Goal: Information Seeking & Learning: Learn about a topic

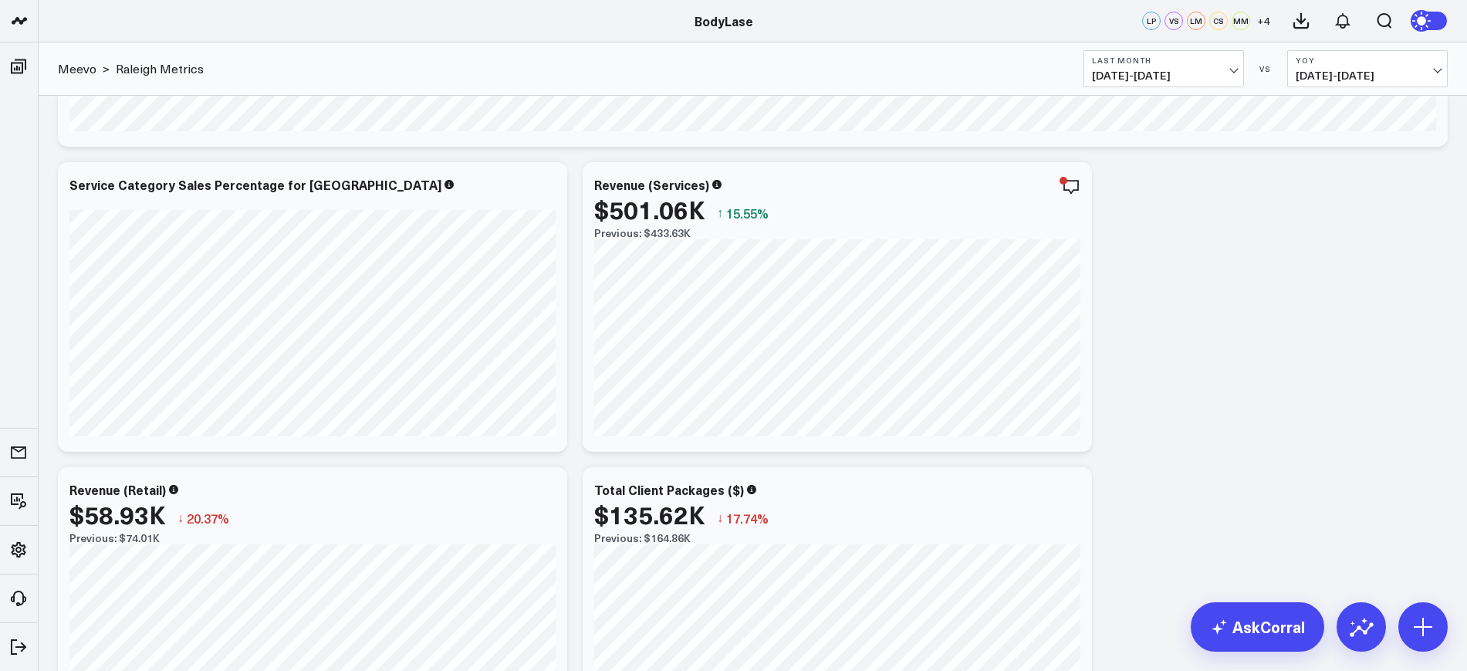
scroll to position [955, 0]
click at [1350, 629] on icon at bounding box center [1361, 626] width 25 height 25
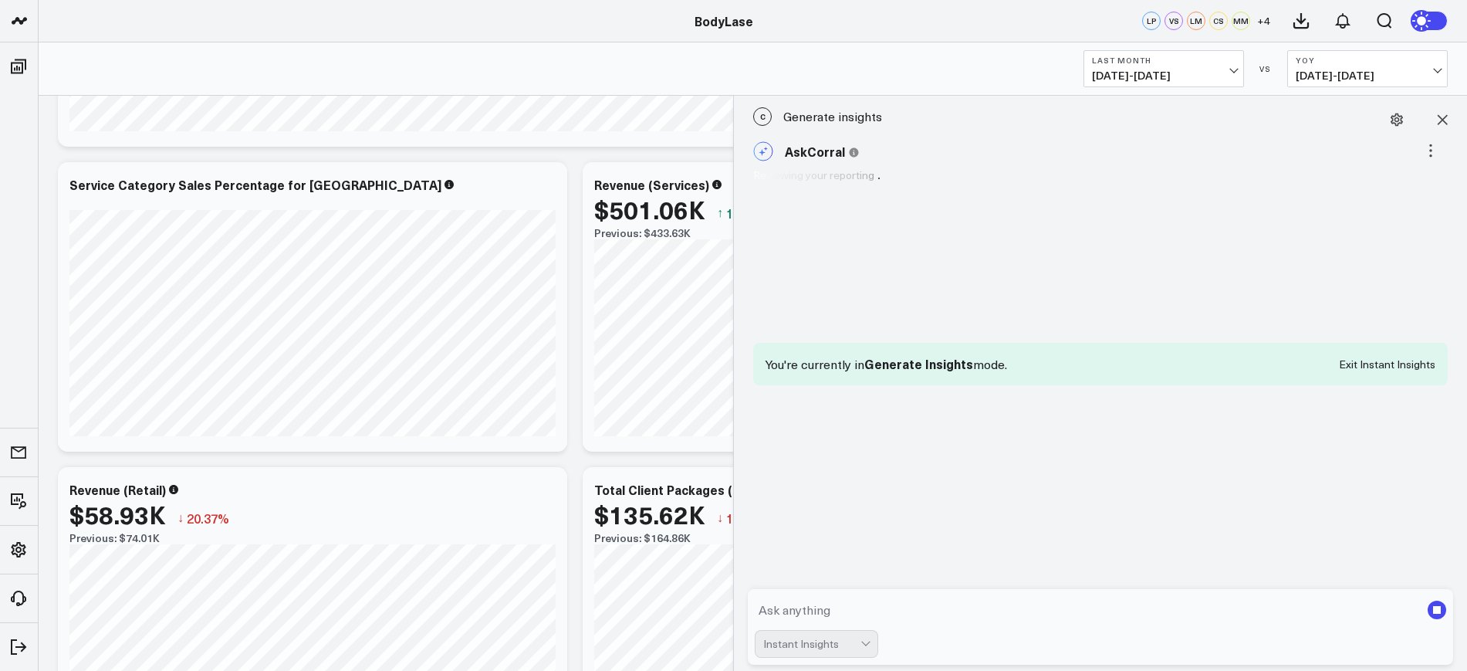
scroll to position [386, 0]
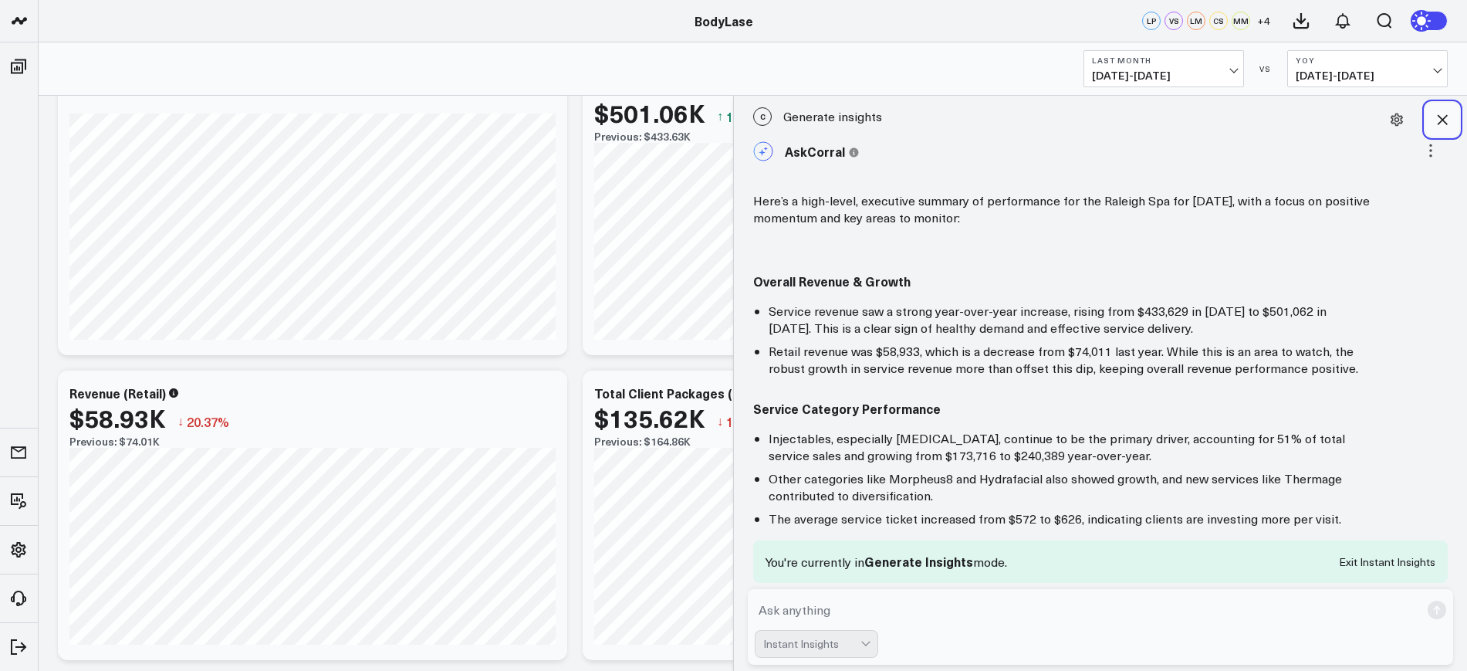
click at [1437, 118] on icon at bounding box center [1441, 119] width 15 height 15
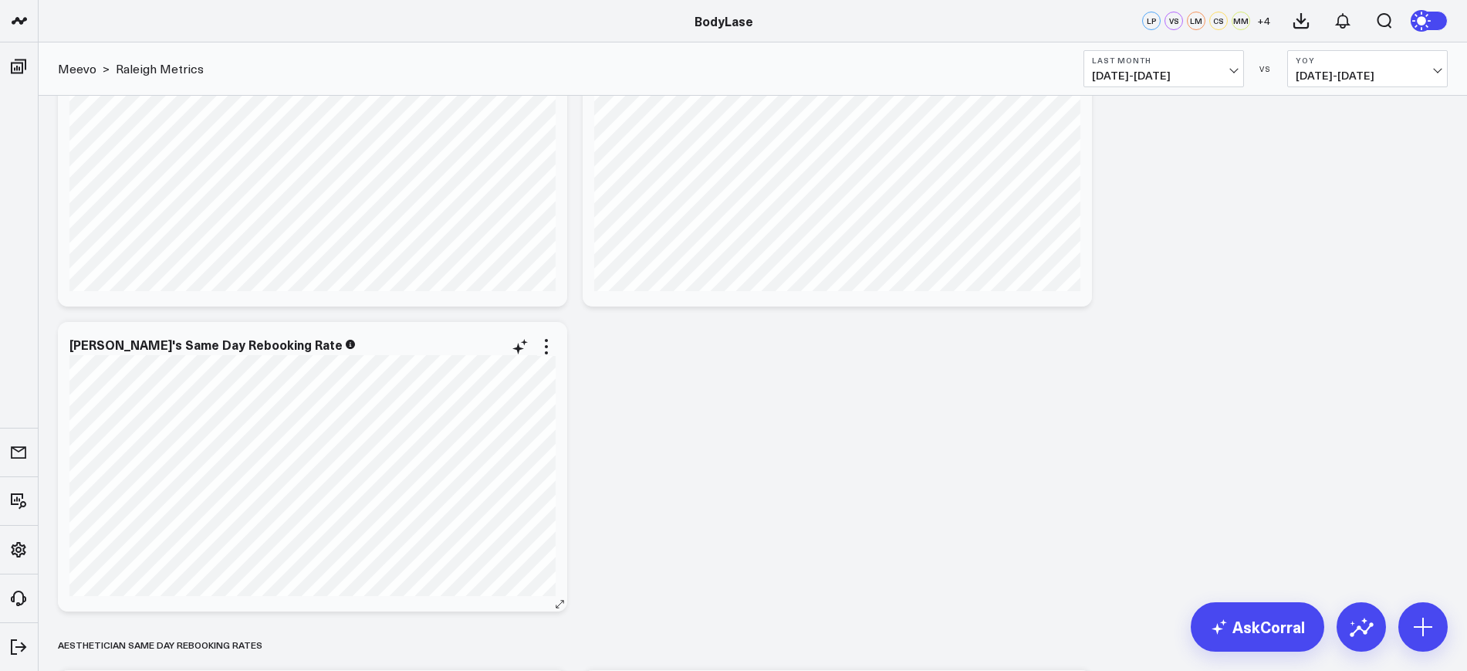
scroll to position [9774, 0]
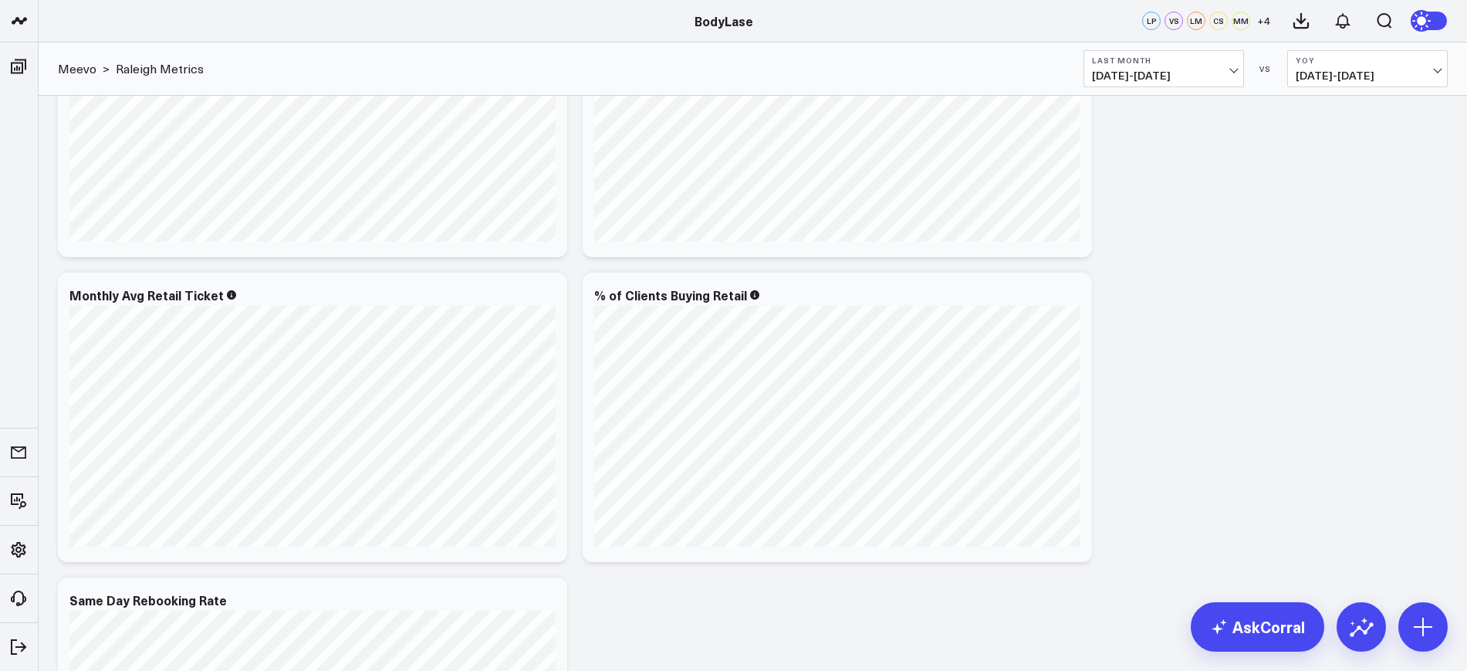
scroll to position [804, 0]
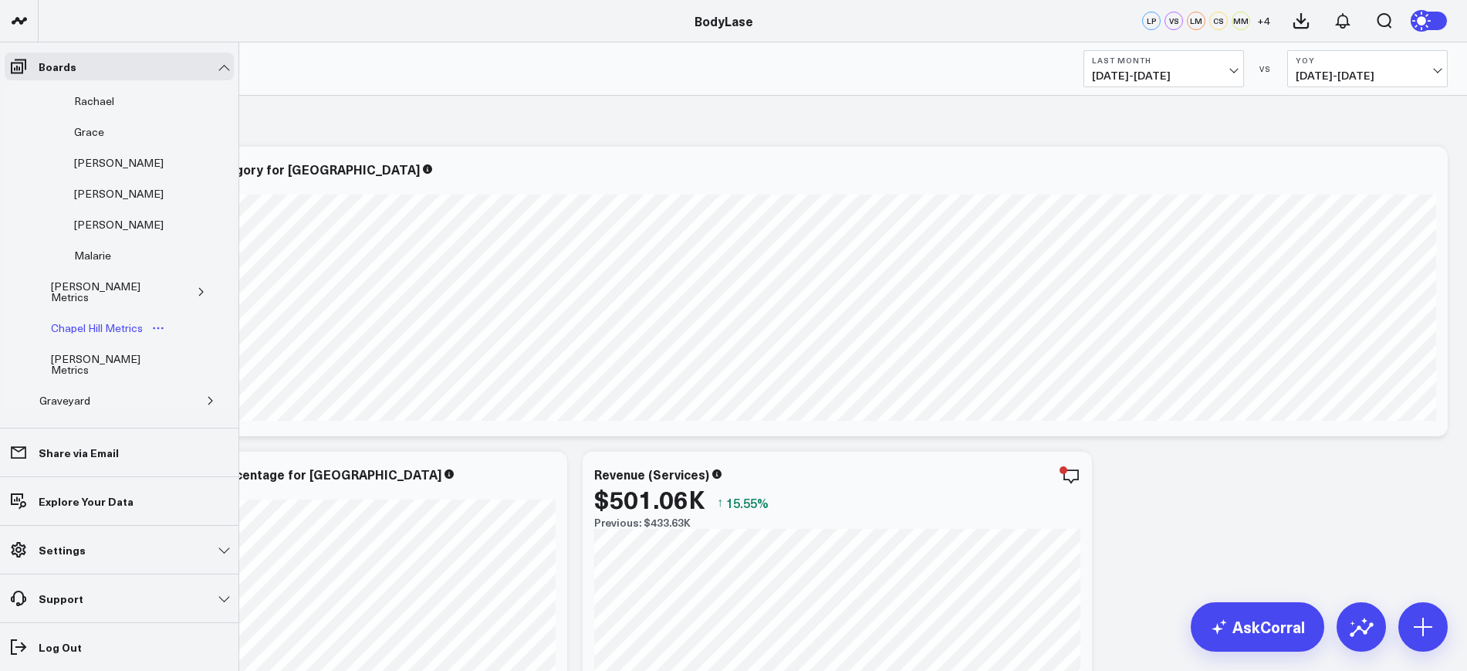
scroll to position [289, 0]
click at [73, 274] on div "[PERSON_NAME] Metrics" at bounding box center [107, 285] width 120 height 29
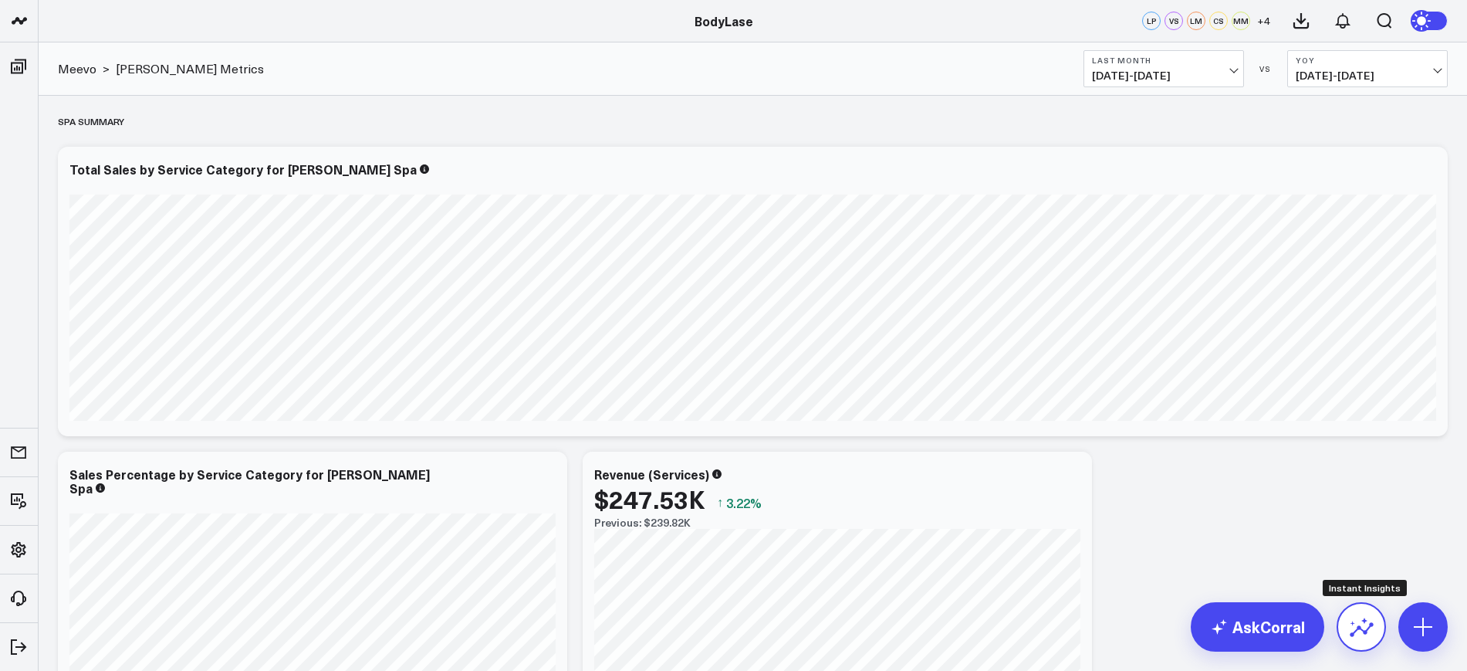
click at [1363, 643] on button at bounding box center [1360, 626] width 49 height 49
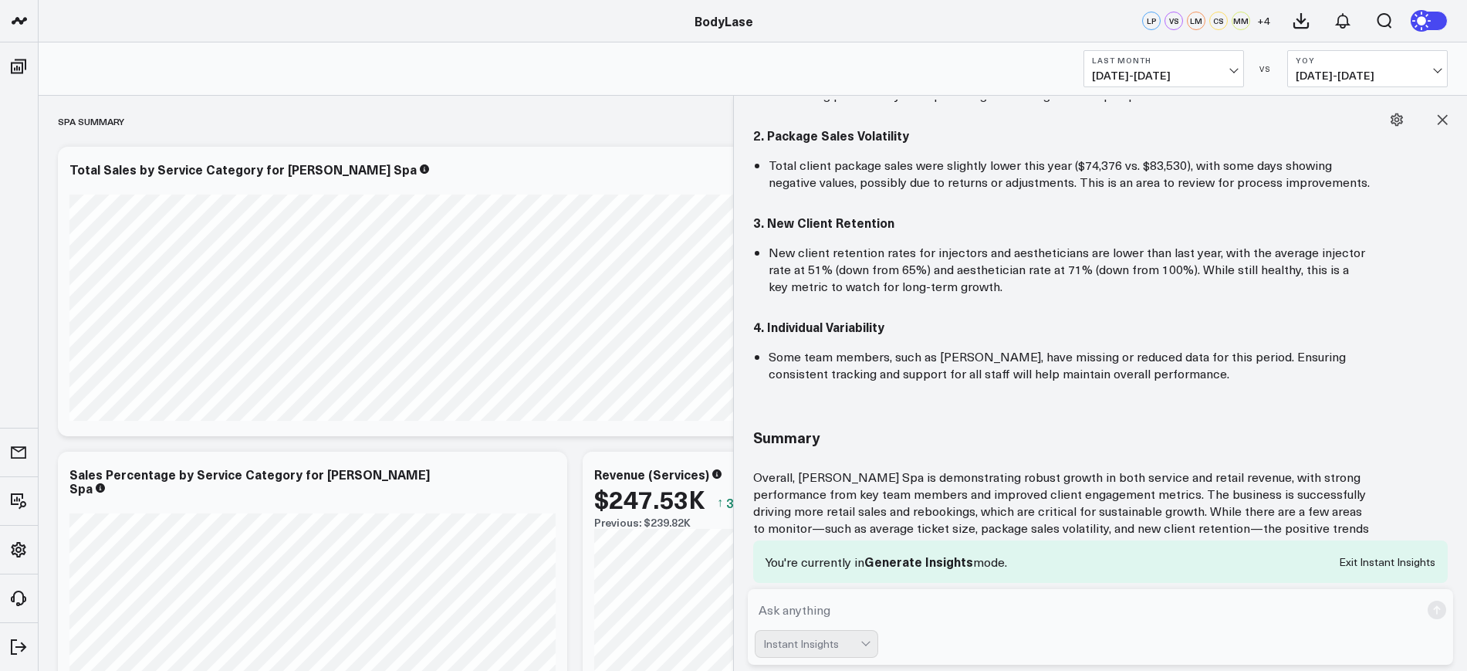
scroll to position [1253, 0]
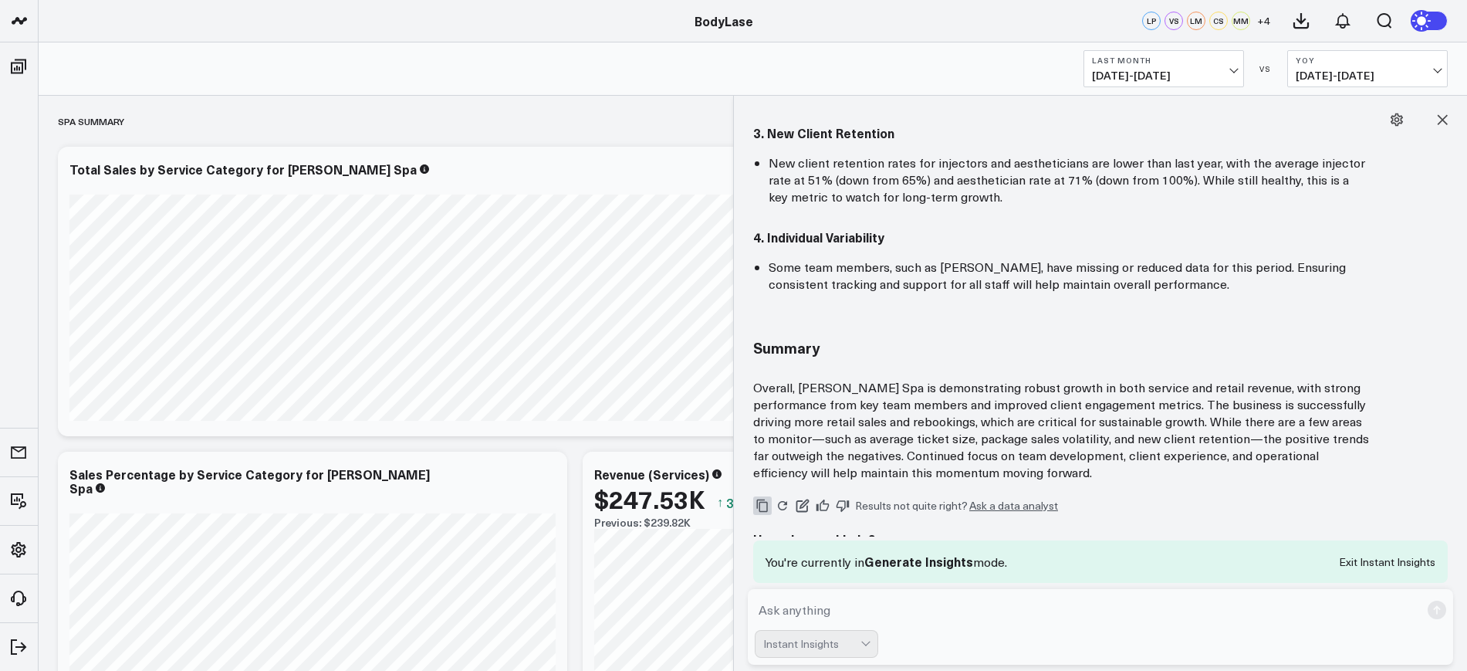
click at [762, 498] on icon "Copy" at bounding box center [762, 505] width 14 height 14
click at [1437, 113] on icon at bounding box center [1441, 119] width 15 height 15
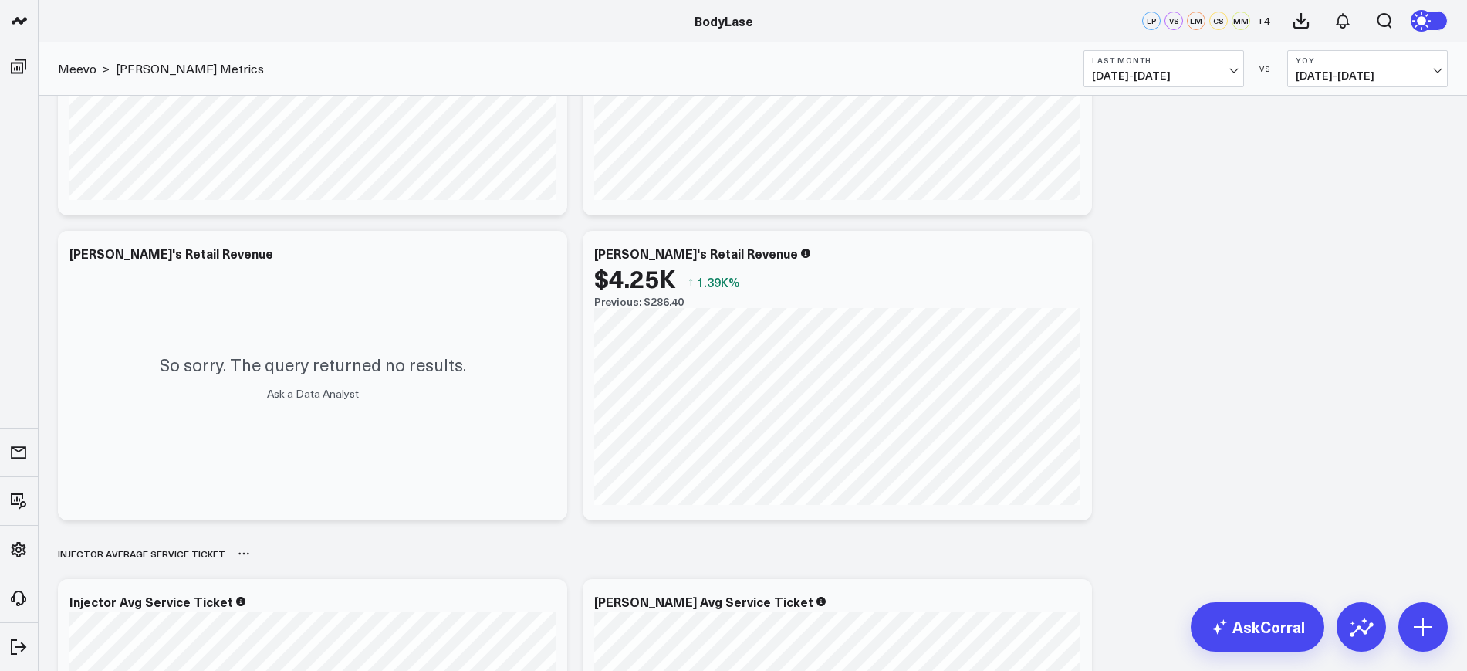
scroll to position [4437, 0]
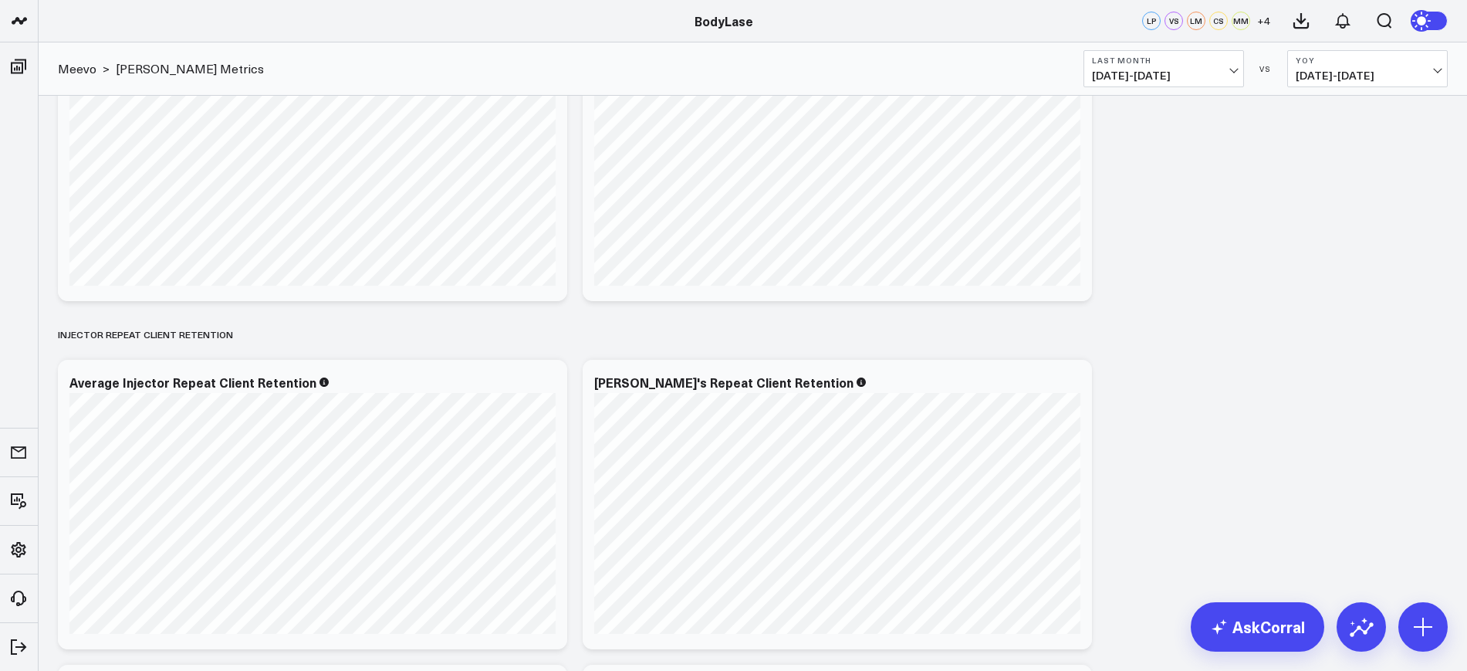
scroll to position [9781, 0]
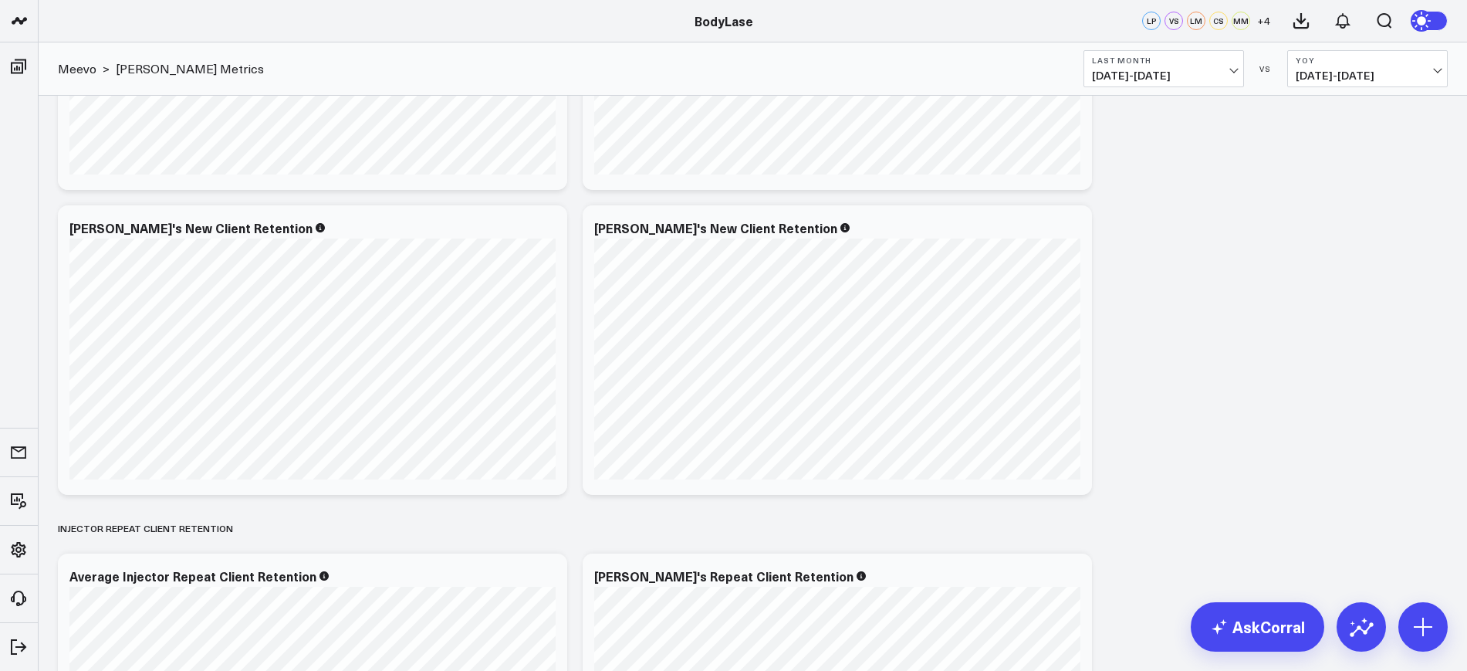
scroll to position [1658, 0]
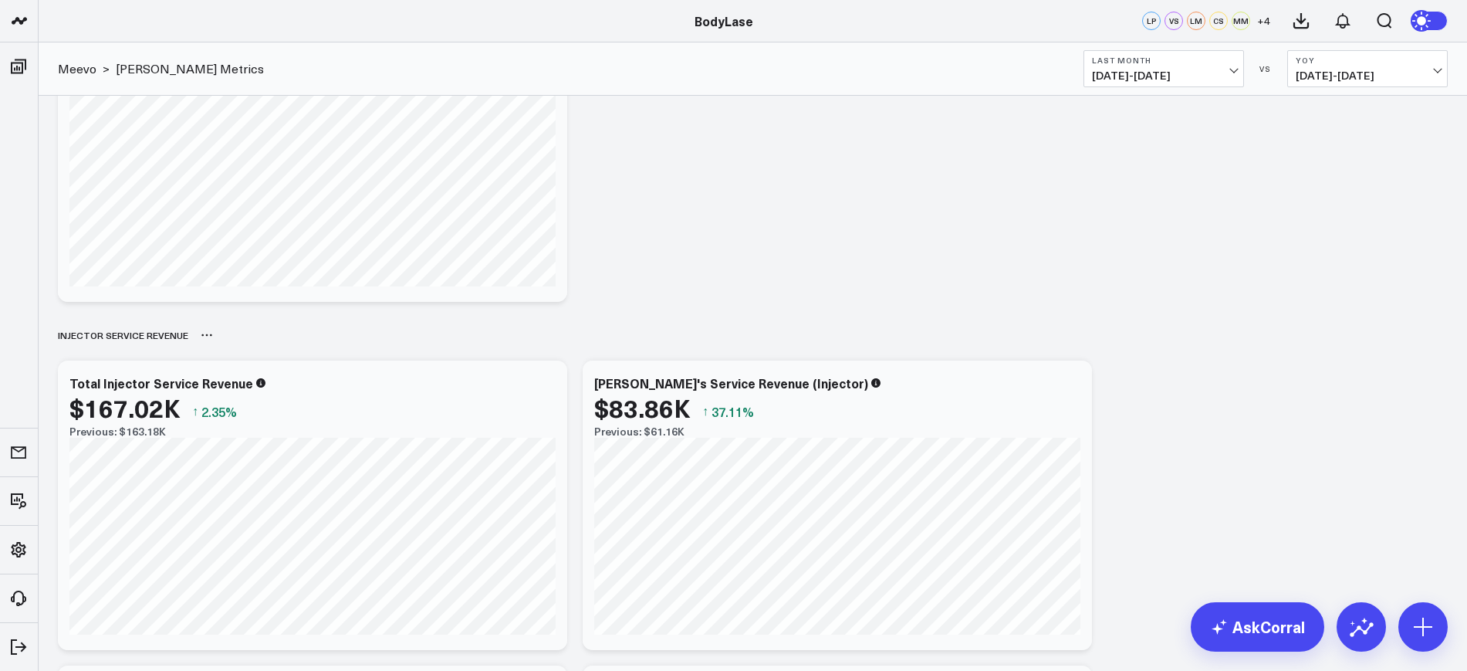
click at [599, 333] on div "Injector Service Revenue" at bounding box center [753, 334] width 1390 height 35
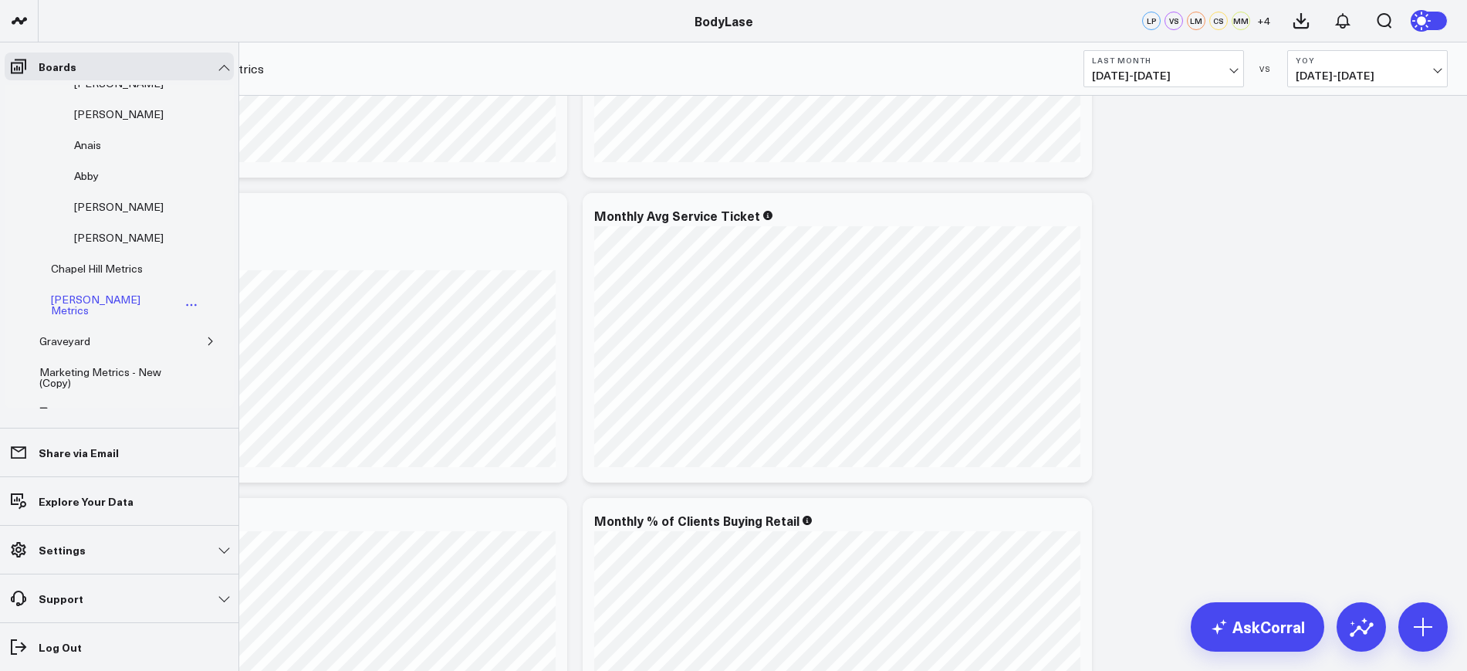
scroll to position [536, 0]
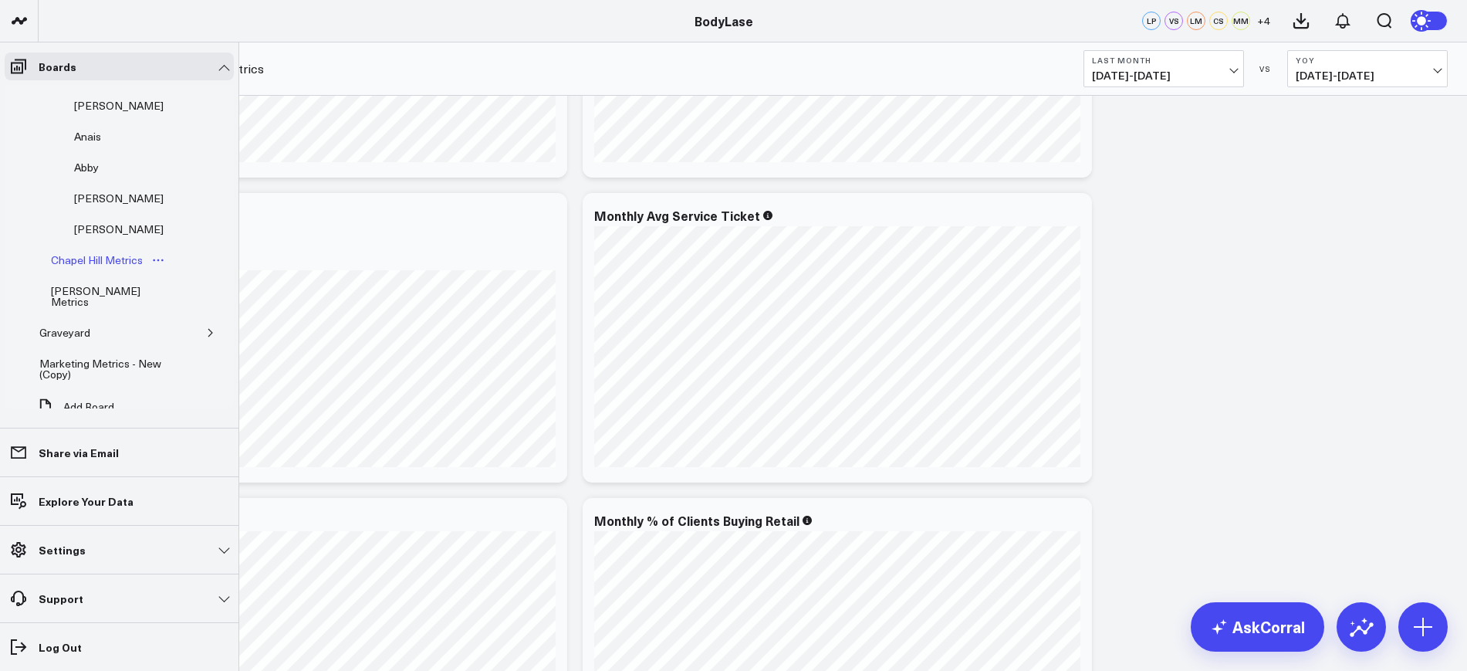
click at [79, 251] on div "Chapel Hill Metrics" at bounding box center [97, 260] width 100 height 19
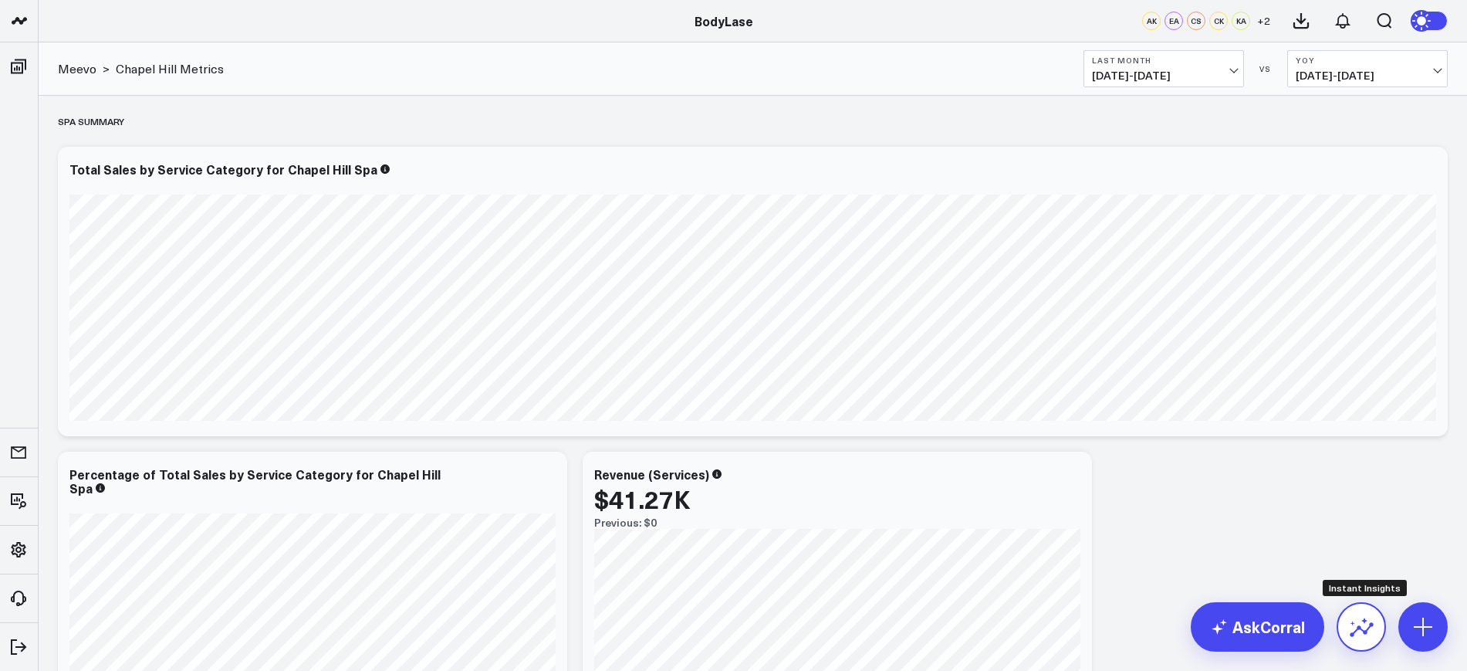
click at [1353, 623] on icon at bounding box center [1359, 621] width 18 height 8
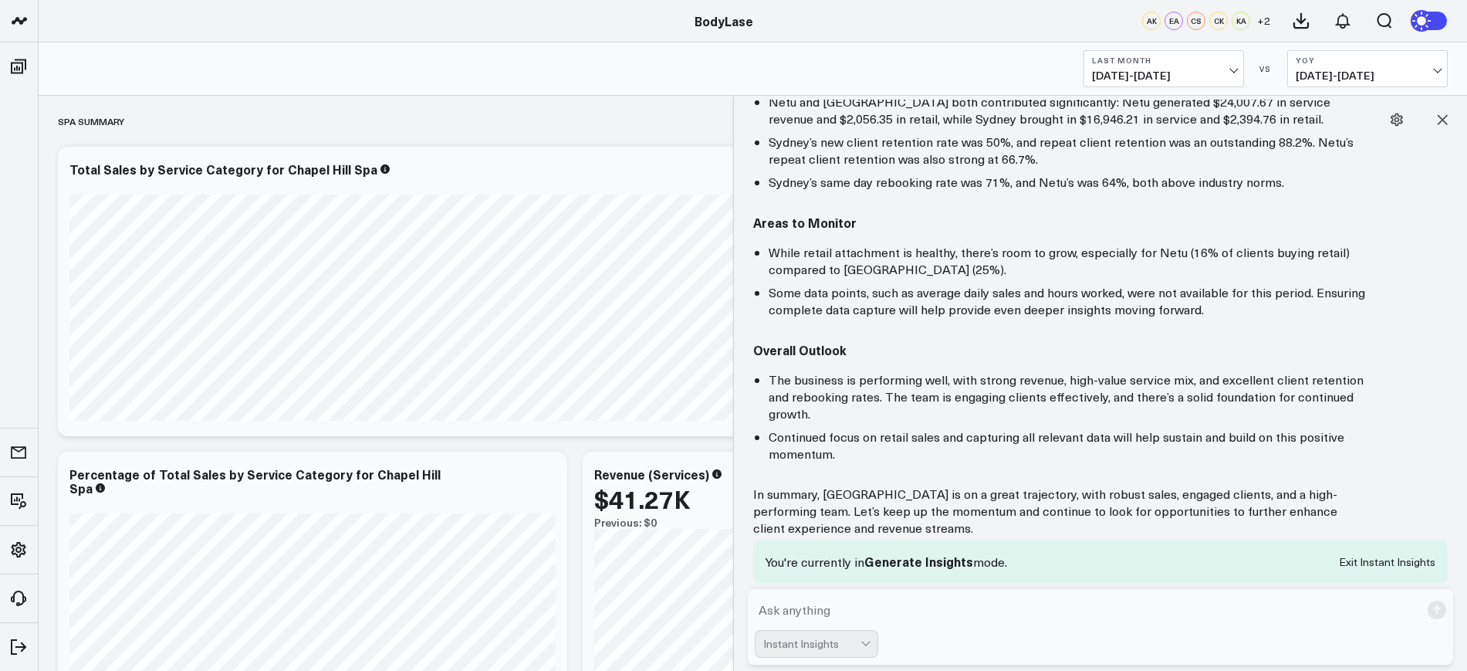
scroll to position [681, 0]
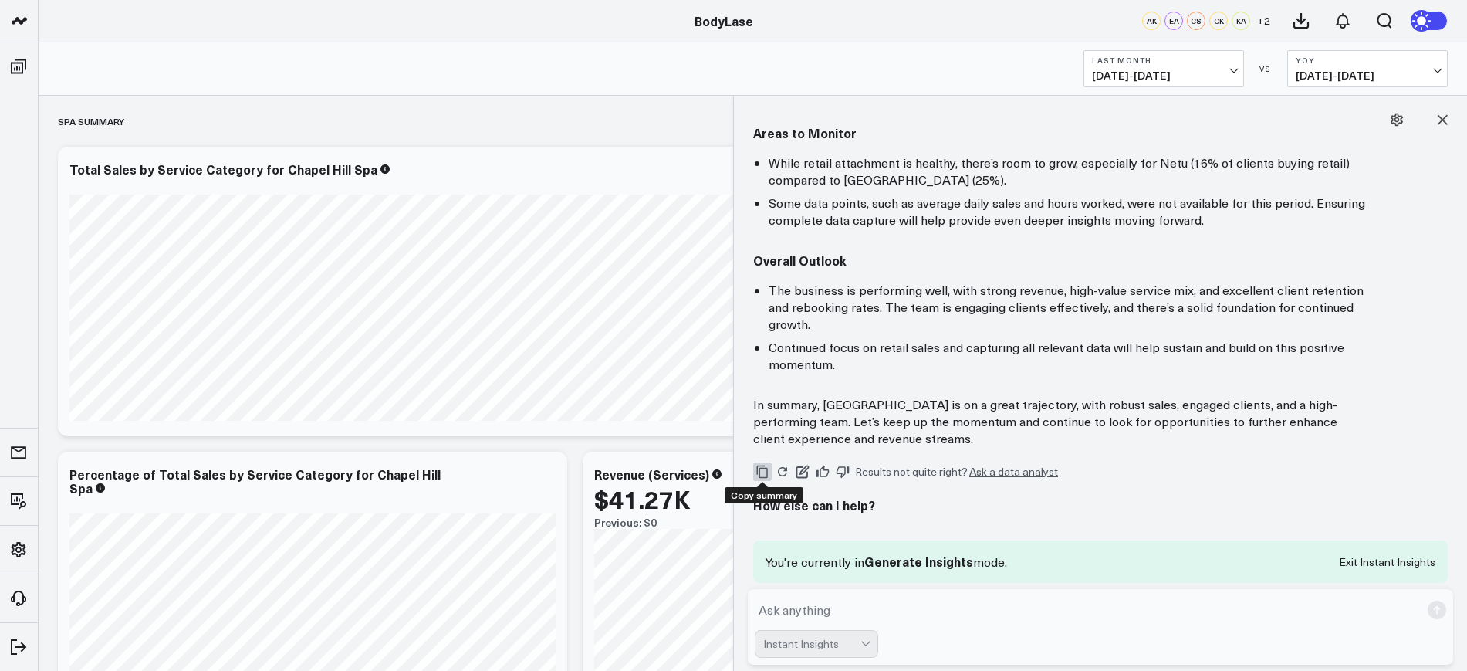
click at [756, 472] on icon "Copy" at bounding box center [762, 471] width 14 height 14
click at [1446, 121] on icon at bounding box center [1441, 119] width 15 height 15
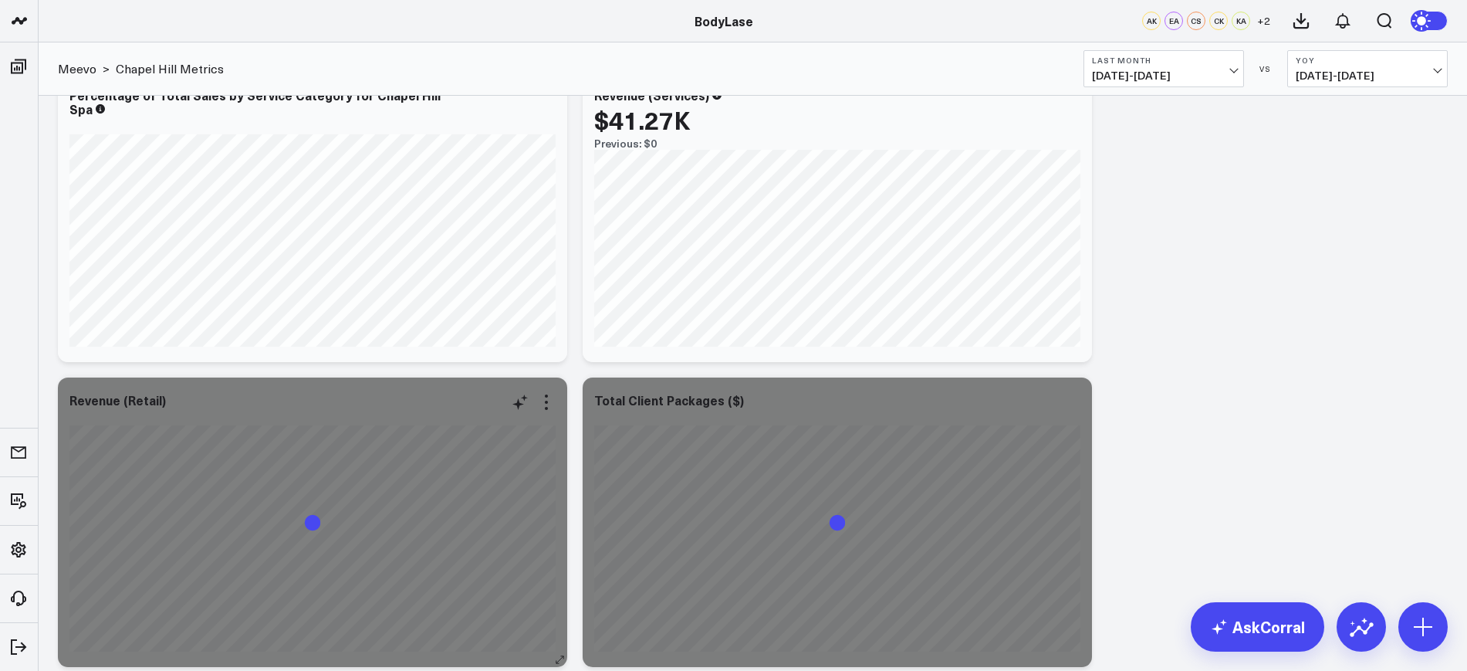
scroll to position [386, 0]
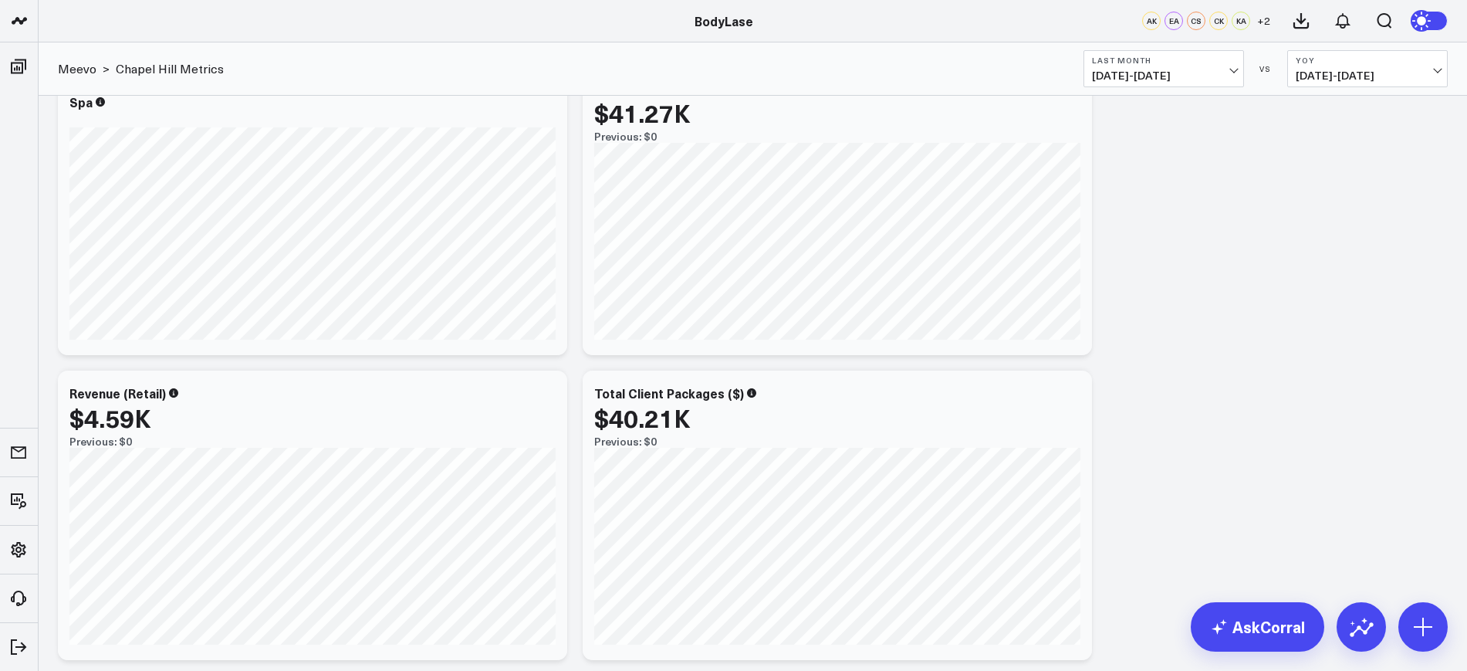
click at [1392, 62] on b "YoY" at bounding box center [1368, 60] width 144 height 9
click at [1319, 137] on link "MoM" at bounding box center [1367, 131] width 159 height 29
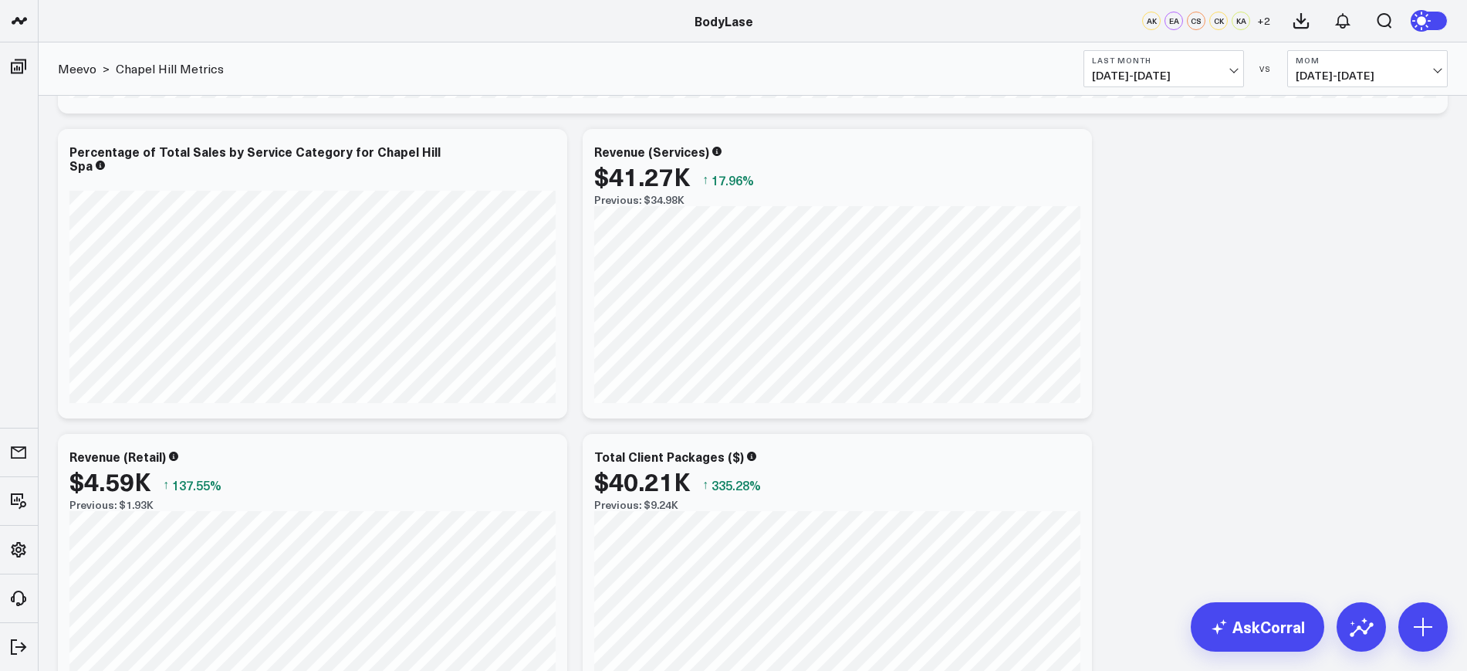
scroll to position [289, 0]
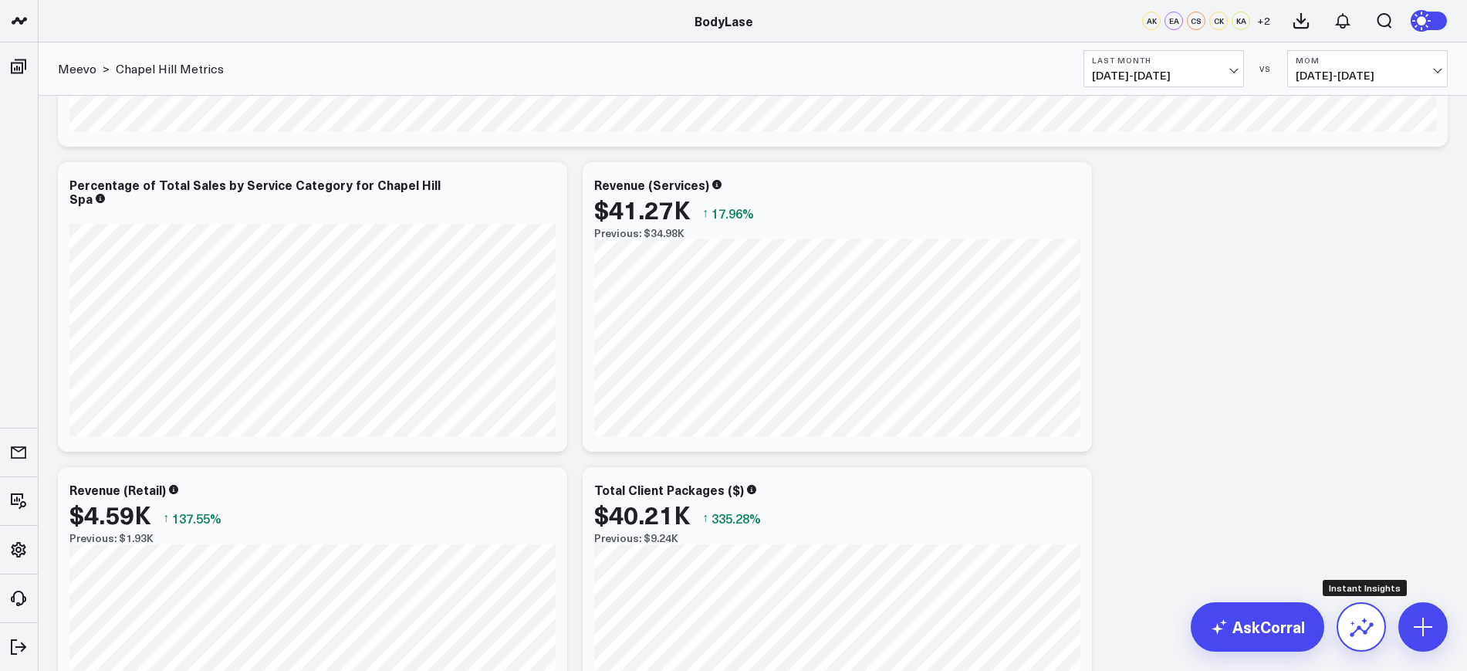
click at [1361, 630] on icon at bounding box center [1361, 626] width 25 height 25
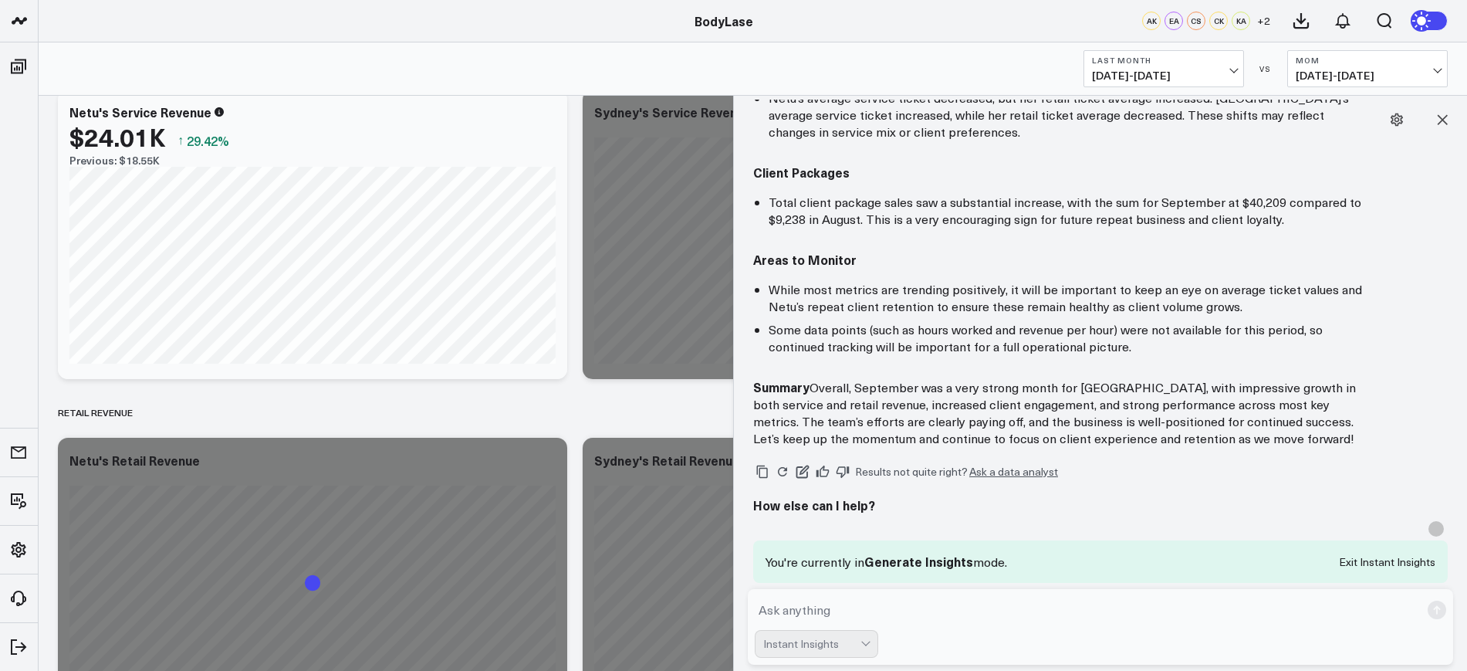
scroll to position [1914, 0]
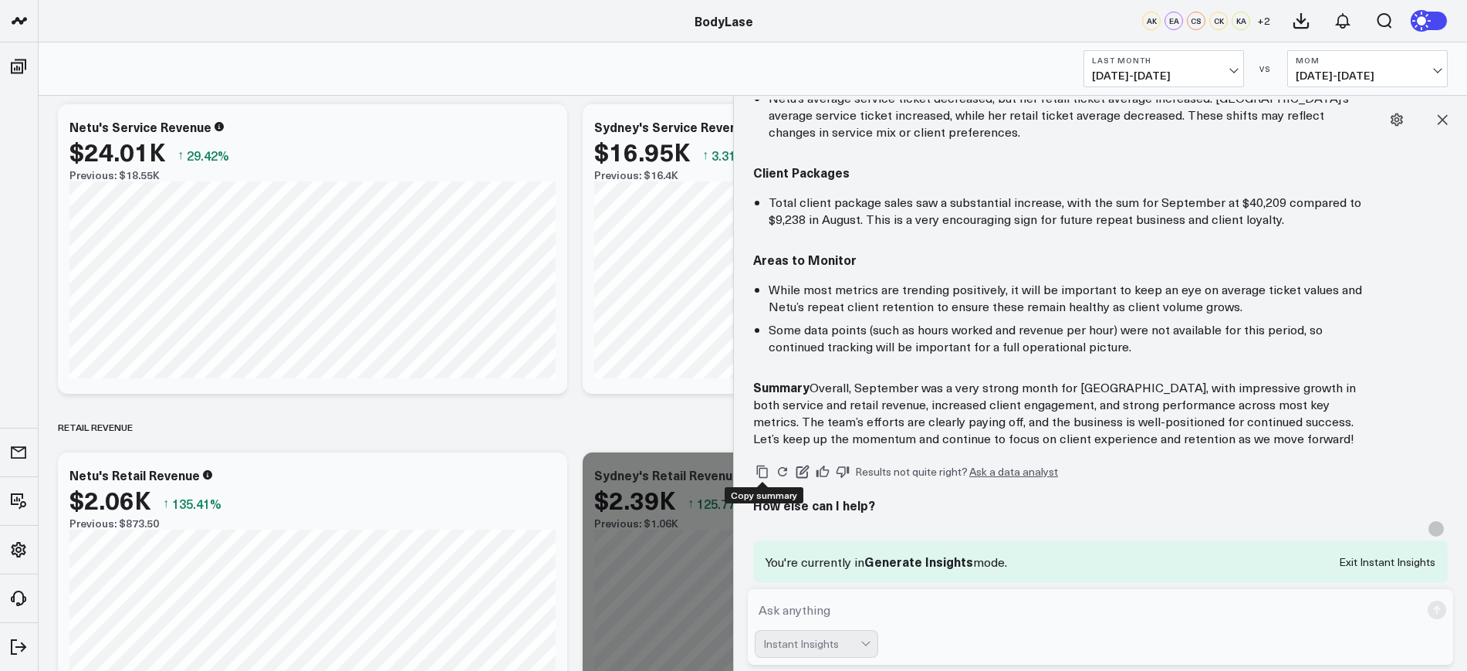
click at [762, 474] on icon "Copy" at bounding box center [762, 471] width 14 height 14
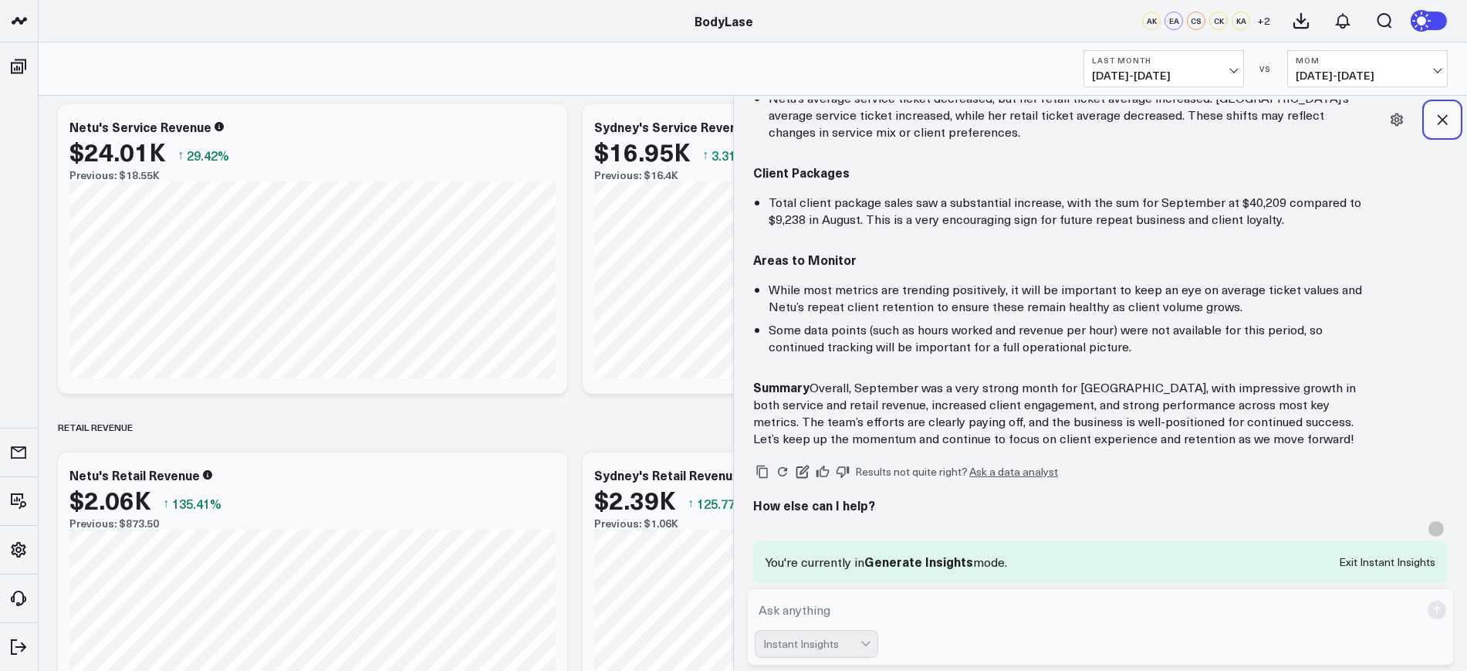
click at [1441, 120] on icon at bounding box center [1442, 120] width 10 height 10
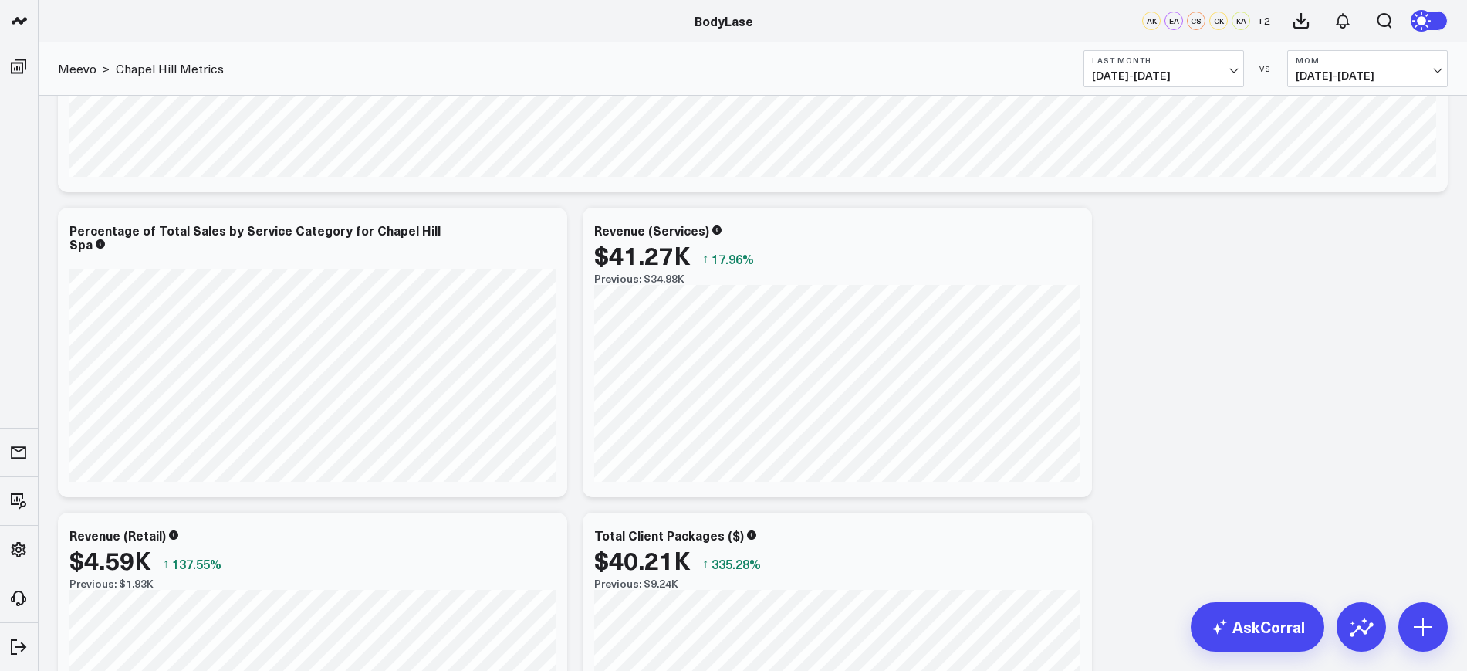
scroll to position [228, 0]
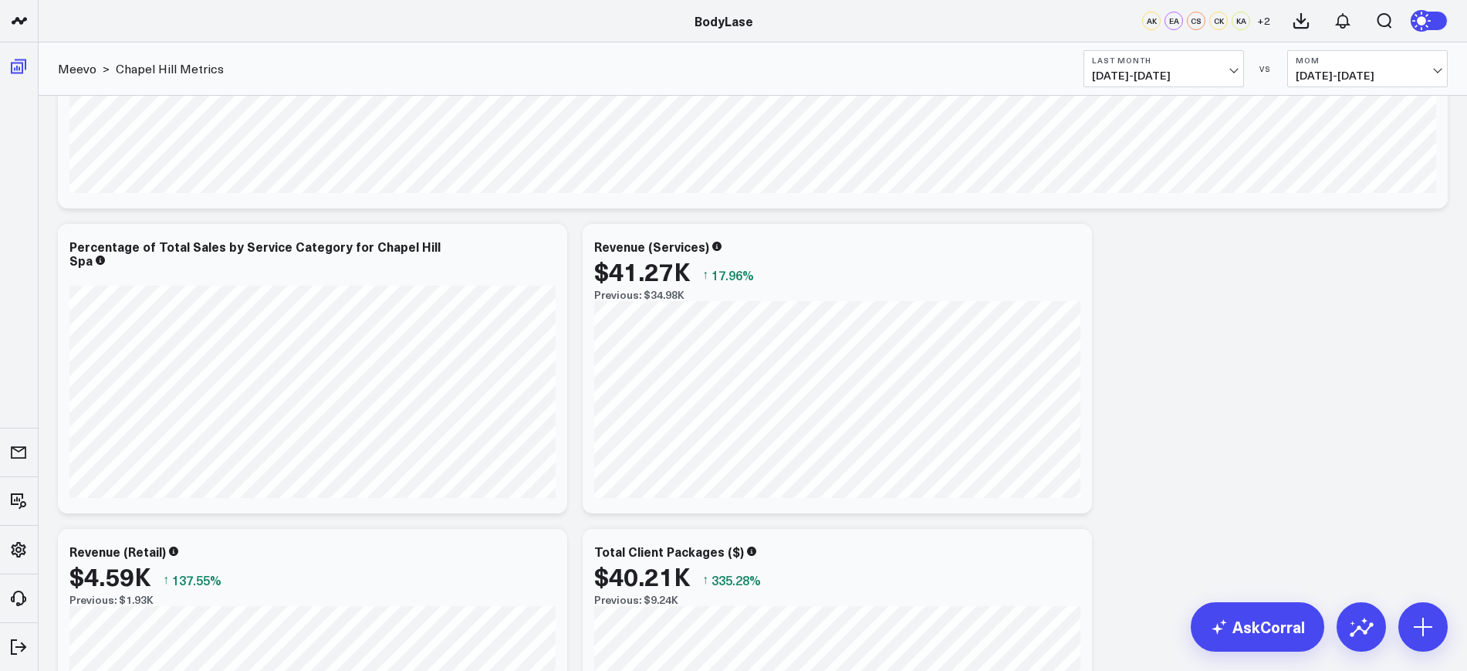
click at [17, 76] on span at bounding box center [19, 66] width 28 height 28
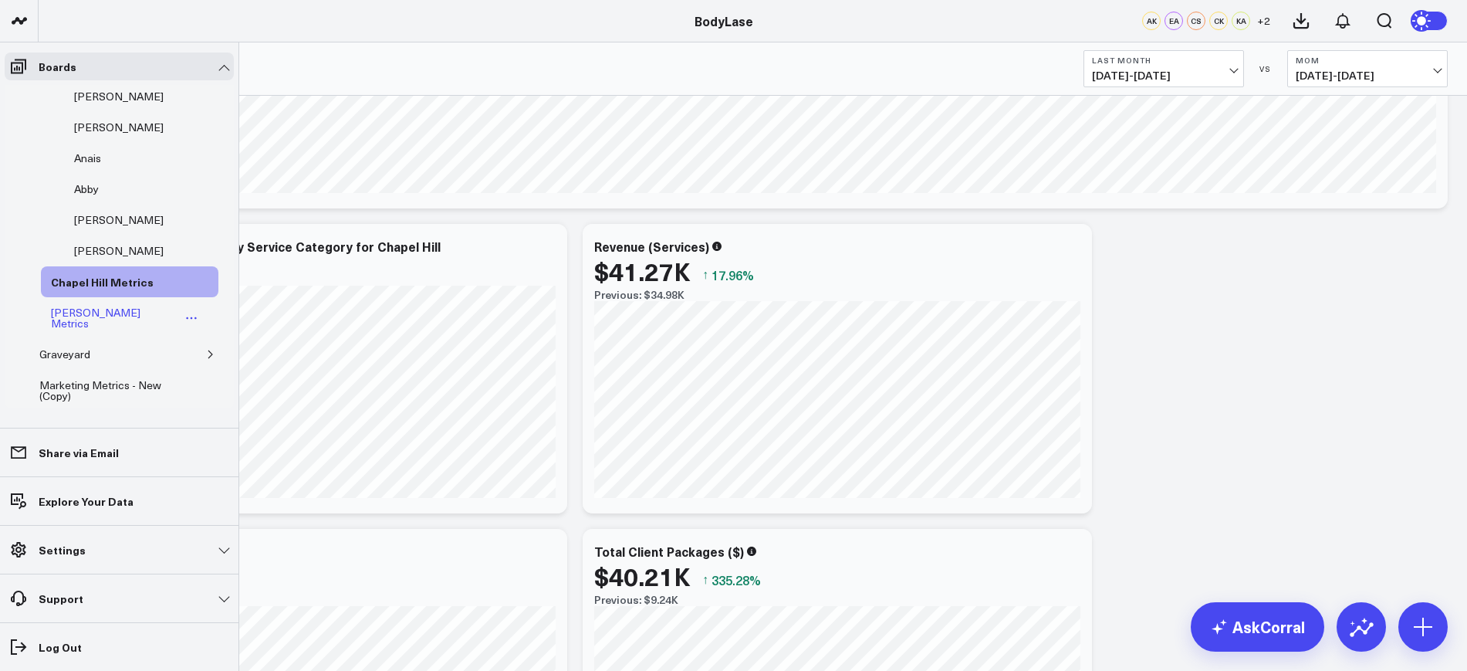
click at [95, 303] on div "[PERSON_NAME] Metrics" at bounding box center [113, 317] width 133 height 29
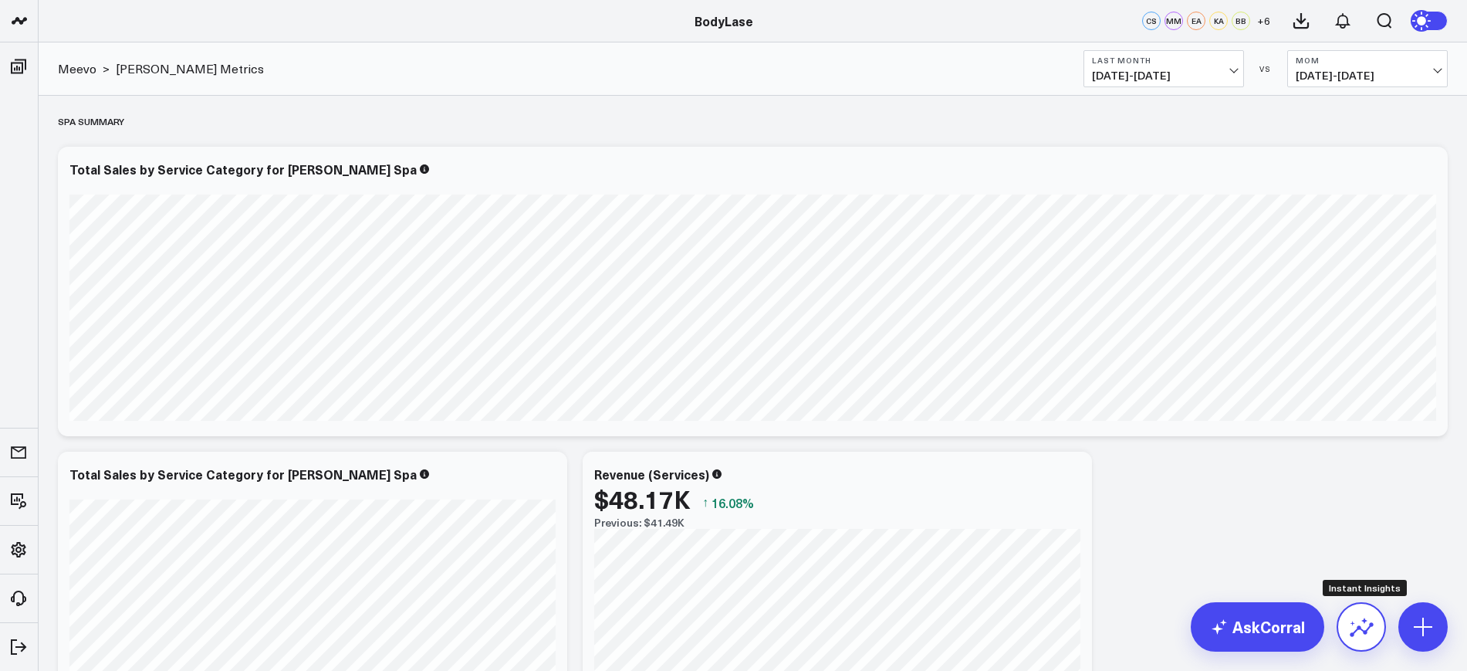
click at [1360, 628] on icon at bounding box center [1362, 629] width 24 height 15
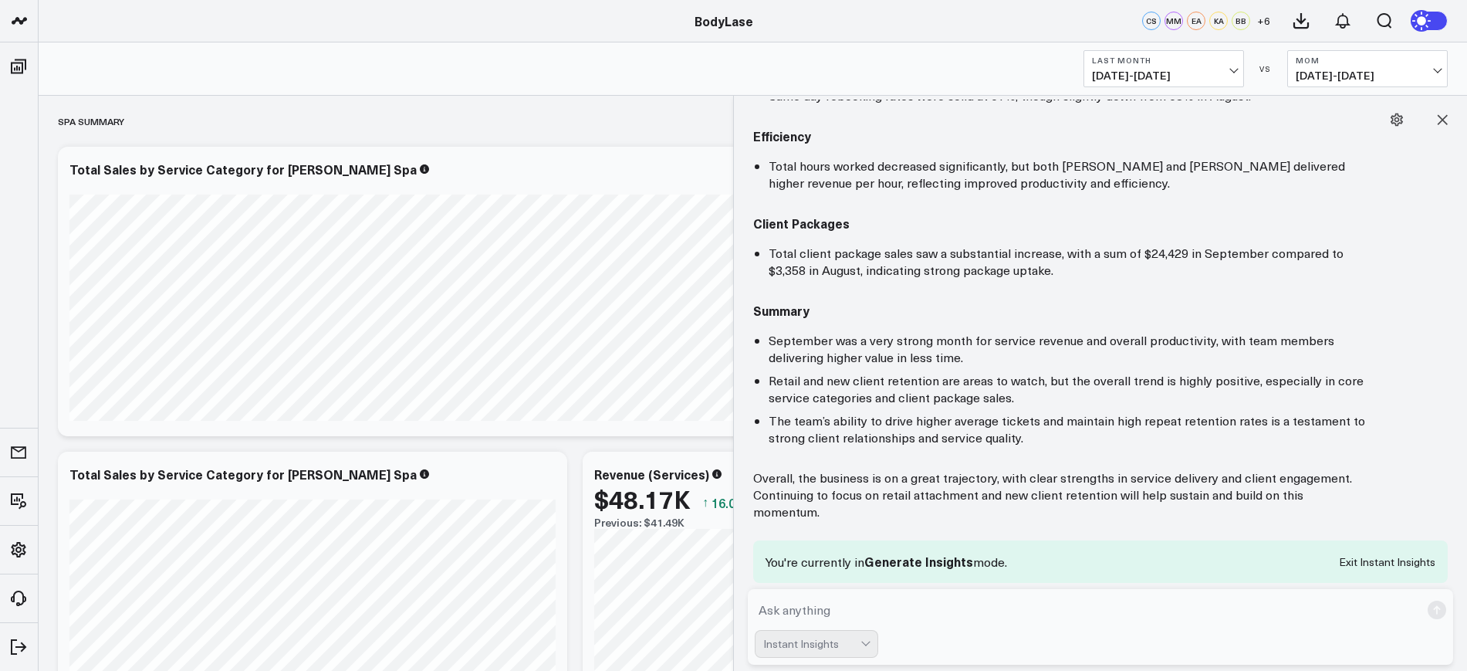
scroll to position [960, 0]
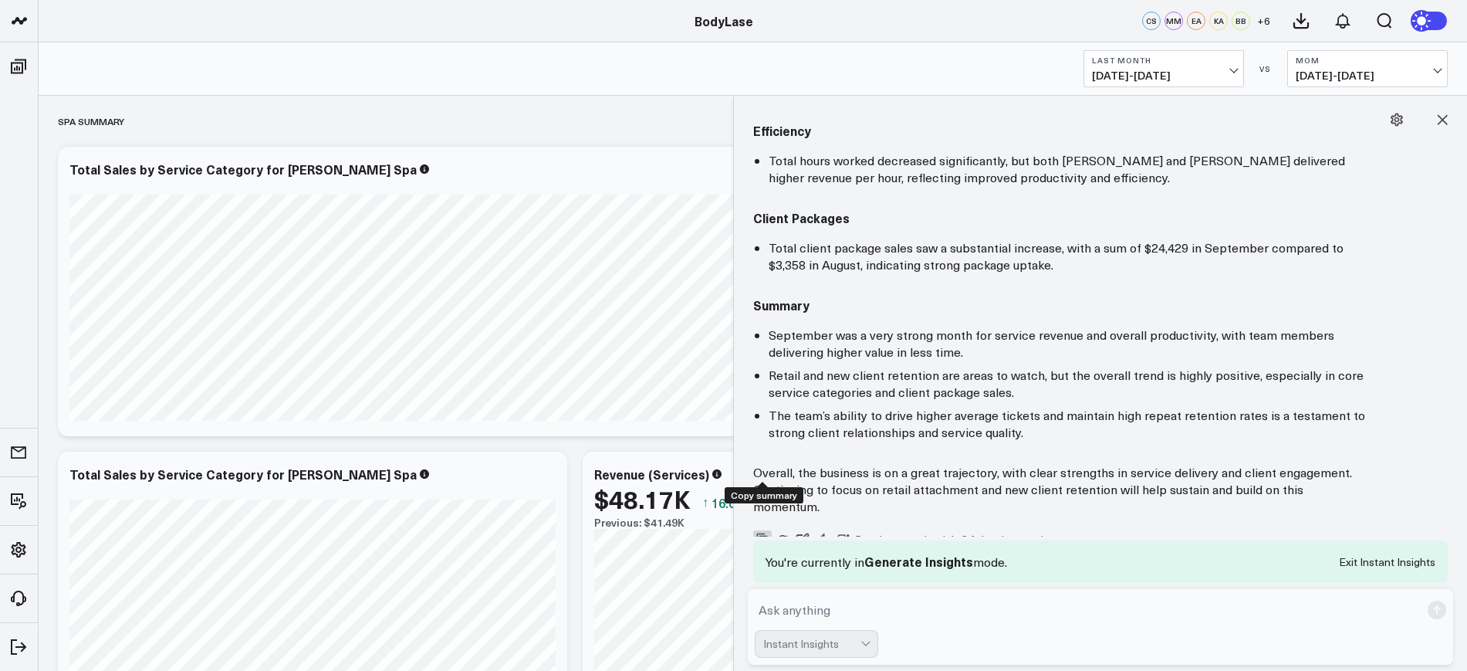
click at [758, 532] on icon "Copy" at bounding box center [762, 539] width 14 height 14
click at [1448, 118] on icon at bounding box center [1441, 119] width 15 height 15
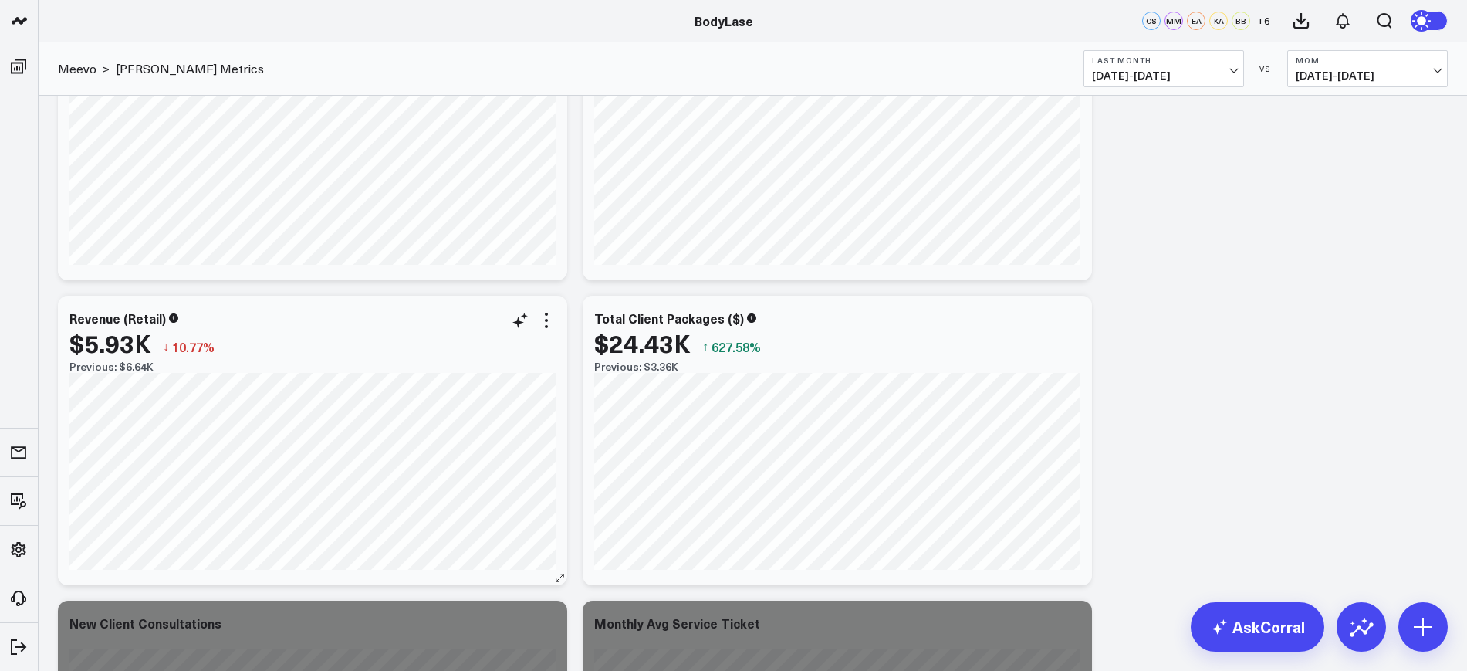
scroll to position [482, 0]
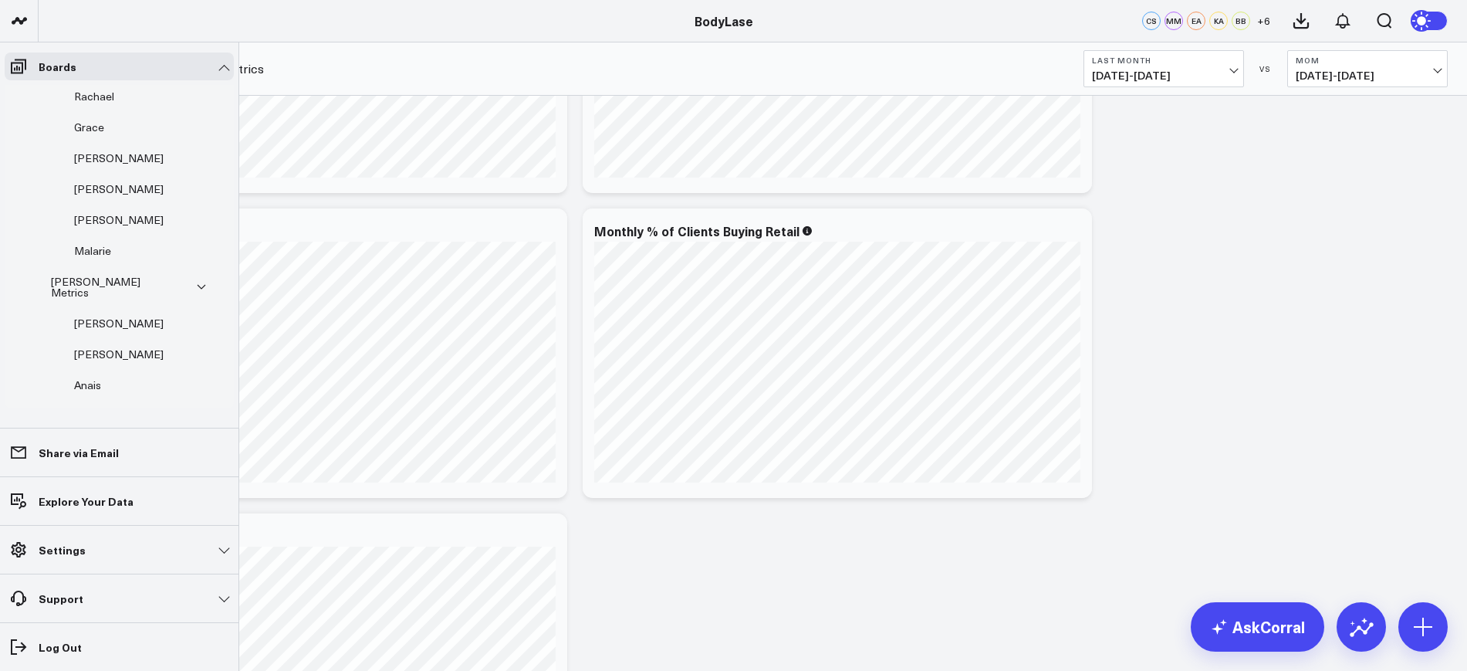
scroll to position [75, 0]
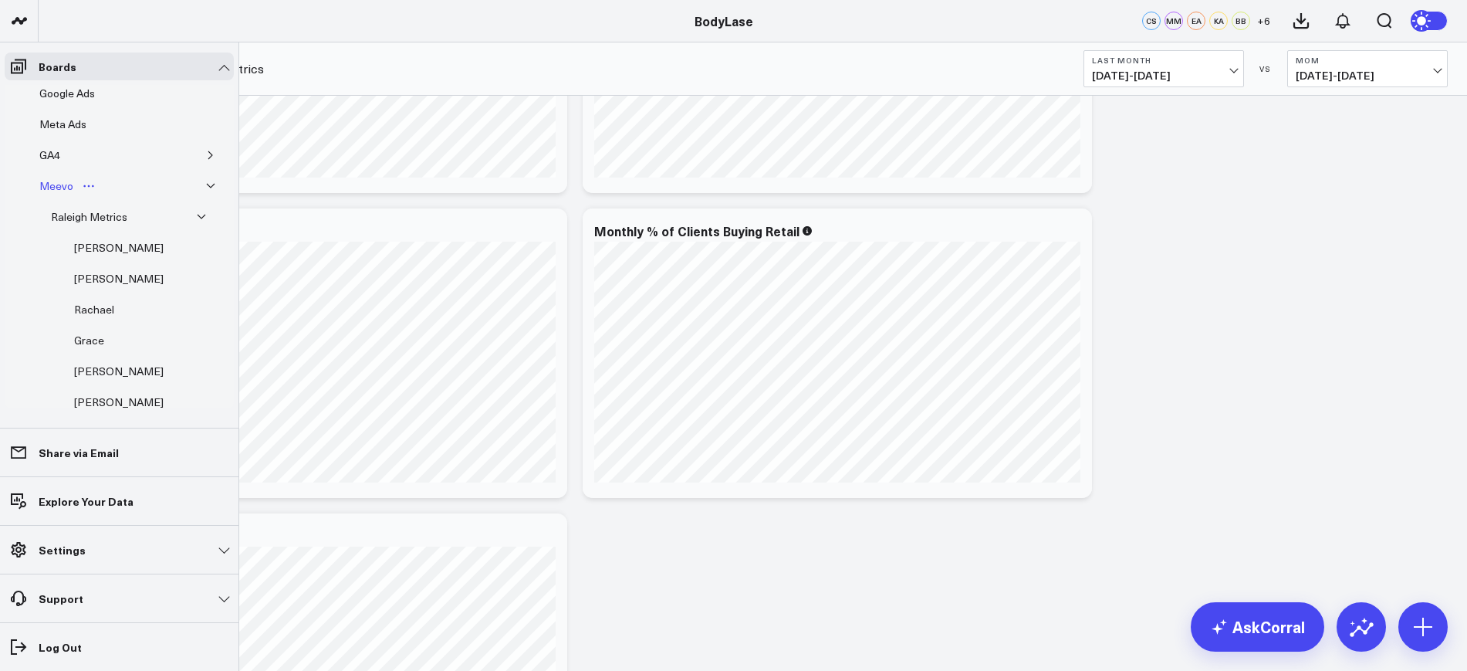
click at [48, 190] on div "Meevo" at bounding box center [56, 186] width 42 height 19
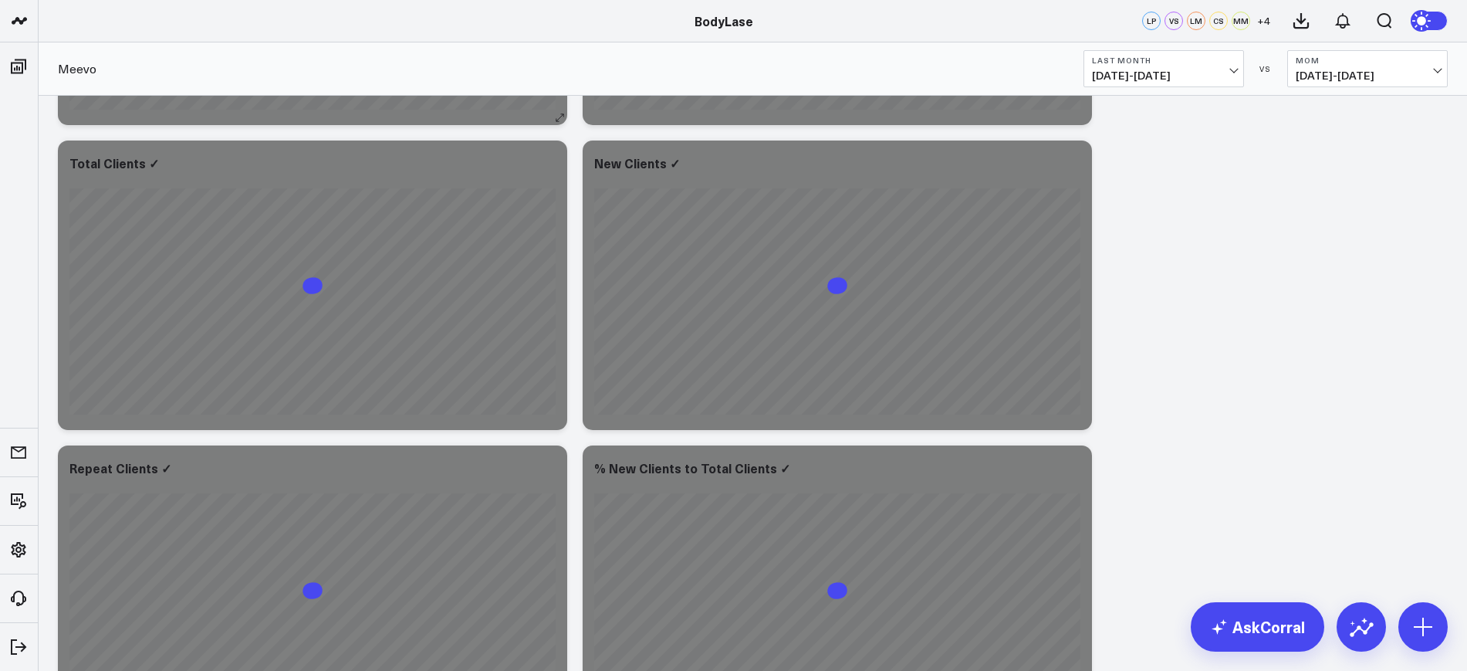
scroll to position [2025, 0]
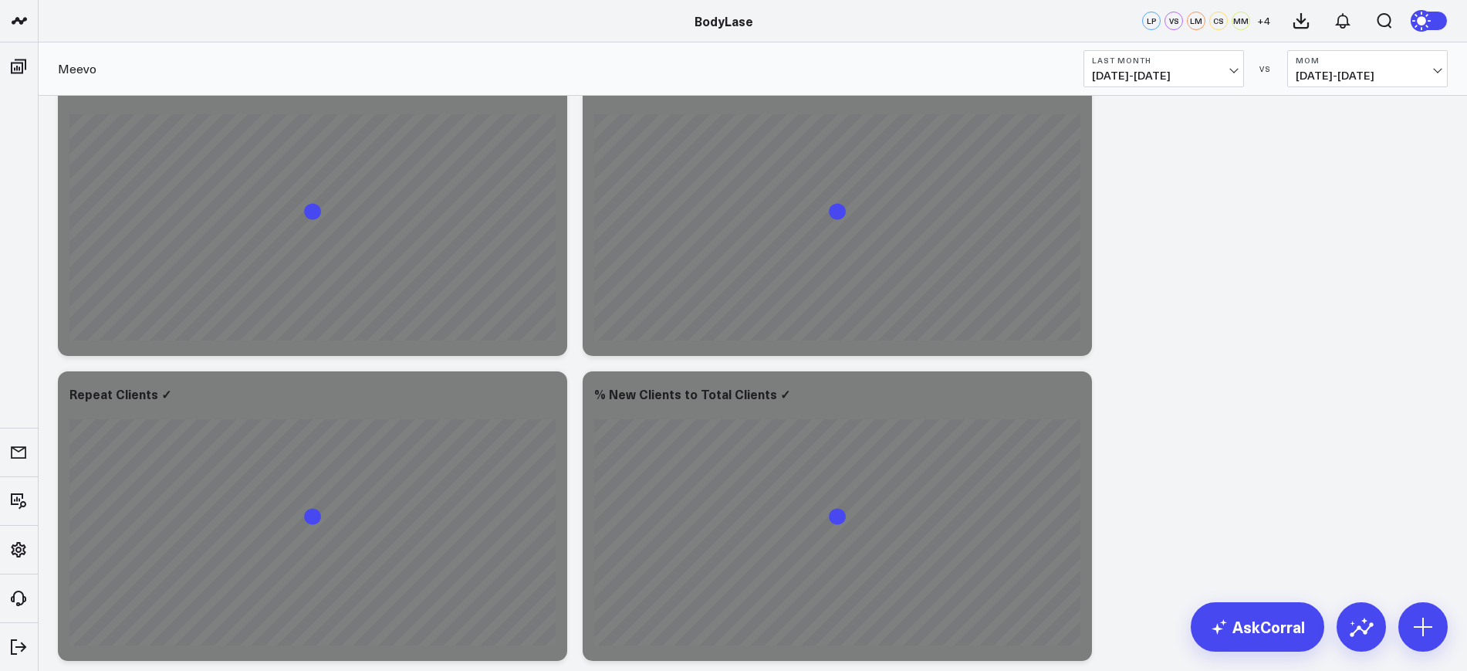
click at [1354, 69] on span "08/01/25 - 08/30/25" at bounding box center [1368, 75] width 144 height 12
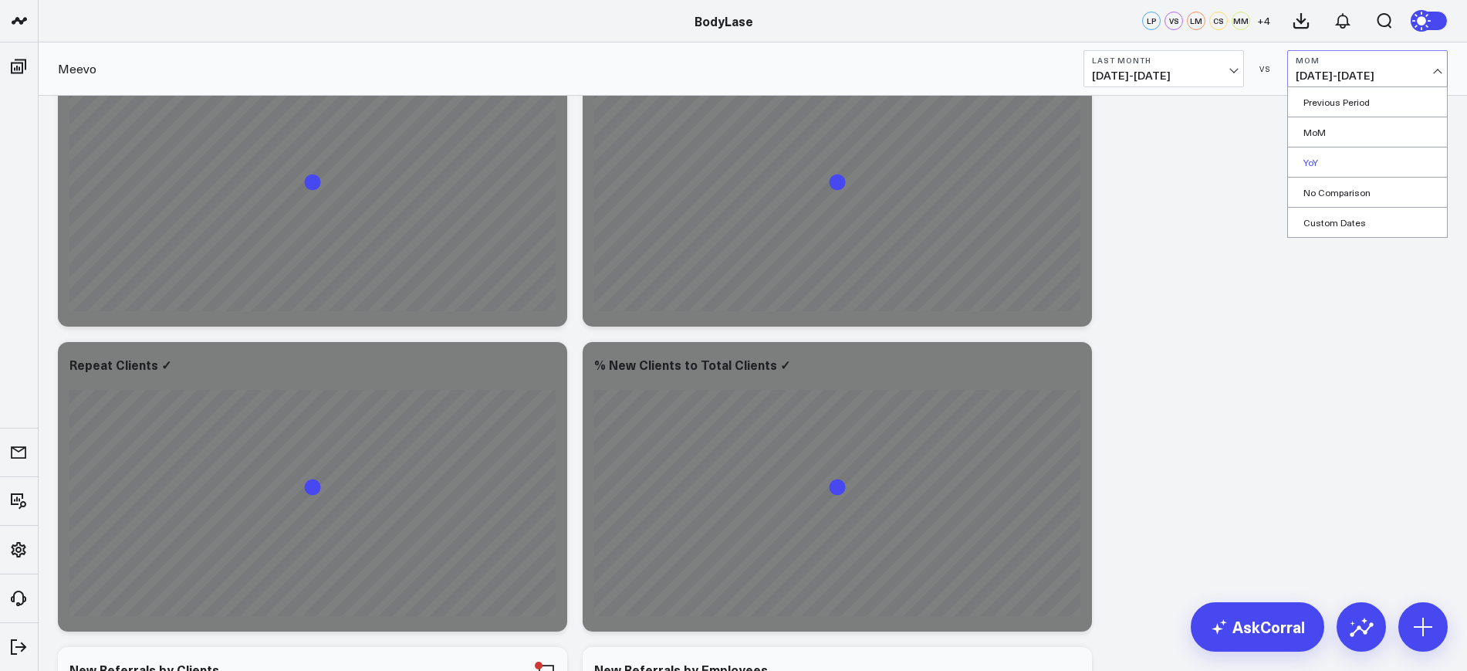
click at [1308, 152] on link "YoY" at bounding box center [1367, 161] width 159 height 29
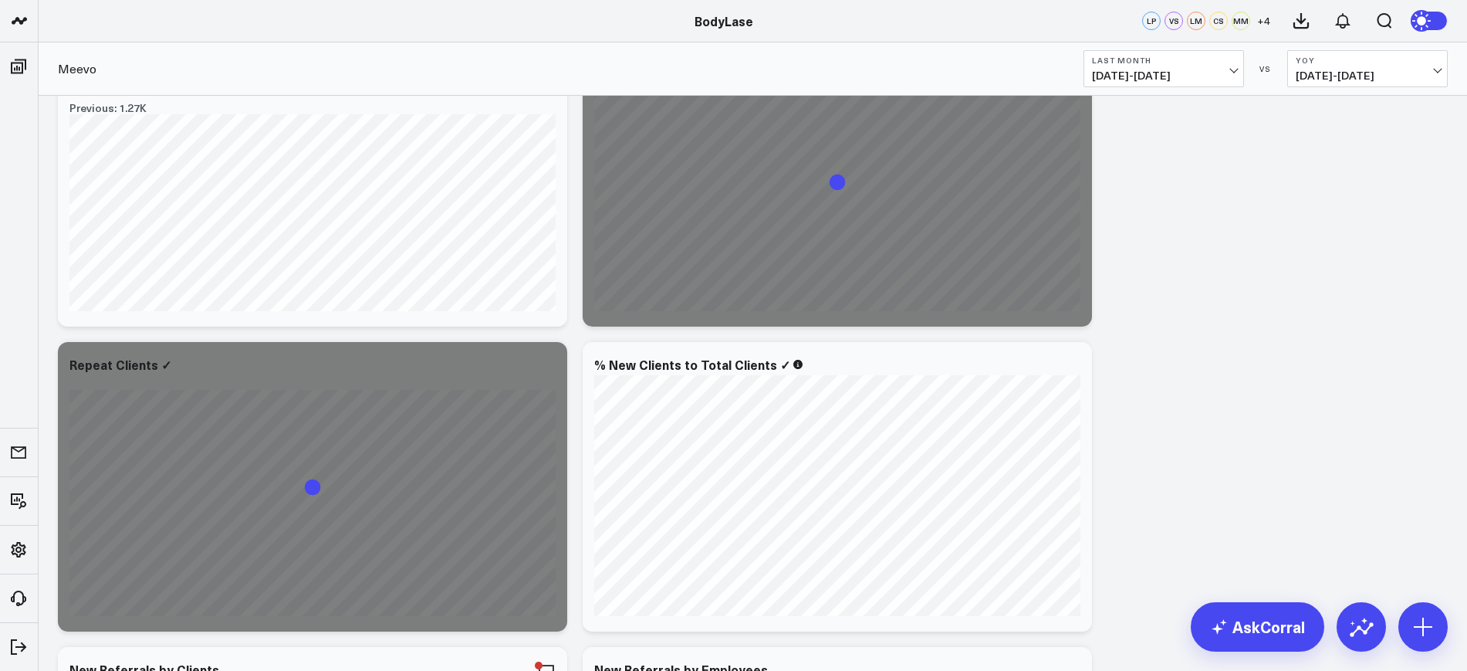
click at [1190, 73] on span "09/01/25 - 09/30/25" at bounding box center [1164, 75] width 144 height 12
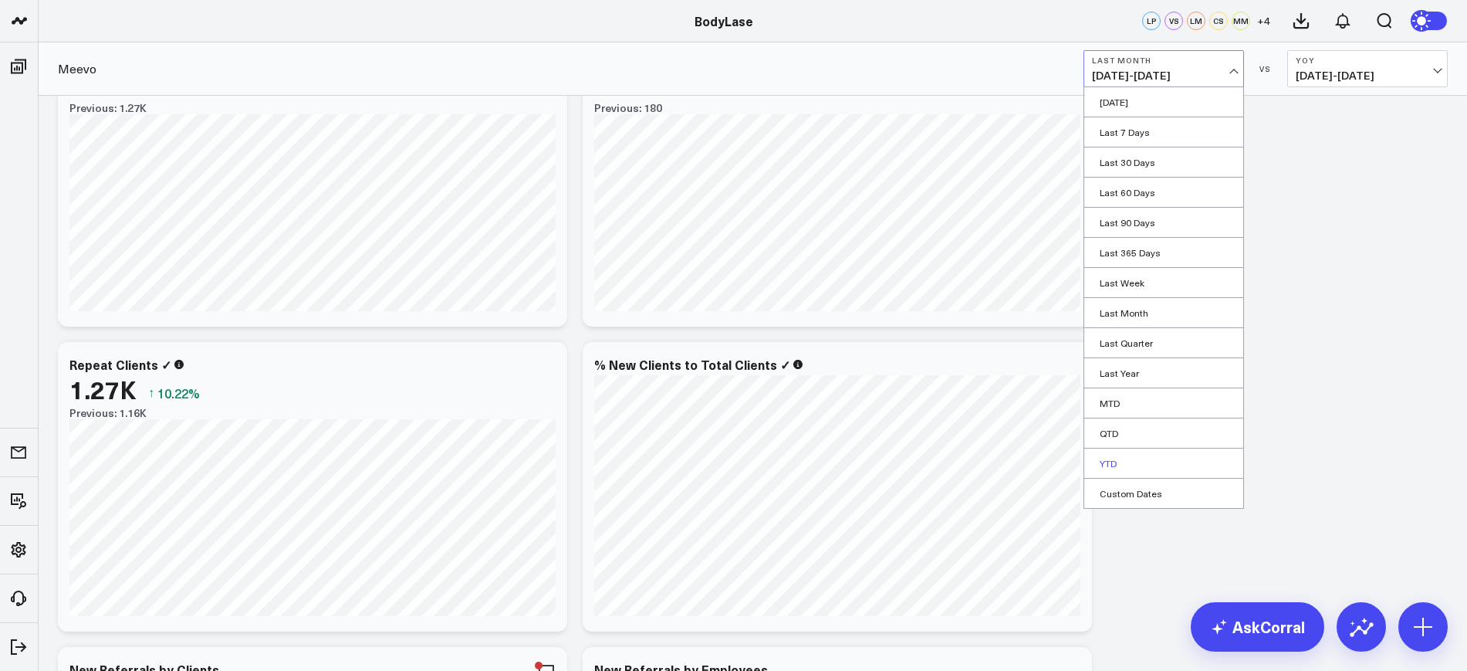
click at [1114, 458] on link "YTD" at bounding box center [1163, 462] width 159 height 29
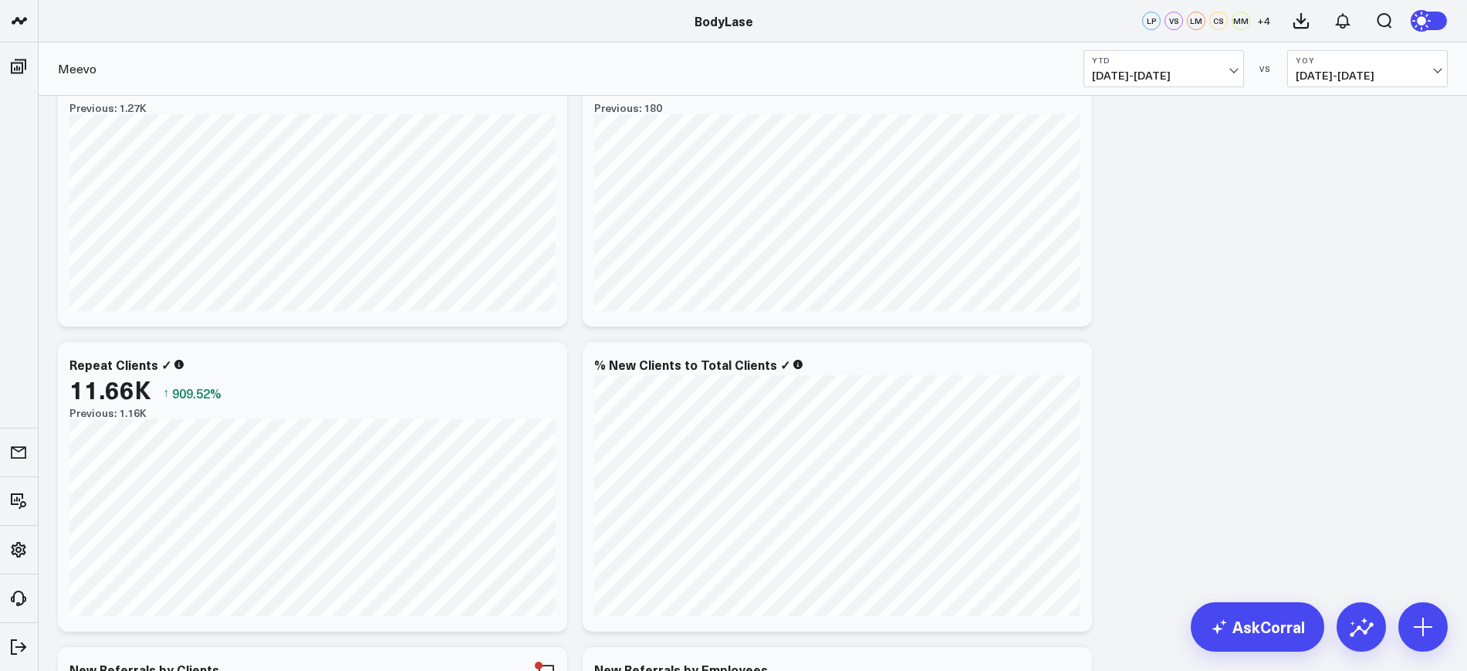
click at [1349, 66] on button "YoY [DATE] - [DATE]" at bounding box center [1367, 68] width 160 height 37
click at [1310, 167] on link "YoY" at bounding box center [1367, 161] width 159 height 29
click at [1341, 56] on b "YoY" at bounding box center [1368, 60] width 144 height 9
click at [1319, 184] on link "No Comparison" at bounding box center [1367, 191] width 159 height 29
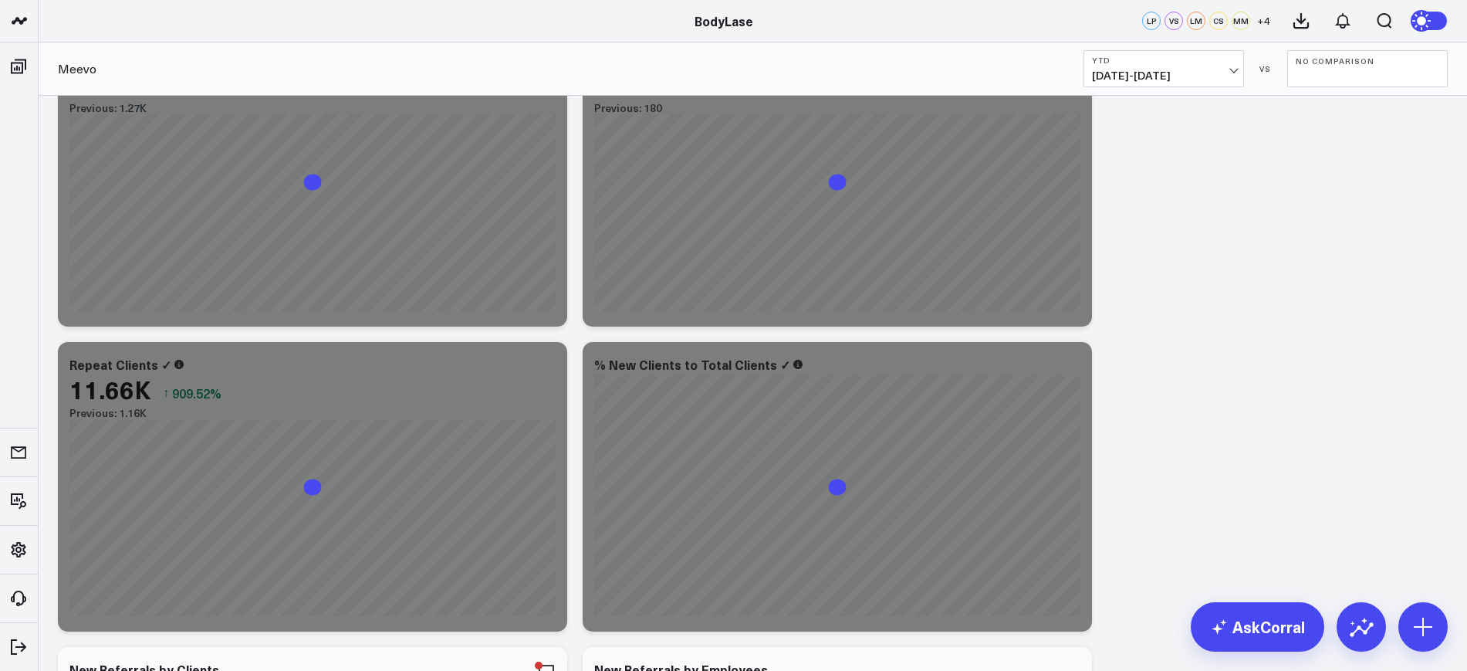
click at [1319, 83] on button "No Comparison" at bounding box center [1367, 68] width 160 height 37
click at [1319, 162] on link "YoY" at bounding box center [1367, 161] width 159 height 29
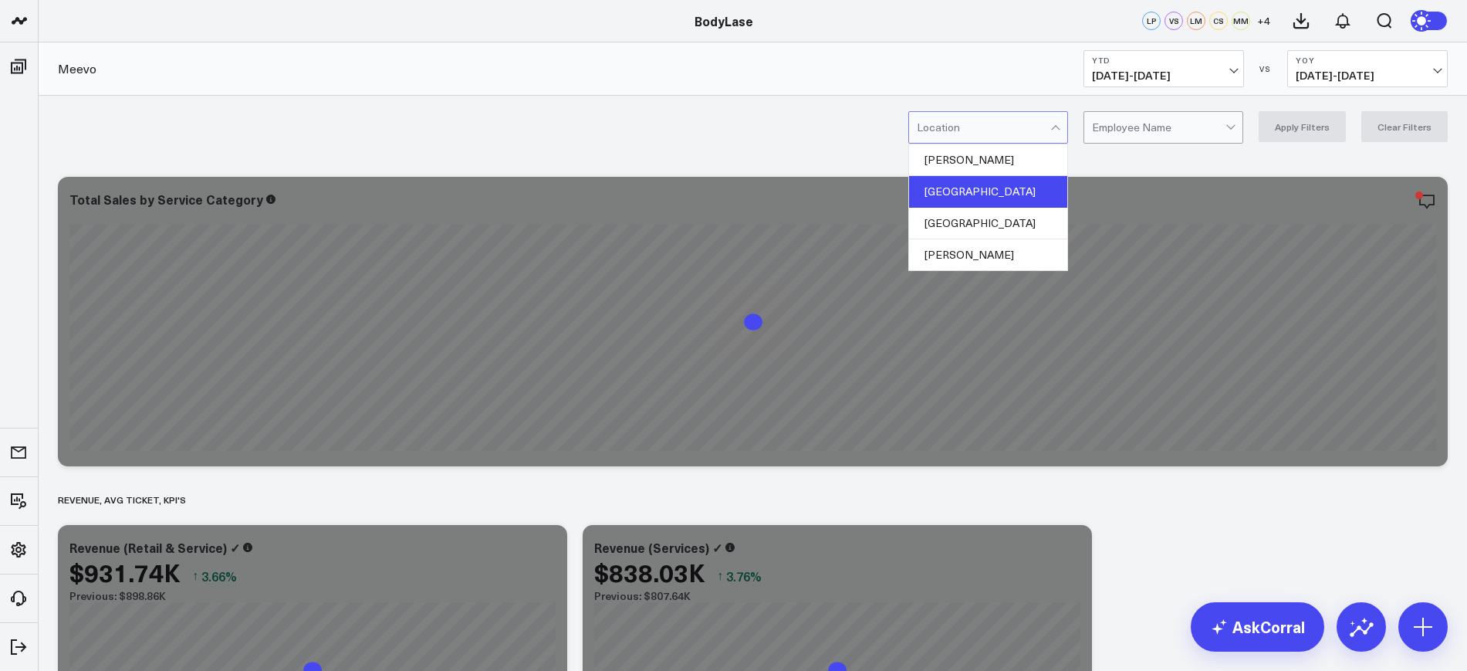
click at [954, 190] on div "Raleigh" at bounding box center [988, 192] width 158 height 32
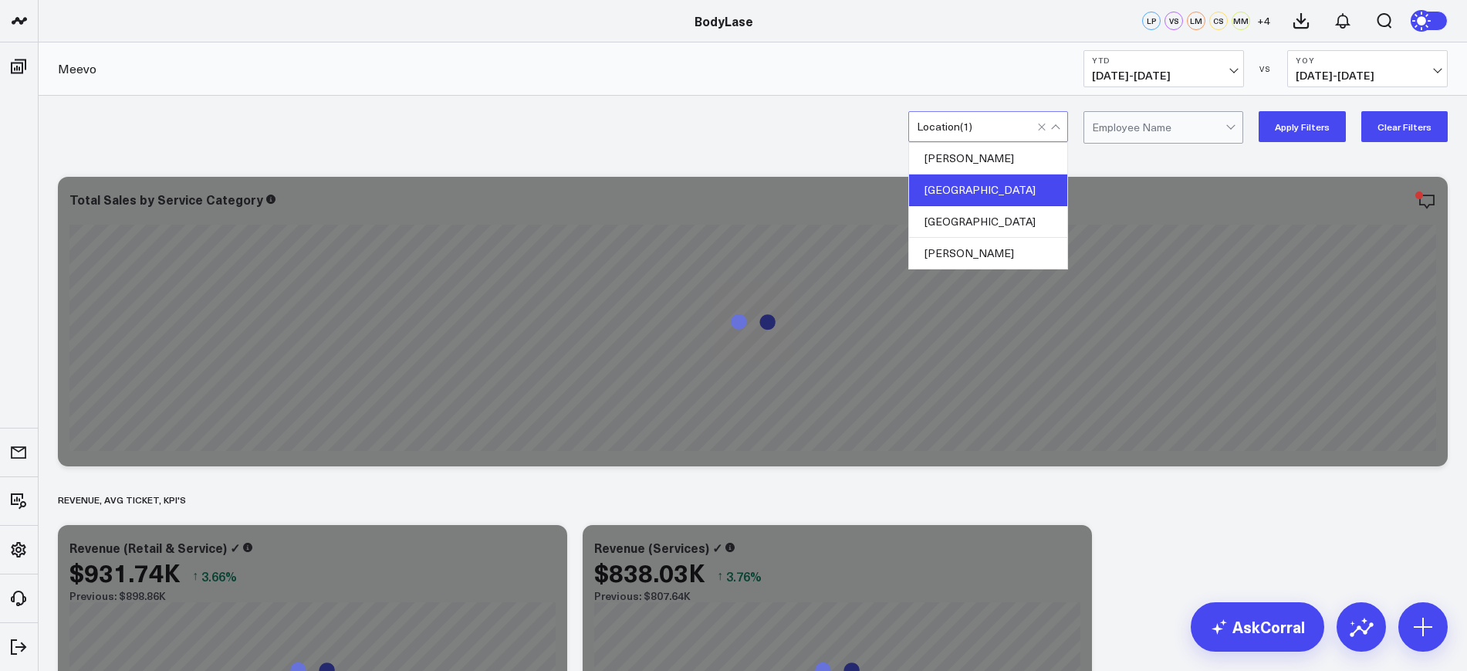
click at [1309, 125] on button "Apply Filters" at bounding box center [1301, 126] width 87 height 31
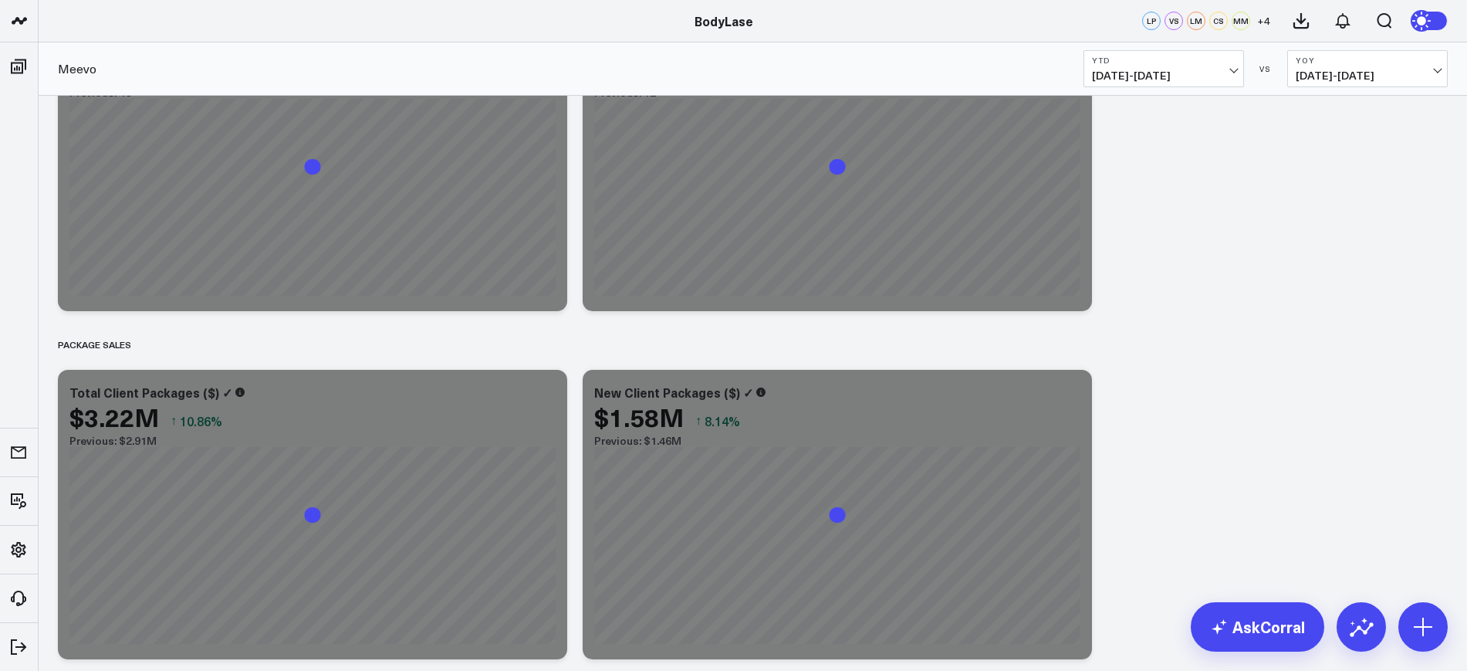
scroll to position [2893, 0]
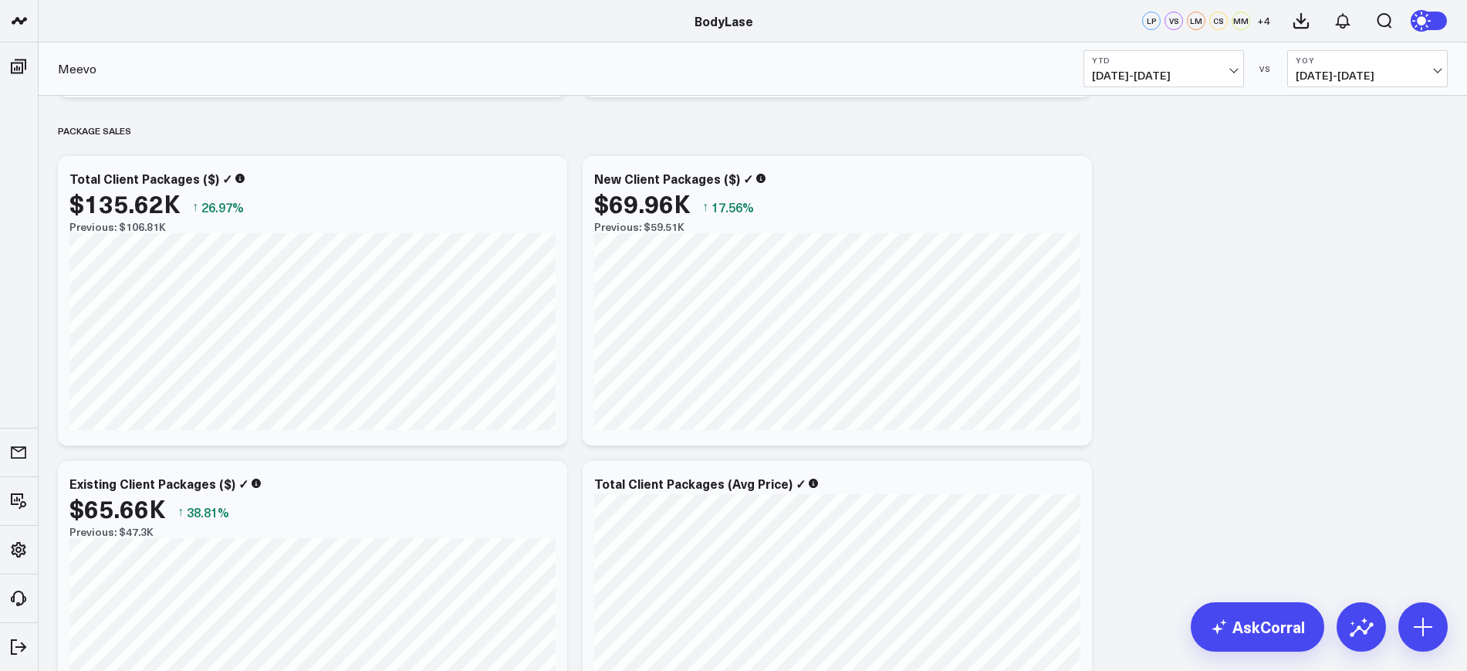
drag, startPoint x: 1319, startPoint y: 326, endPoint x: 1310, endPoint y: 324, distance: 8.8
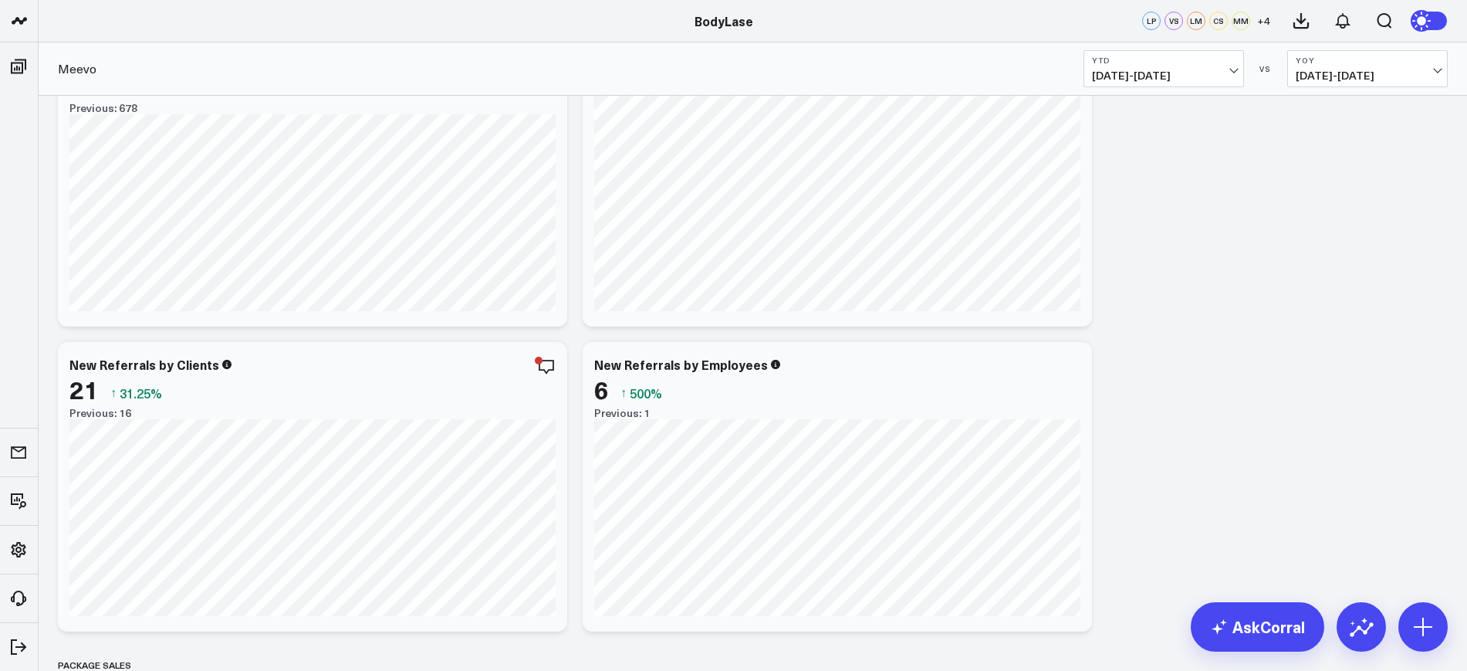
scroll to position [0, 0]
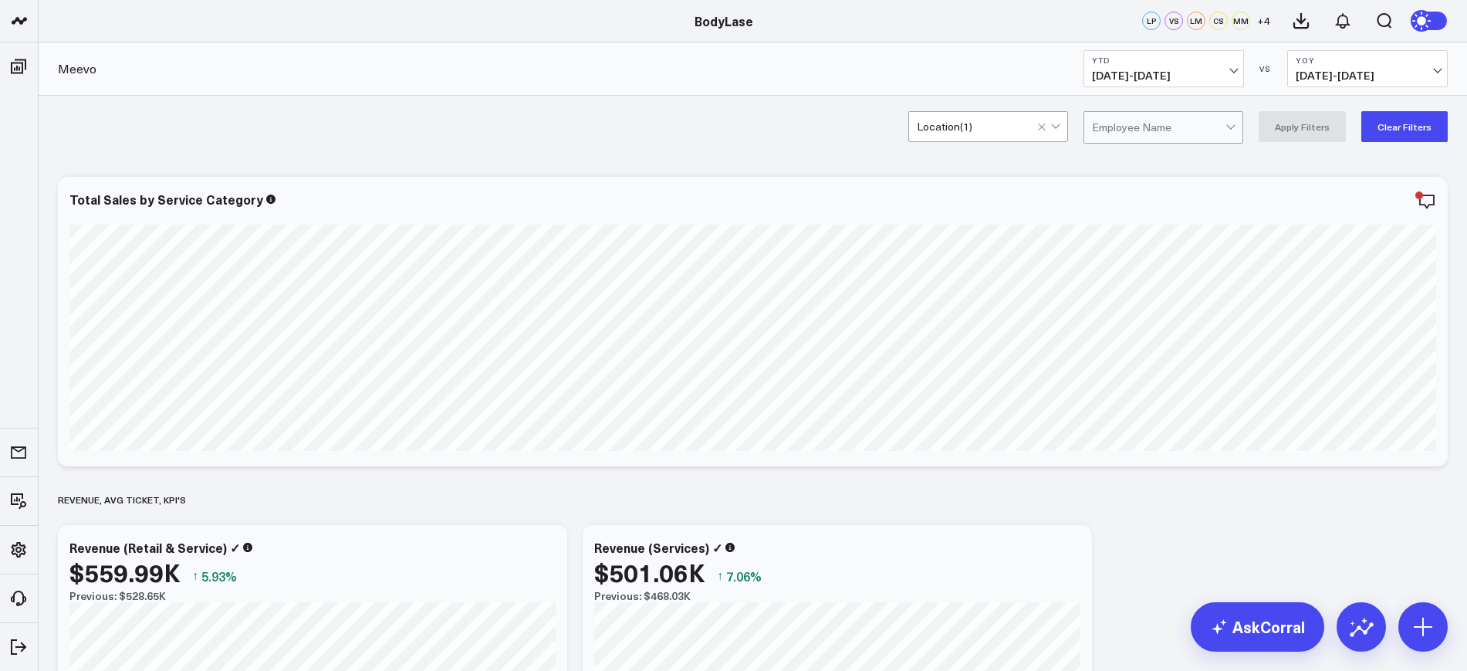
click at [1426, 137] on button "Clear Filters" at bounding box center [1404, 126] width 86 height 31
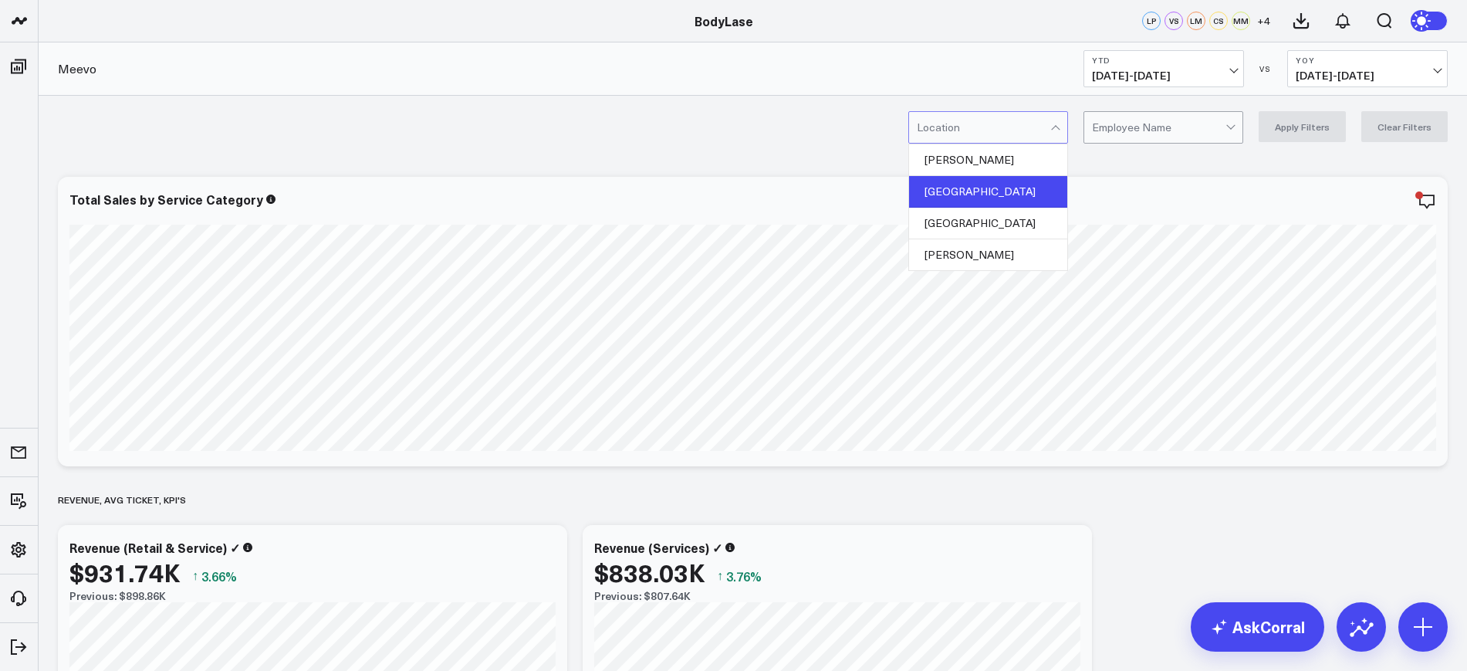
click at [967, 186] on div "Raleigh" at bounding box center [988, 192] width 158 height 32
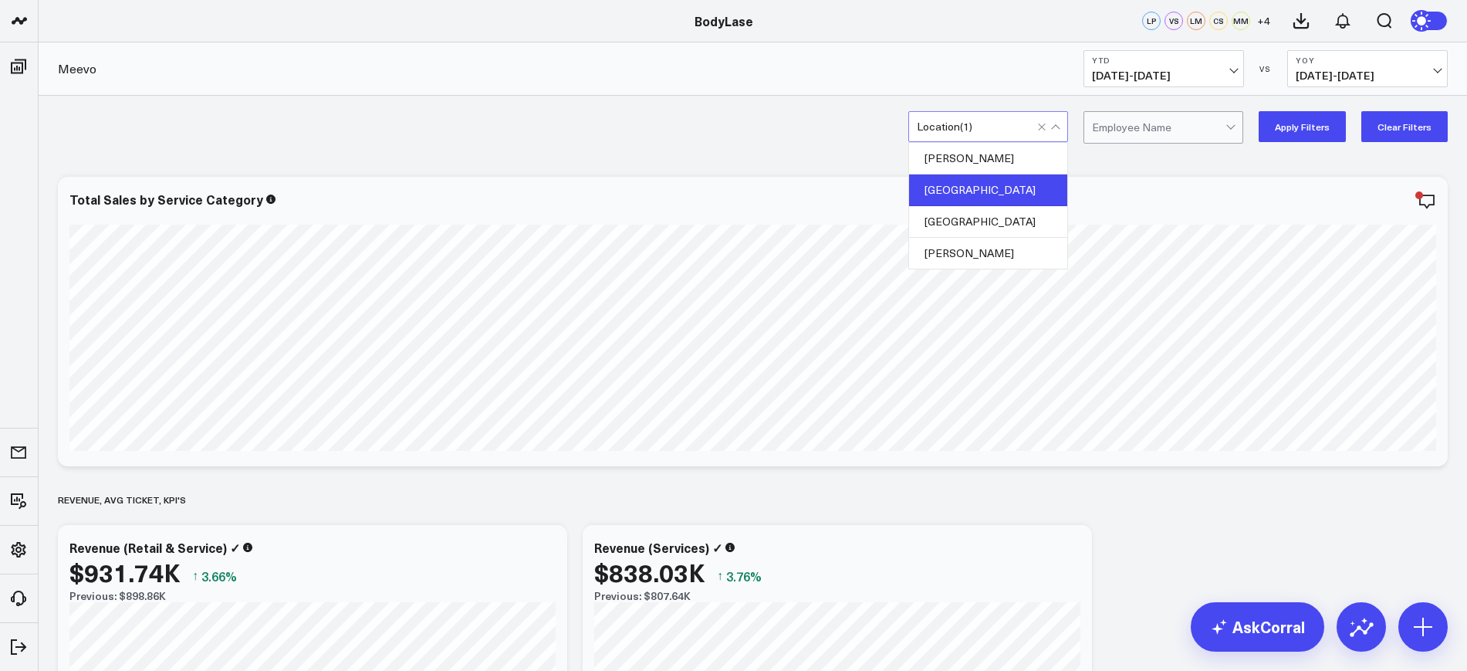
click at [1323, 129] on button "Apply Filters" at bounding box center [1301, 126] width 87 height 31
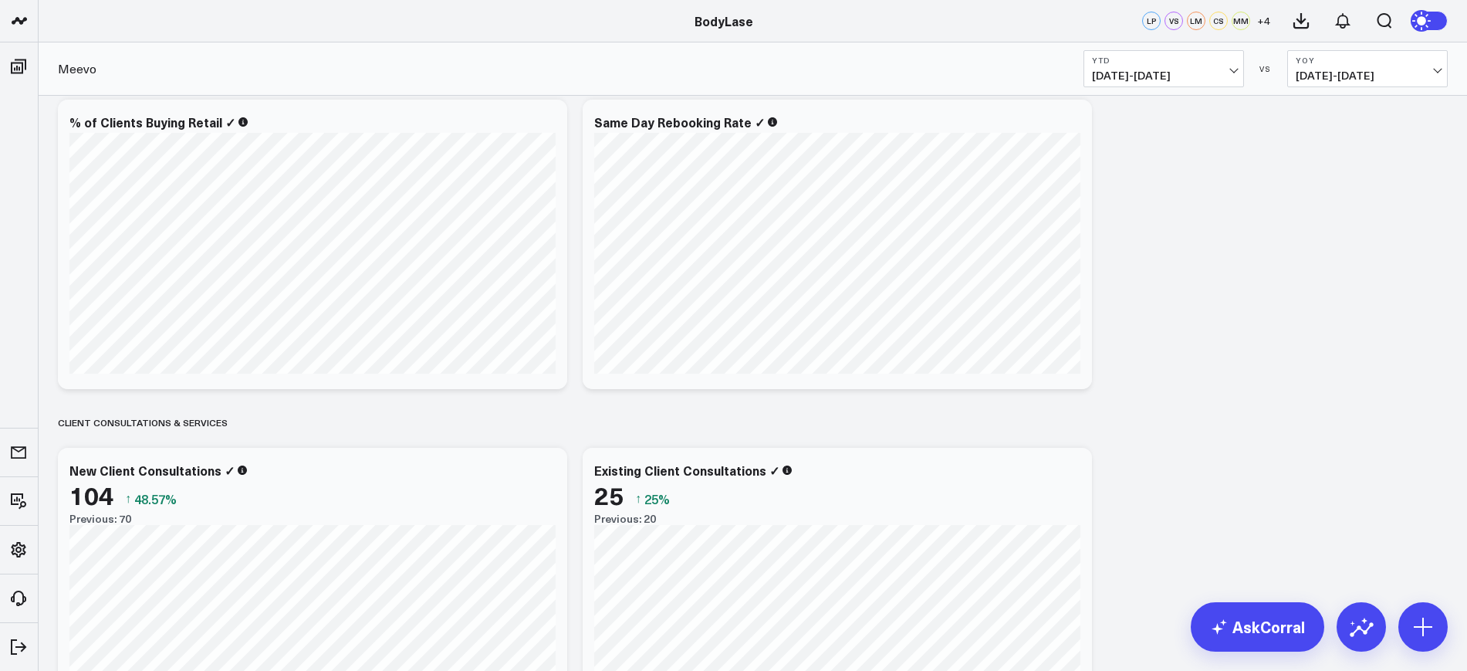
scroll to position [1543, 0]
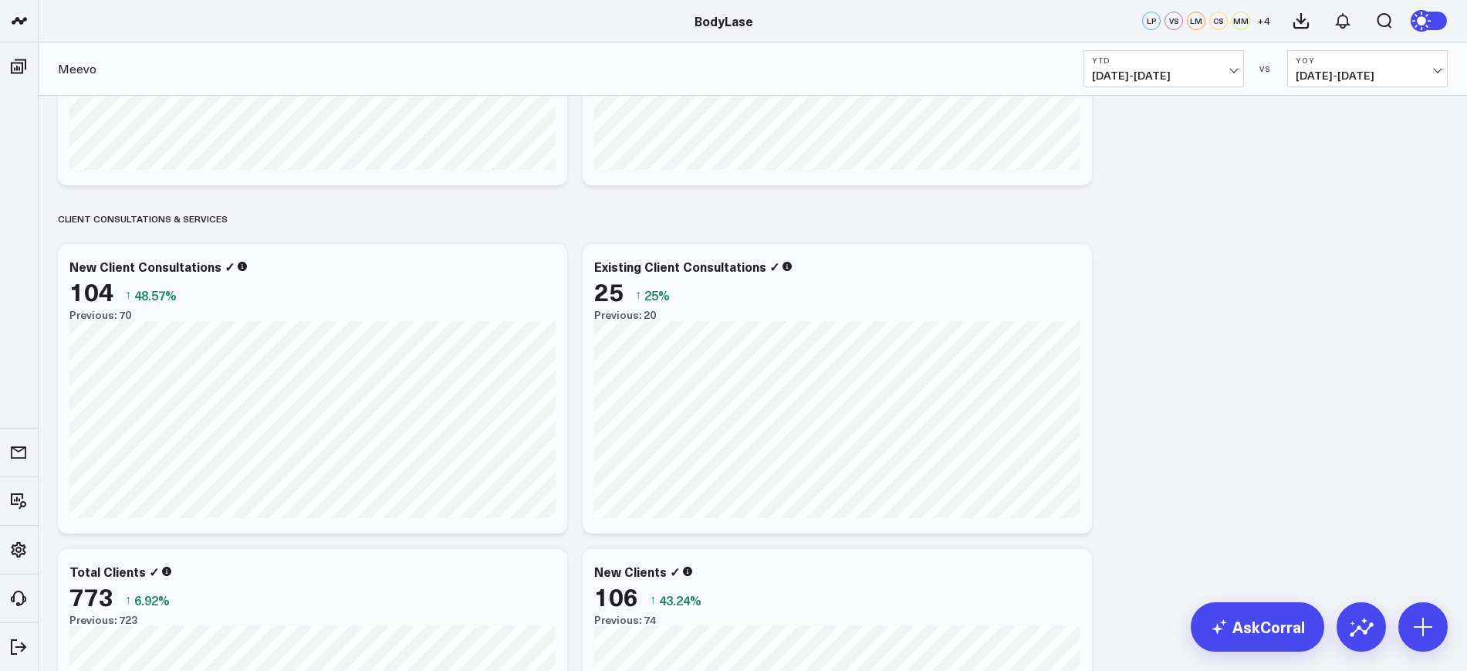
click at [1201, 66] on button "YTD 01/01/25 - 10/05/25" at bounding box center [1163, 68] width 160 height 37
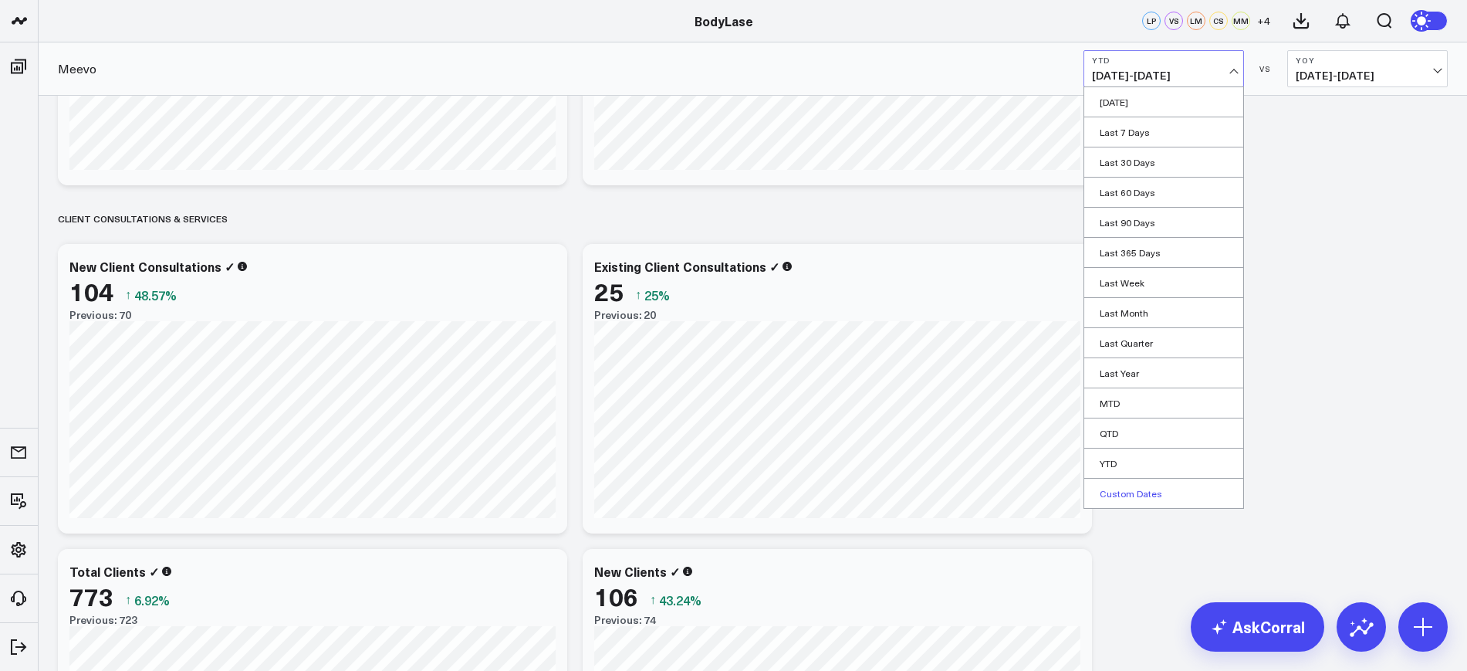
click at [1123, 498] on link "Custom Dates" at bounding box center [1163, 492] width 159 height 29
select select "9"
select select "2025"
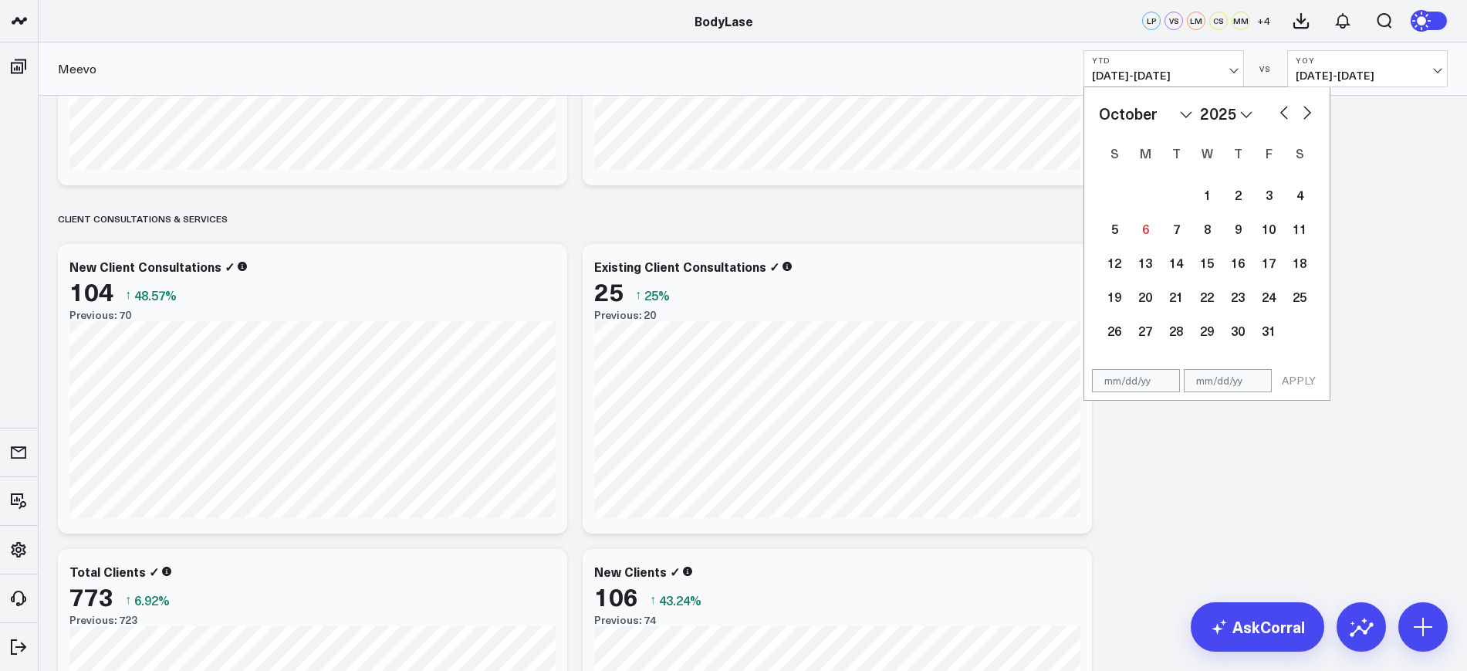
click at [1124, 384] on input "text" at bounding box center [1136, 380] width 88 height 23
select select "9"
select select "2025"
type input "01/01/25"
select select "2025"
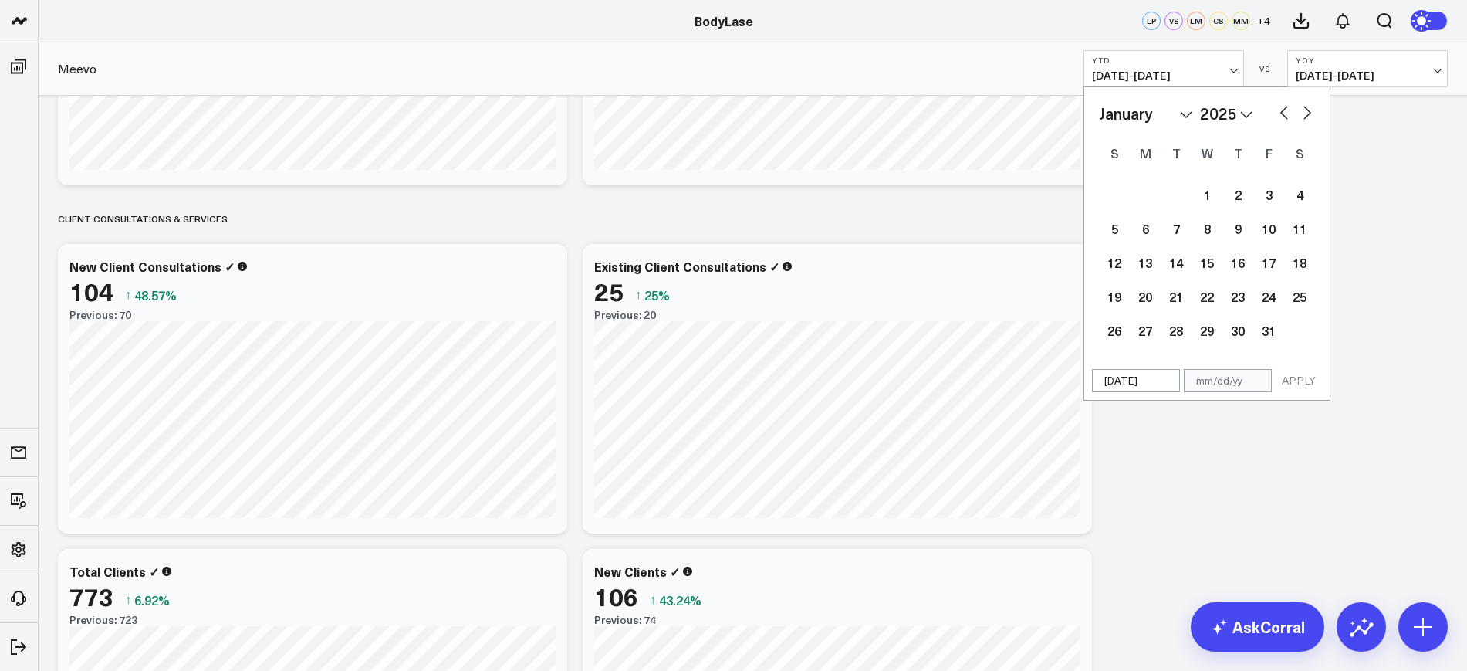
type input "01/01/25"
click at [1235, 383] on input "text" at bounding box center [1228, 380] width 88 height 23
select select "2025"
type input "0"
select select "2025"
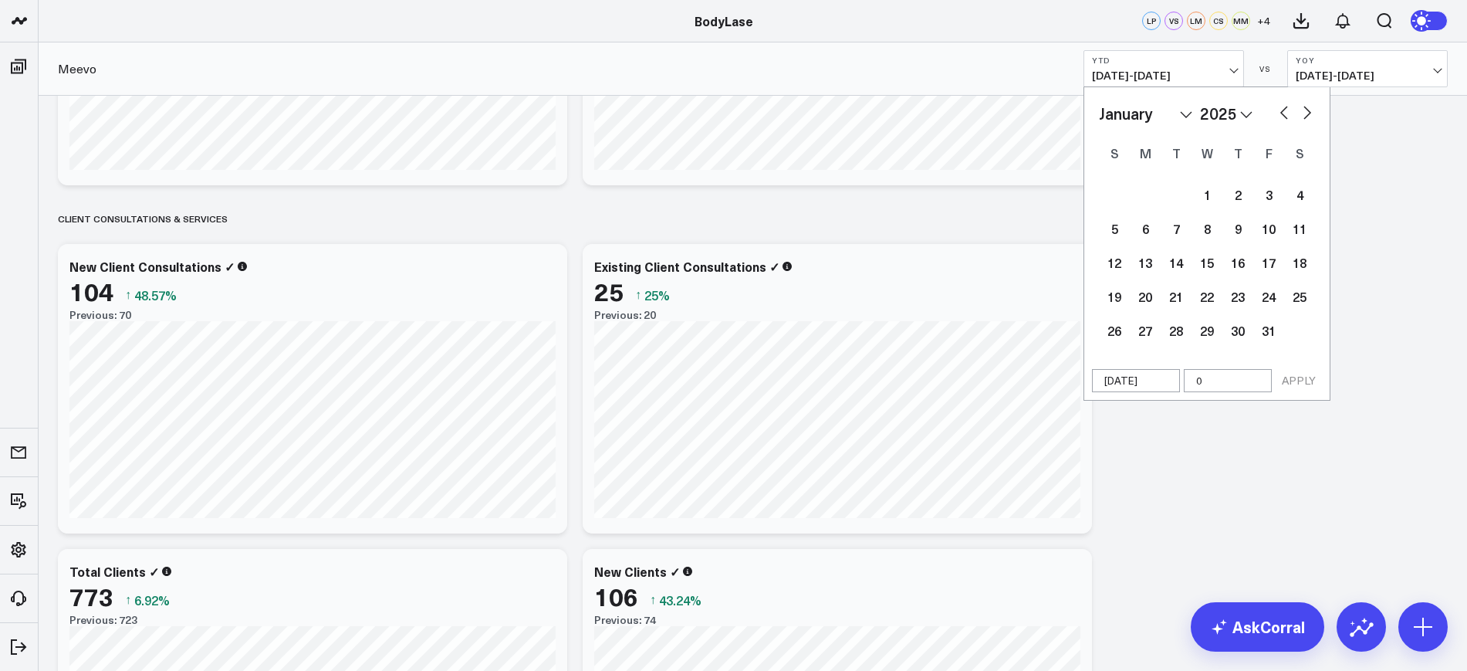
type input "09"
select select "2025"
type input "09/3"
select select "2025"
type input "[DATE]"
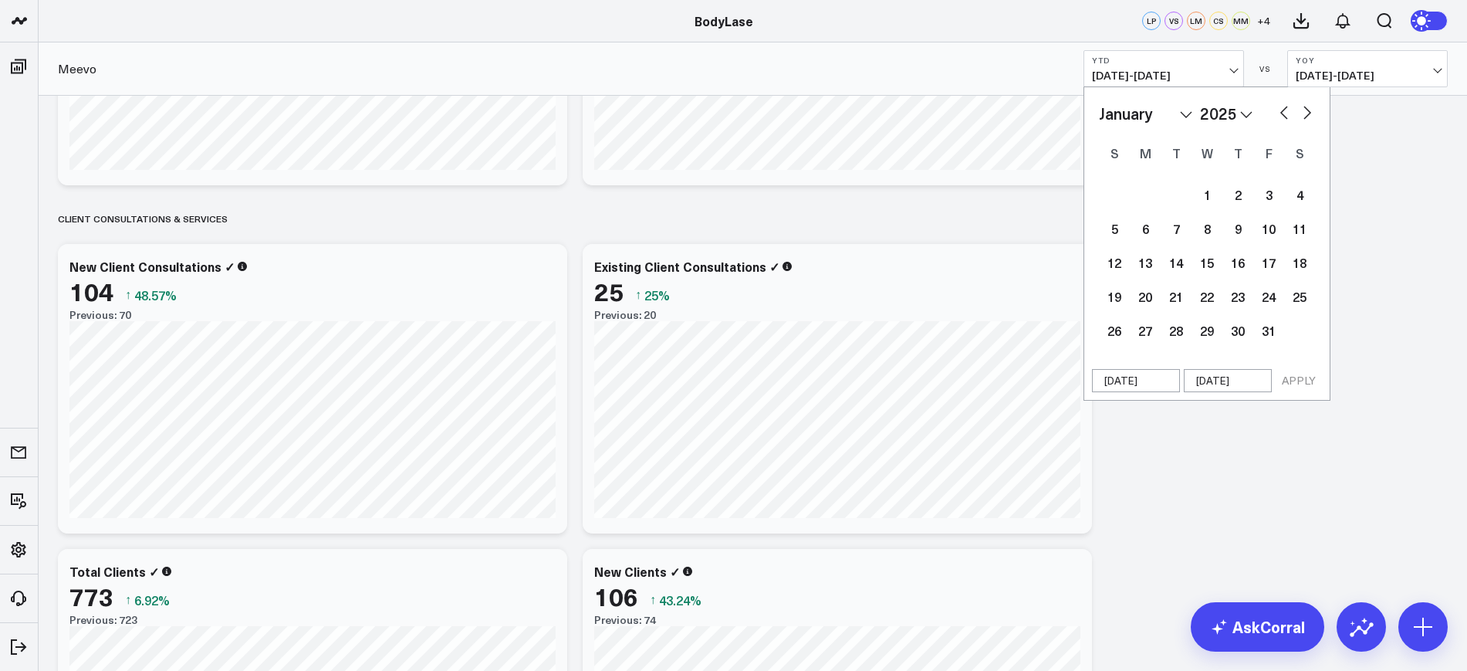
select select "2025"
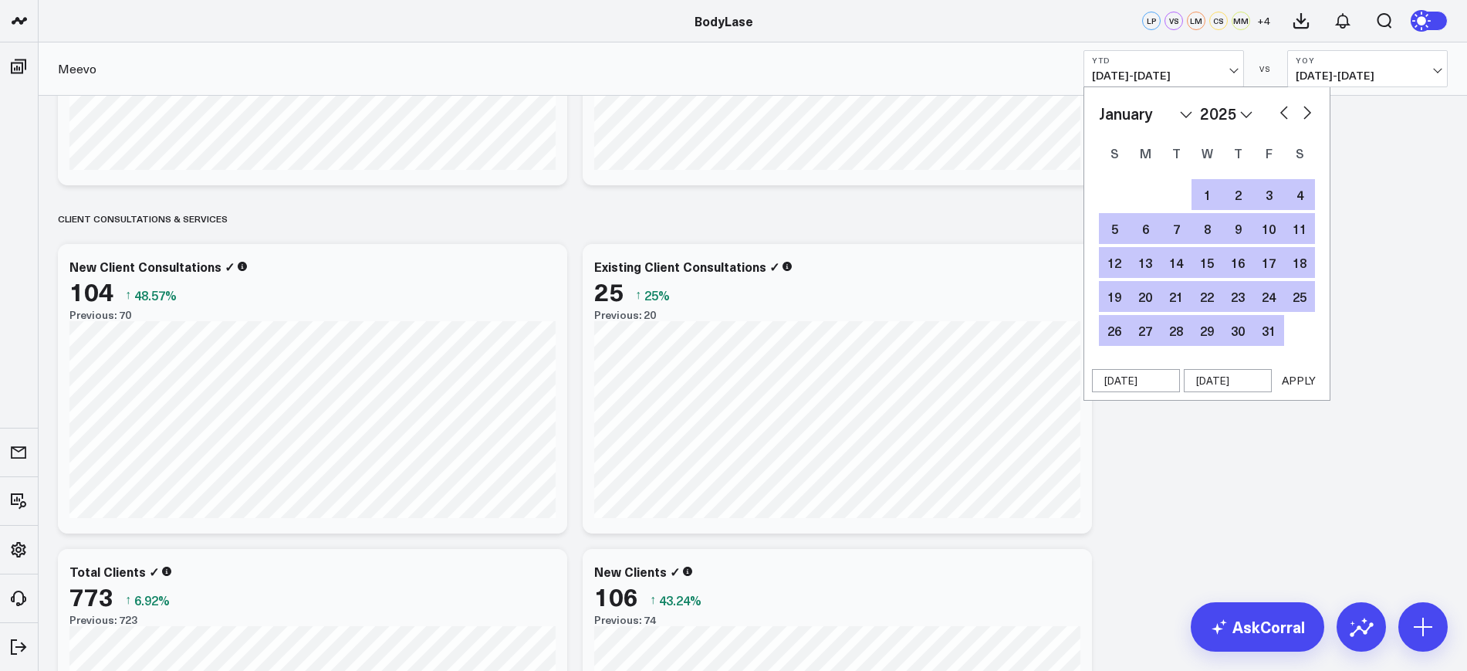
type input "[DATE]"
click at [1292, 386] on button "APPLY" at bounding box center [1298, 380] width 46 height 23
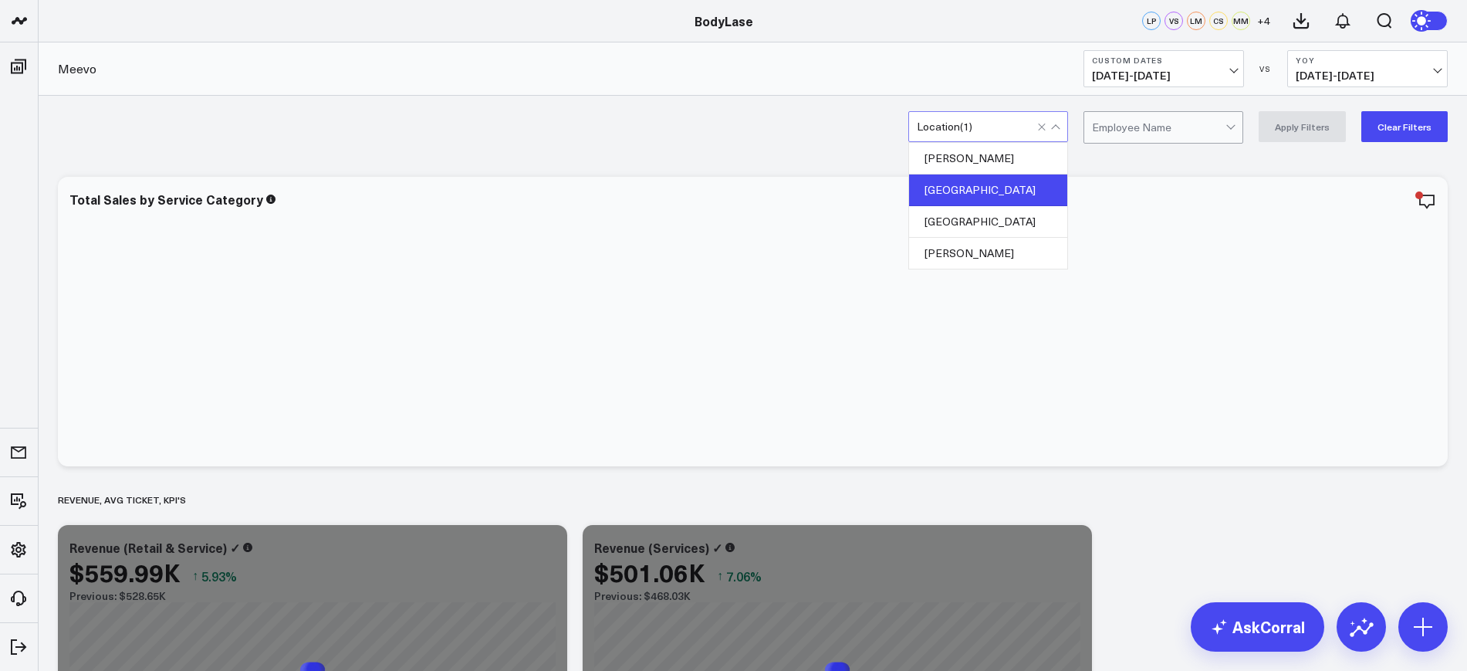
click at [931, 117] on div "Location ( 1 )" at bounding box center [988, 126] width 160 height 31
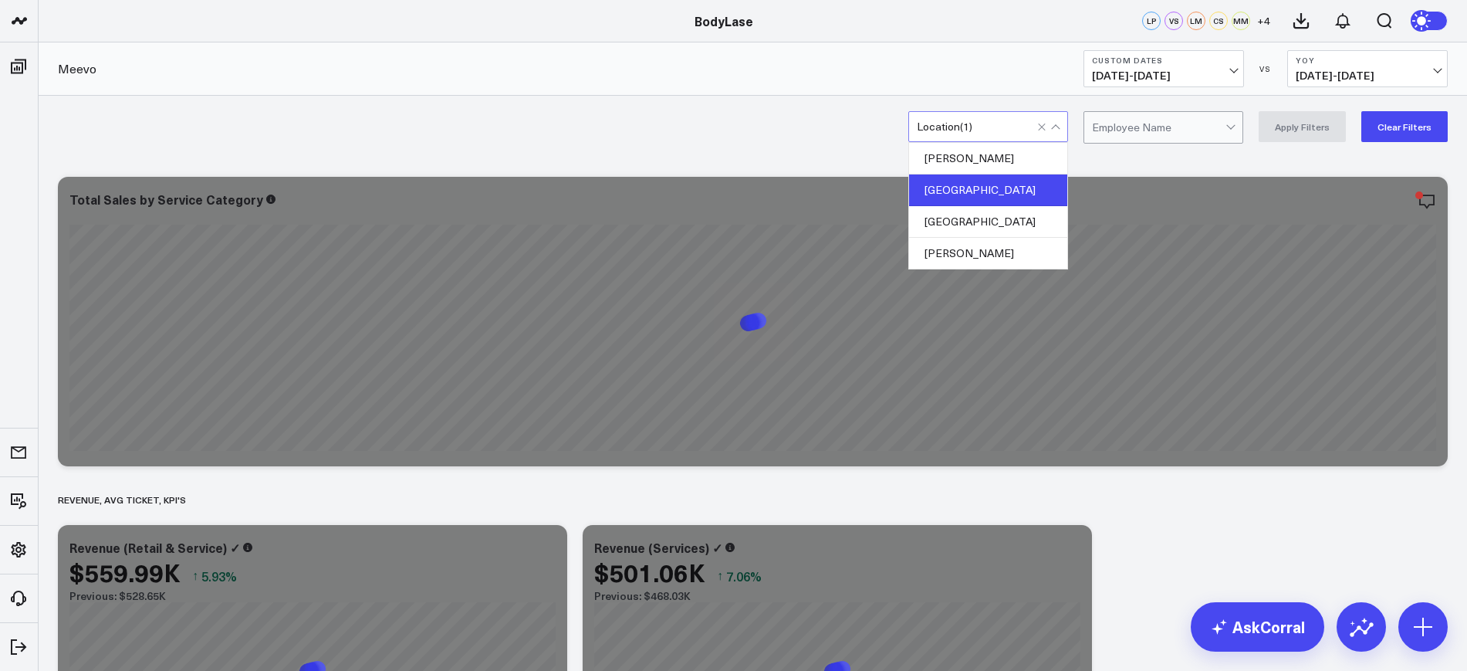
click at [1394, 128] on button "Clear Filters" at bounding box center [1404, 126] width 86 height 31
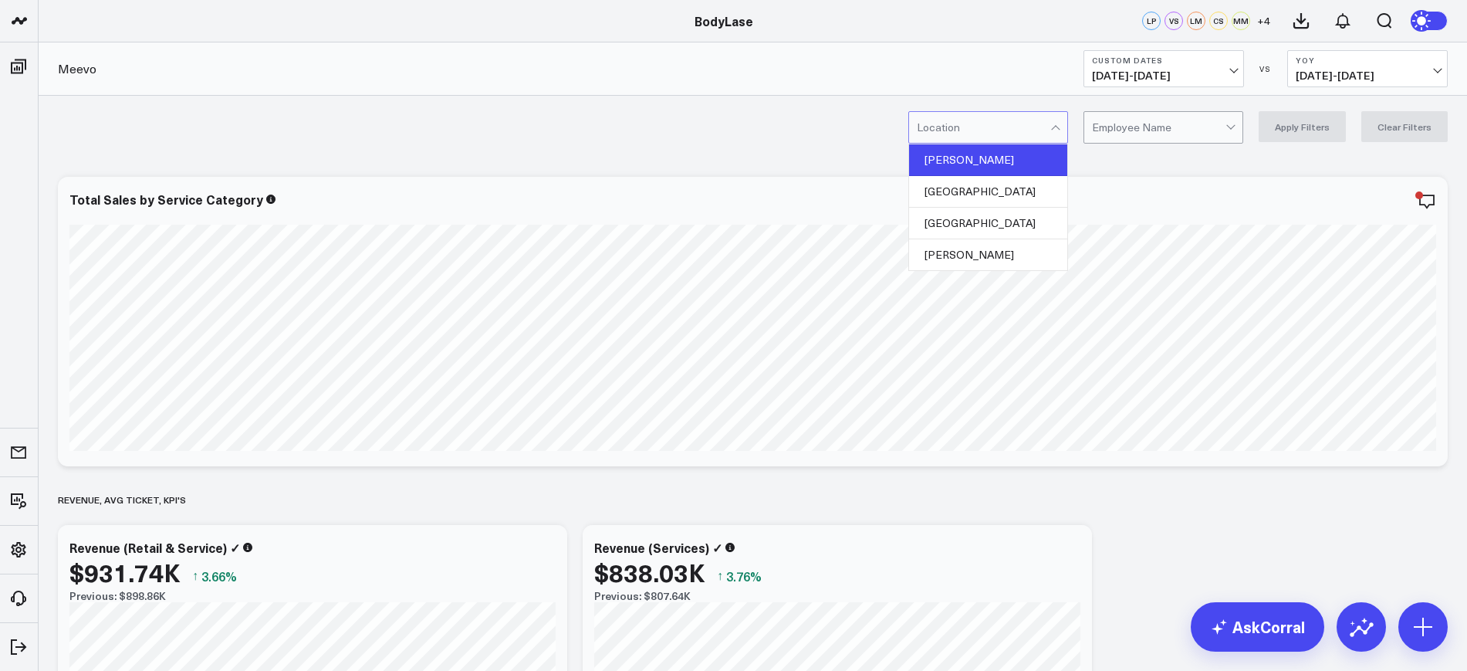
click at [961, 171] on div "Cary" at bounding box center [988, 160] width 158 height 32
click at [1351, 125] on div "option Cary, selected. 4 results available. Use Up and Down to choose options, …" at bounding box center [1177, 126] width 539 height 31
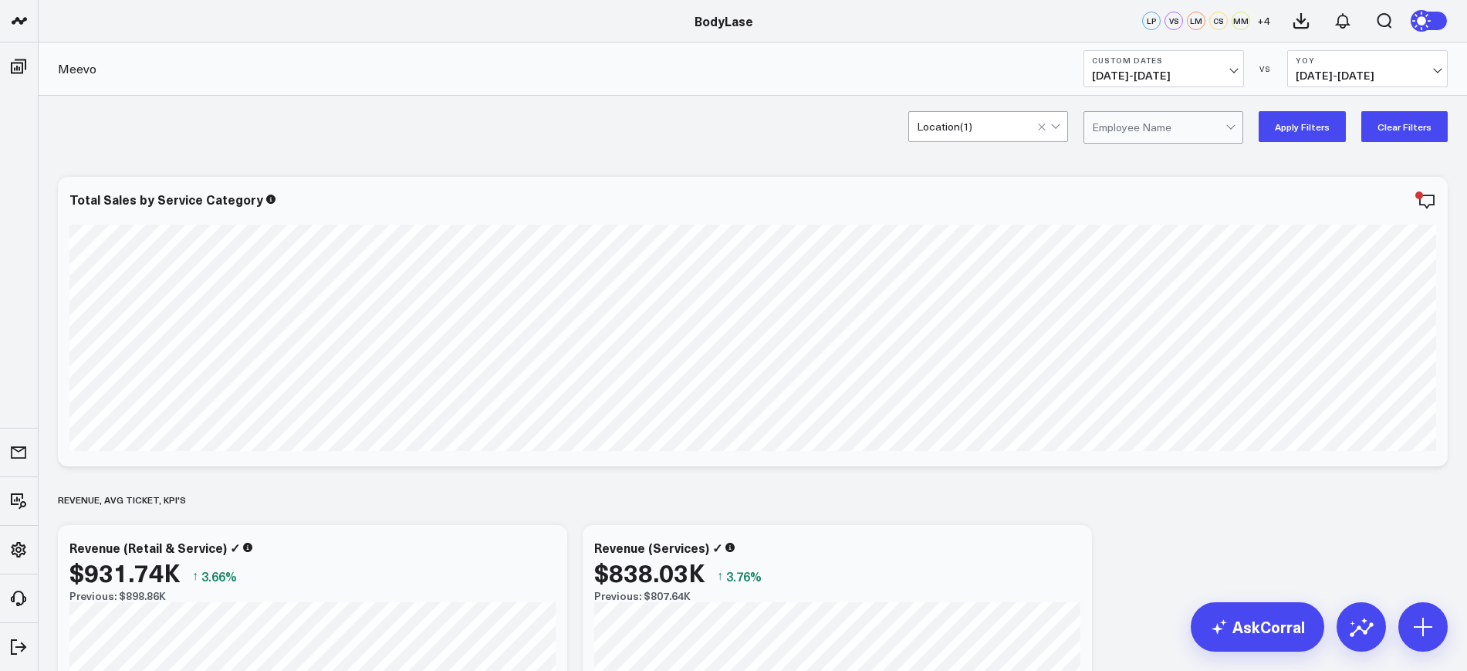
click at [1331, 130] on button "Apply Filters" at bounding box center [1301, 126] width 87 height 31
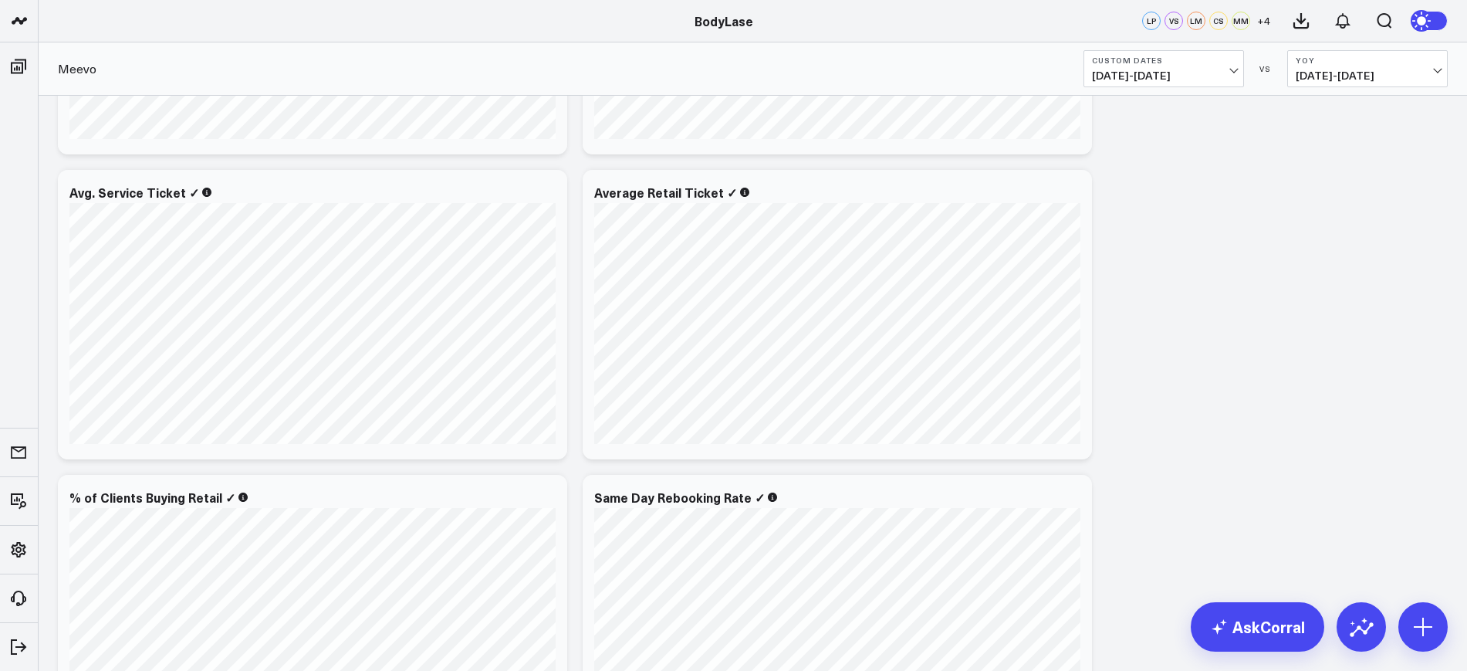
scroll to position [579, 0]
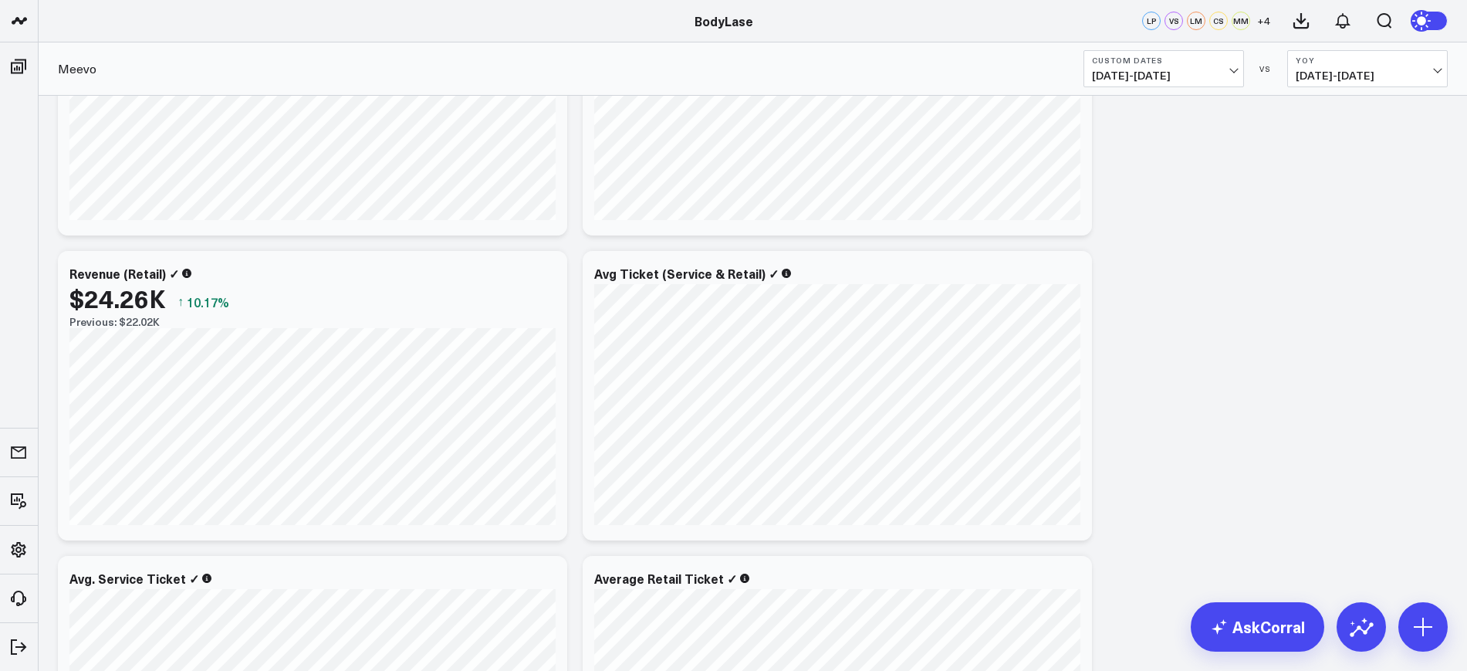
click at [1216, 71] on span "01/01/25 - 09/30/25" at bounding box center [1164, 75] width 144 height 12
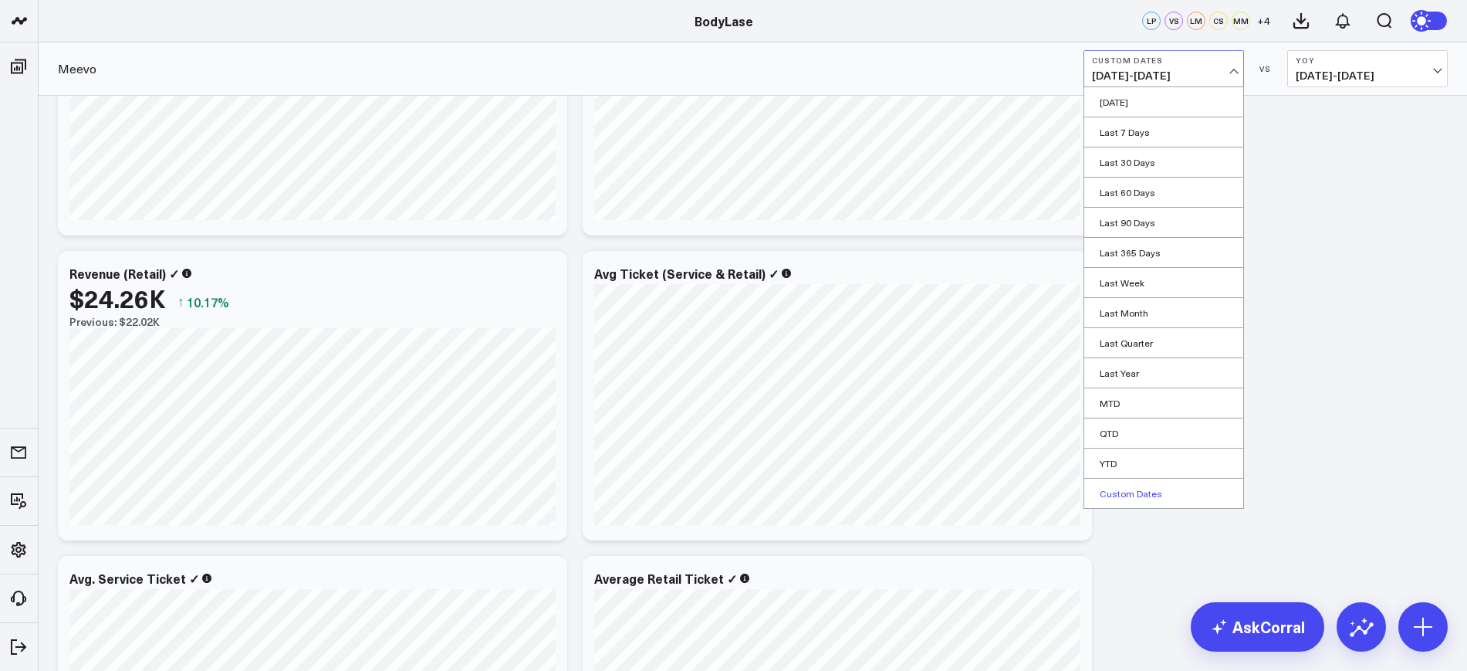
click at [1141, 491] on link "Custom Dates" at bounding box center [1163, 492] width 159 height 29
select select "9"
select select "2025"
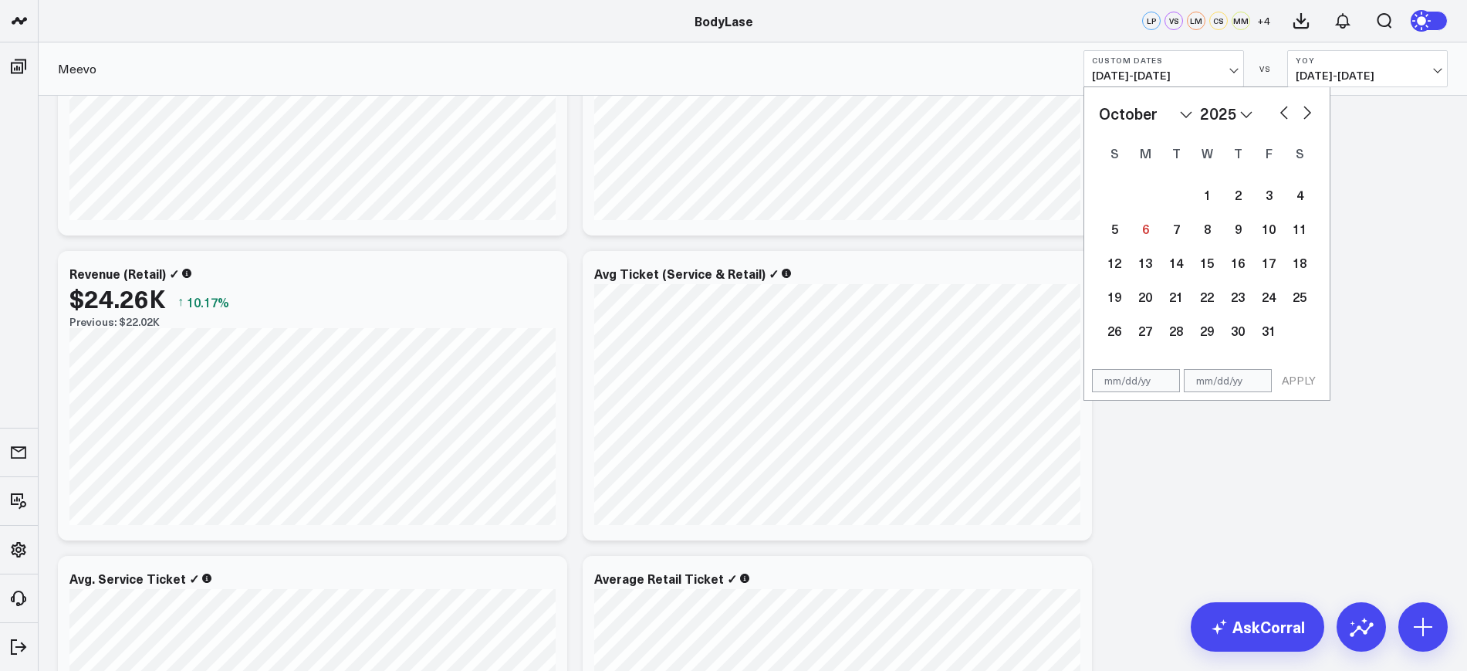
click at [1138, 388] on input "text" at bounding box center [1136, 380] width 88 height 23
select select "9"
select select "2025"
type input "01/01/25"
select select "2025"
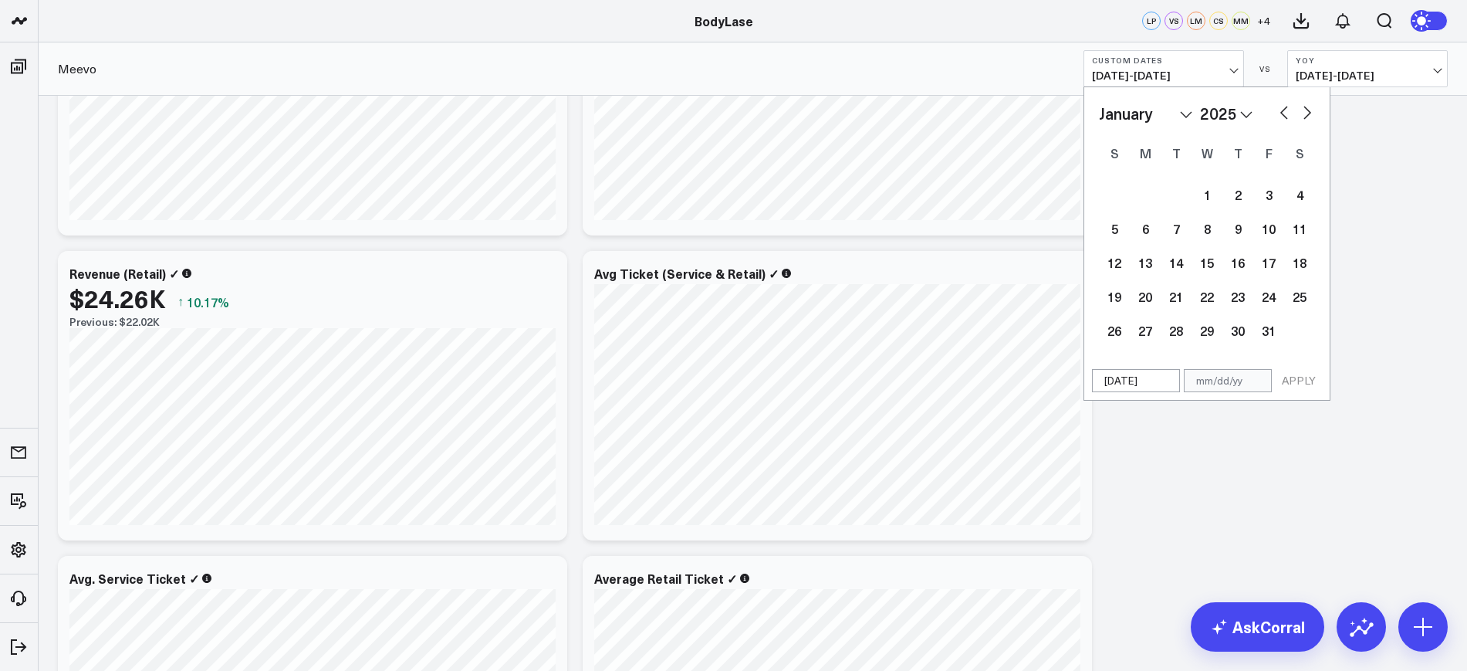
type input "01/01/25"
click at [1228, 383] on input "text" at bounding box center [1228, 380] width 88 height 23
select select "2025"
type input "09"
select select "2025"
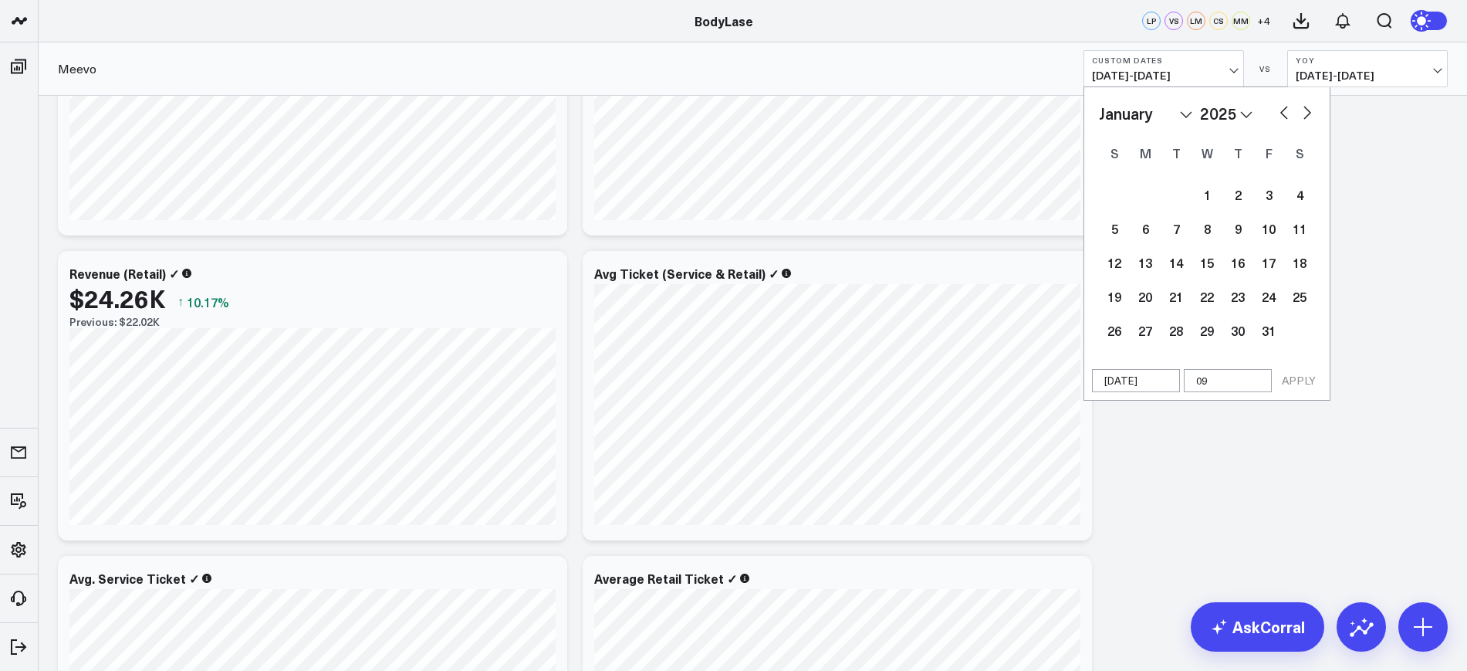
type input "09/3"
select select "2025"
type input "09/30"
select select "2025"
type input "09/30/2"
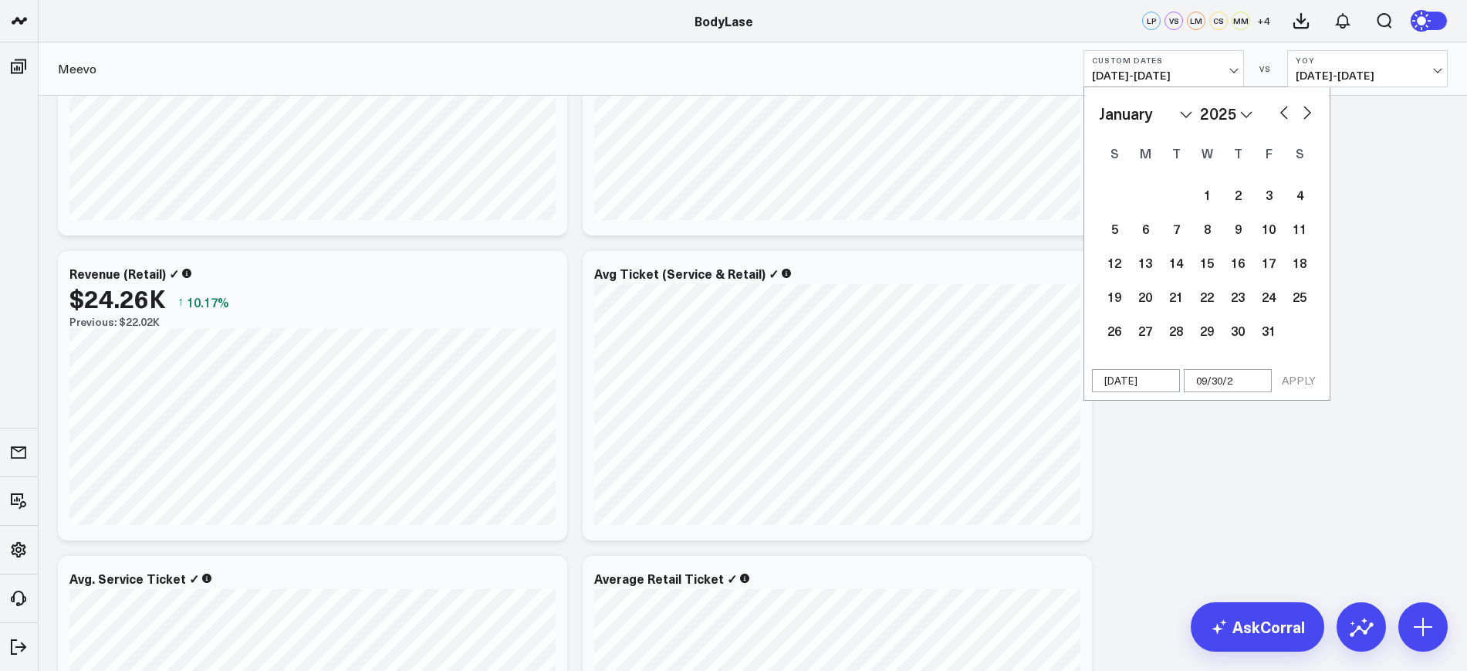
select select "2025"
type input "[DATE]"
select select "2025"
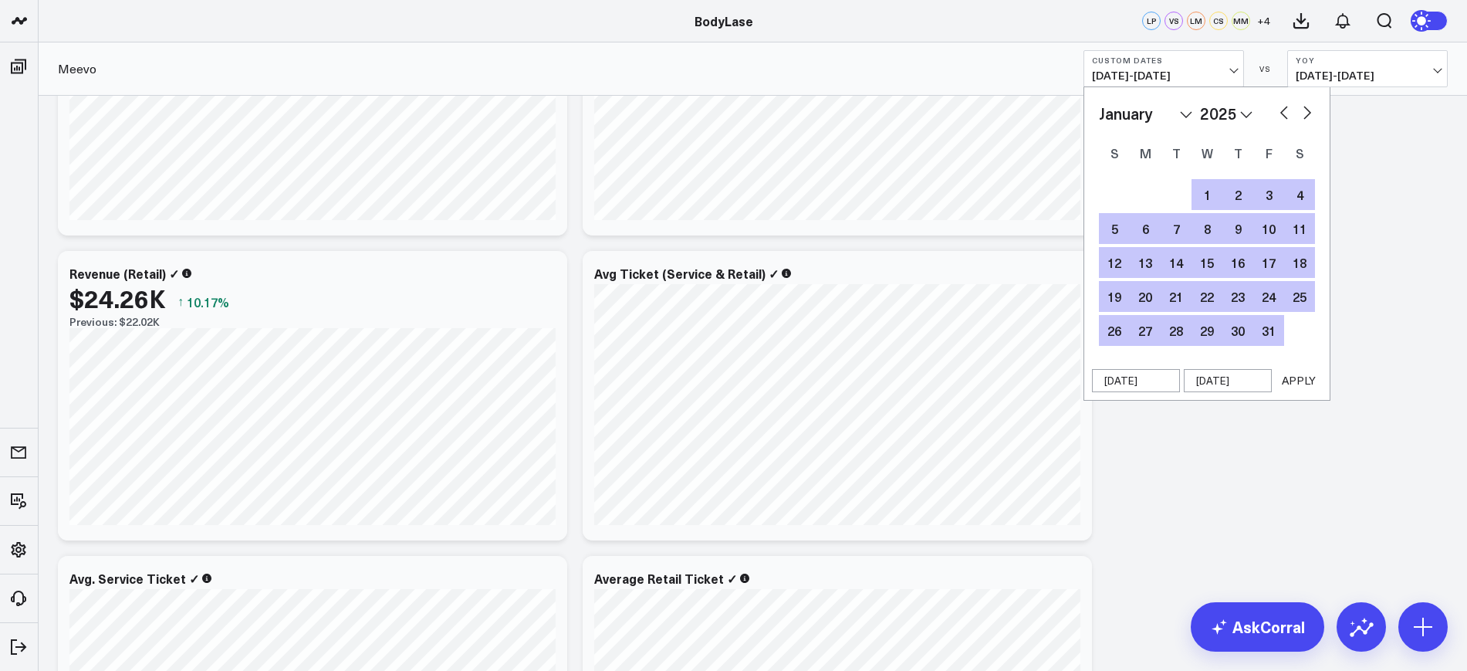
type input "[DATE]"
click at [1306, 381] on button "APPLY" at bounding box center [1298, 380] width 46 height 23
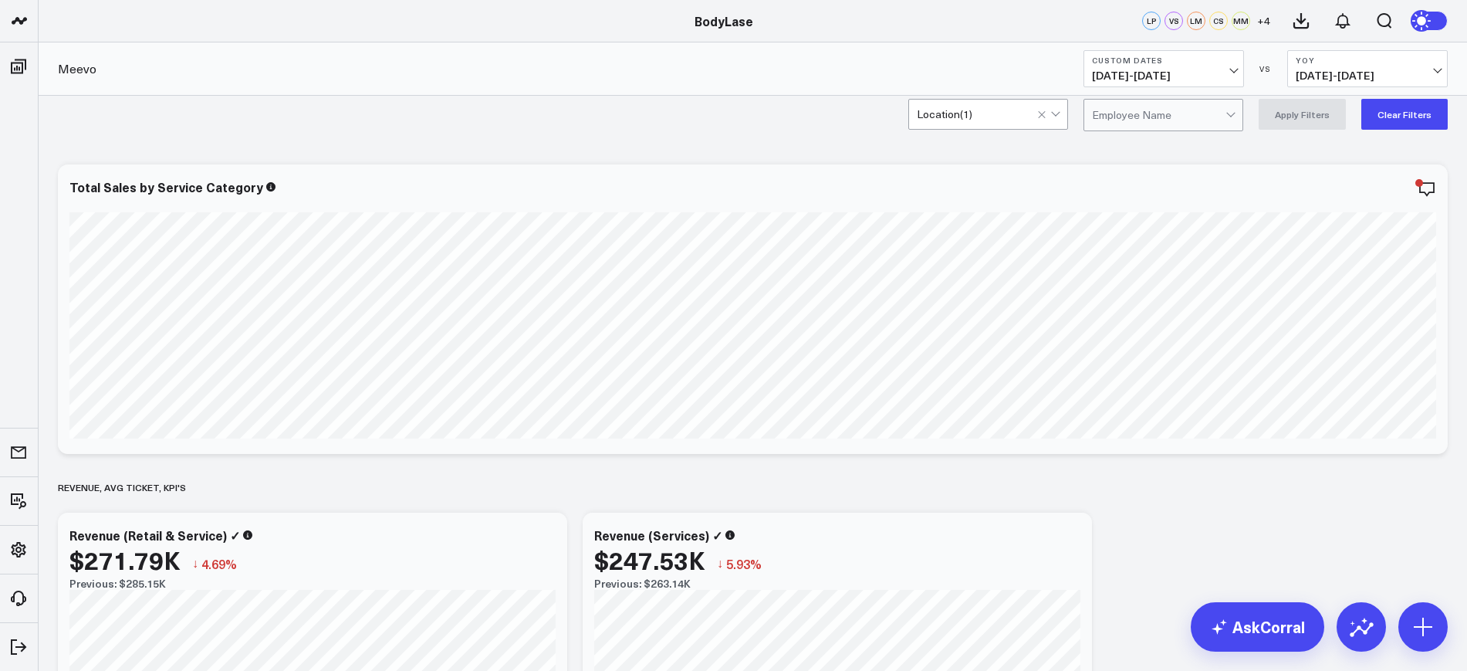
scroll to position [0, 0]
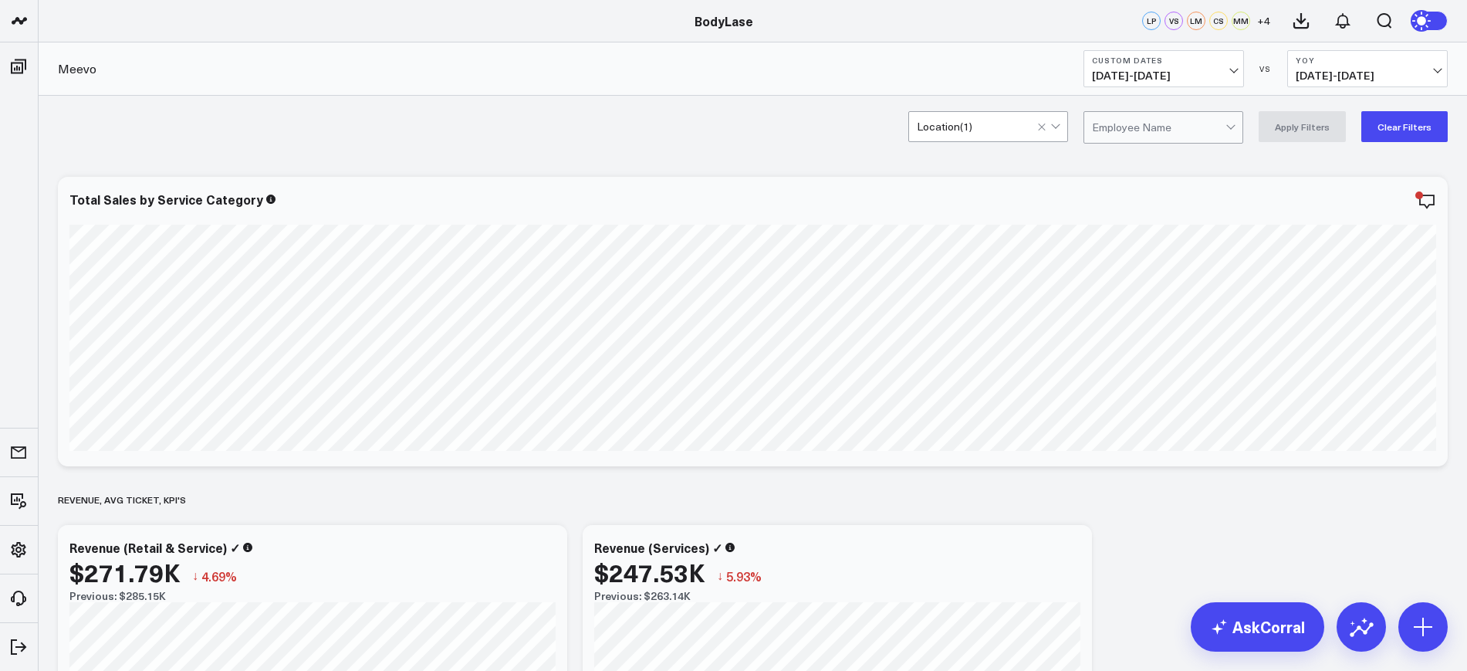
click at [1397, 127] on button "Clear Filters" at bounding box center [1404, 126] width 86 height 31
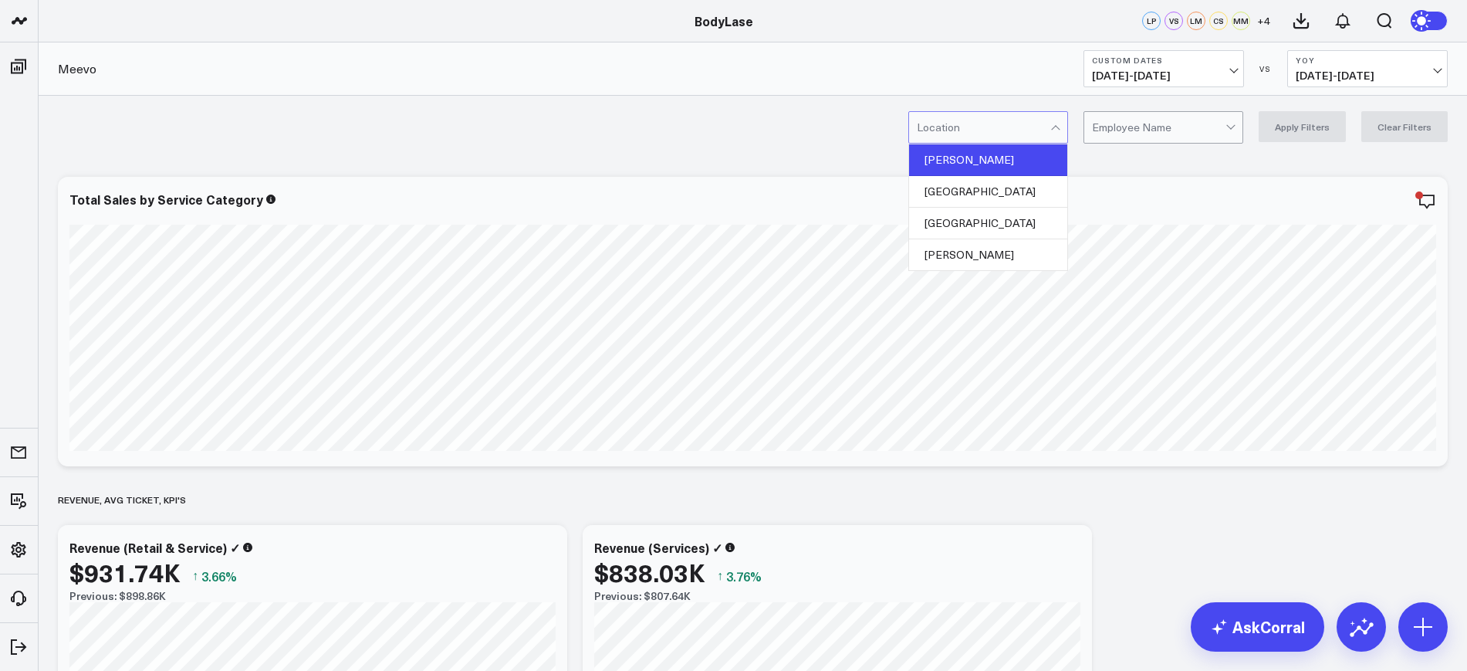
click at [971, 161] on div "Cary" at bounding box center [988, 160] width 158 height 32
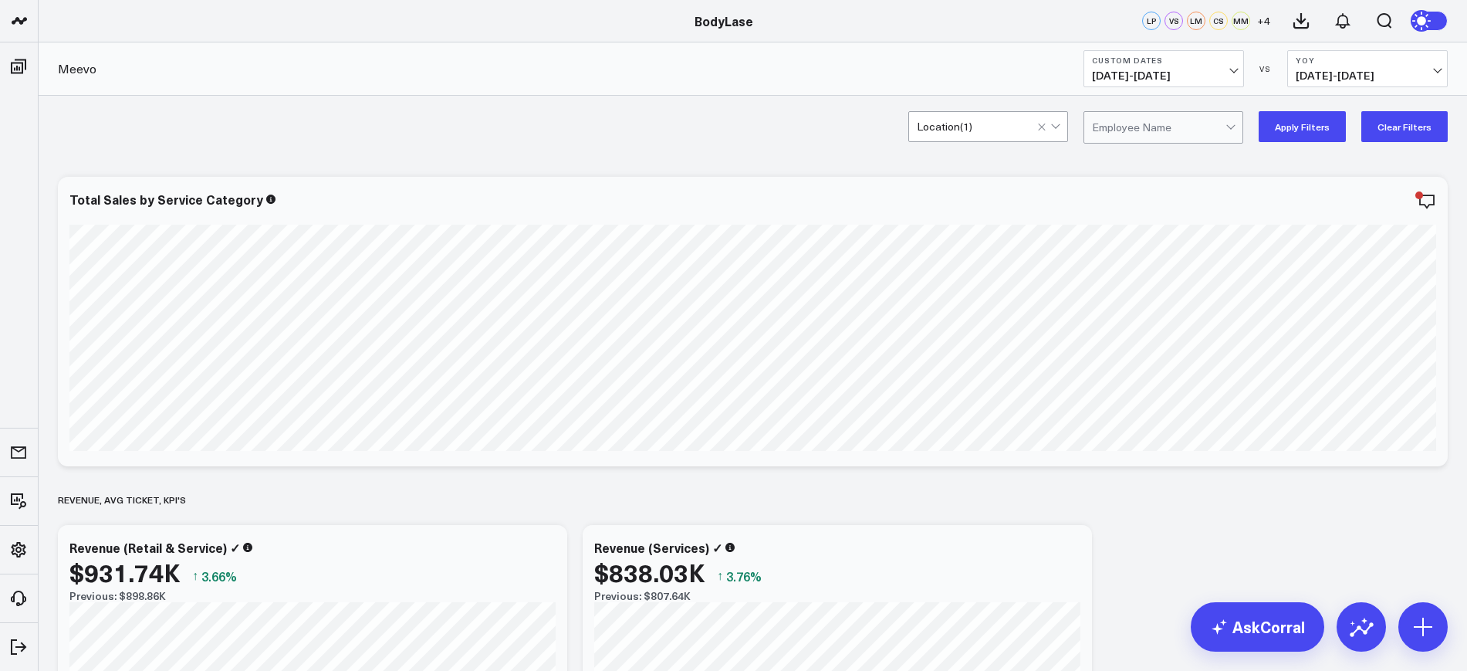
click at [1274, 127] on button "Apply Filters" at bounding box center [1301, 126] width 87 height 31
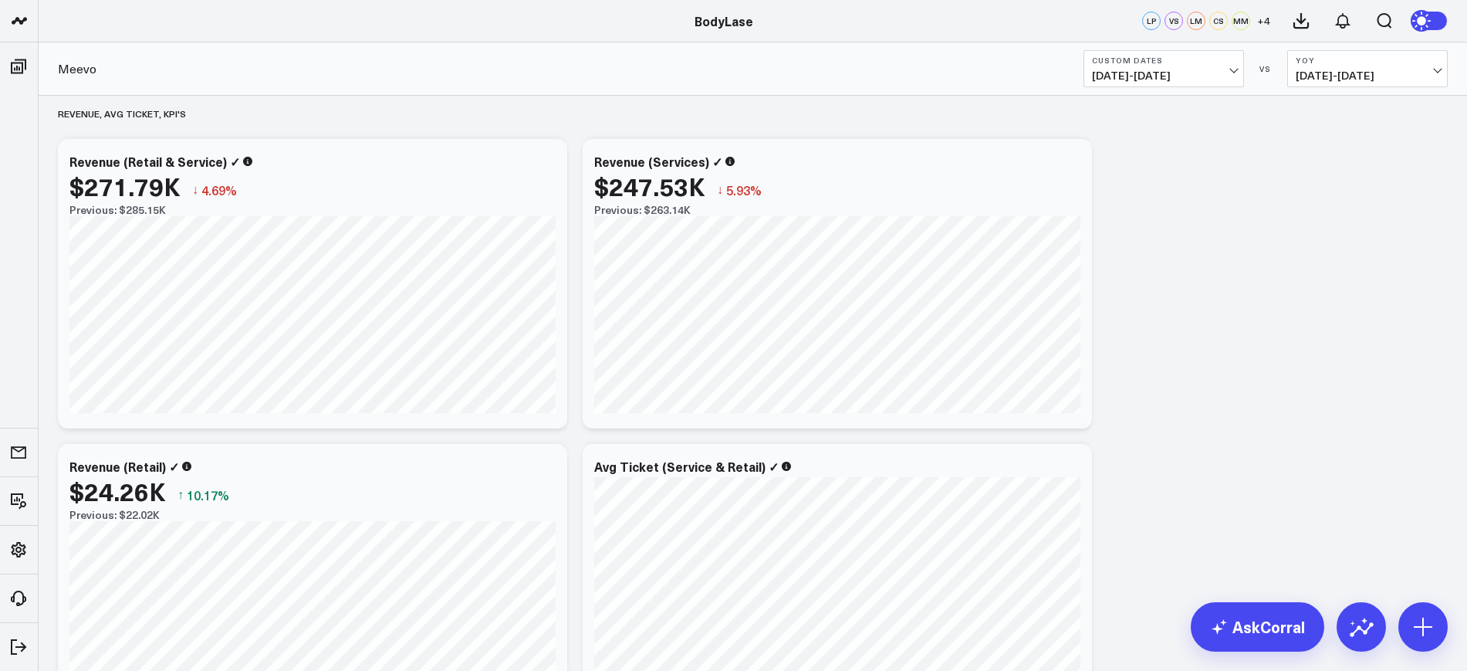
scroll to position [289, 0]
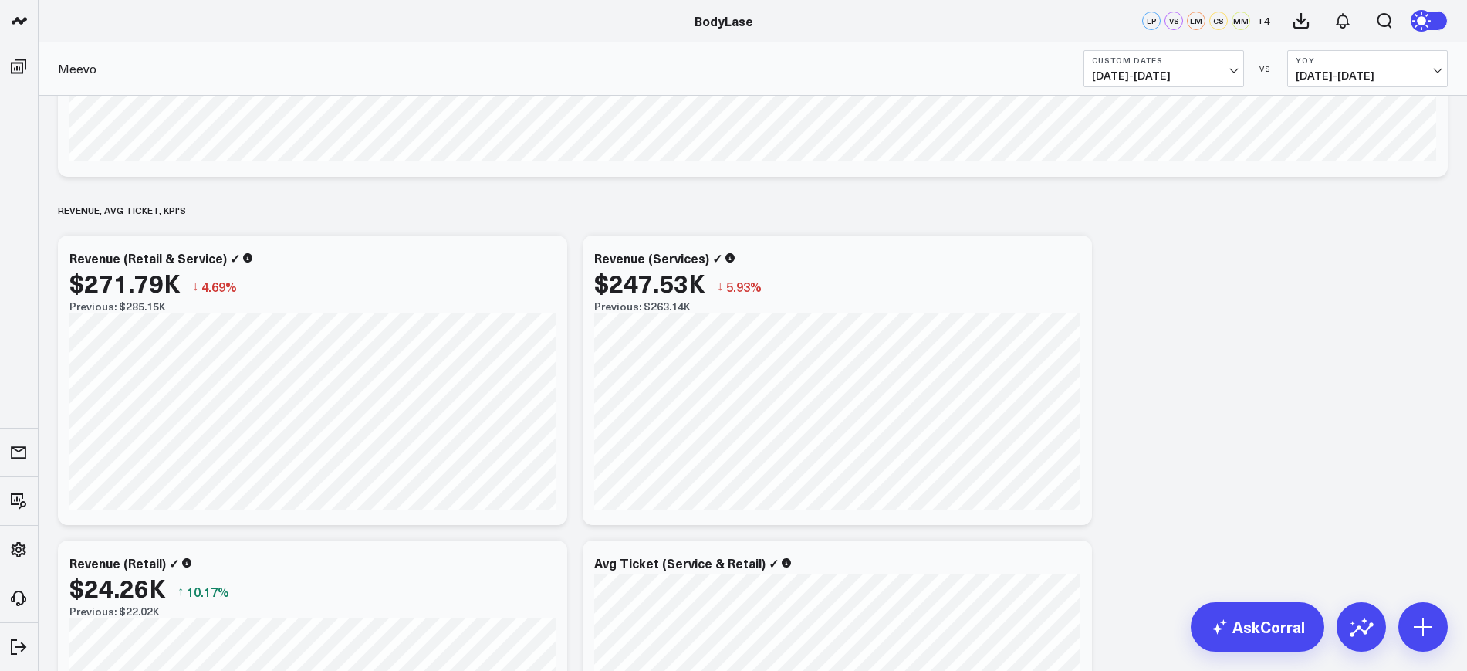
click at [1219, 75] on span "01/01/25 - 09/30/25" at bounding box center [1164, 75] width 144 height 12
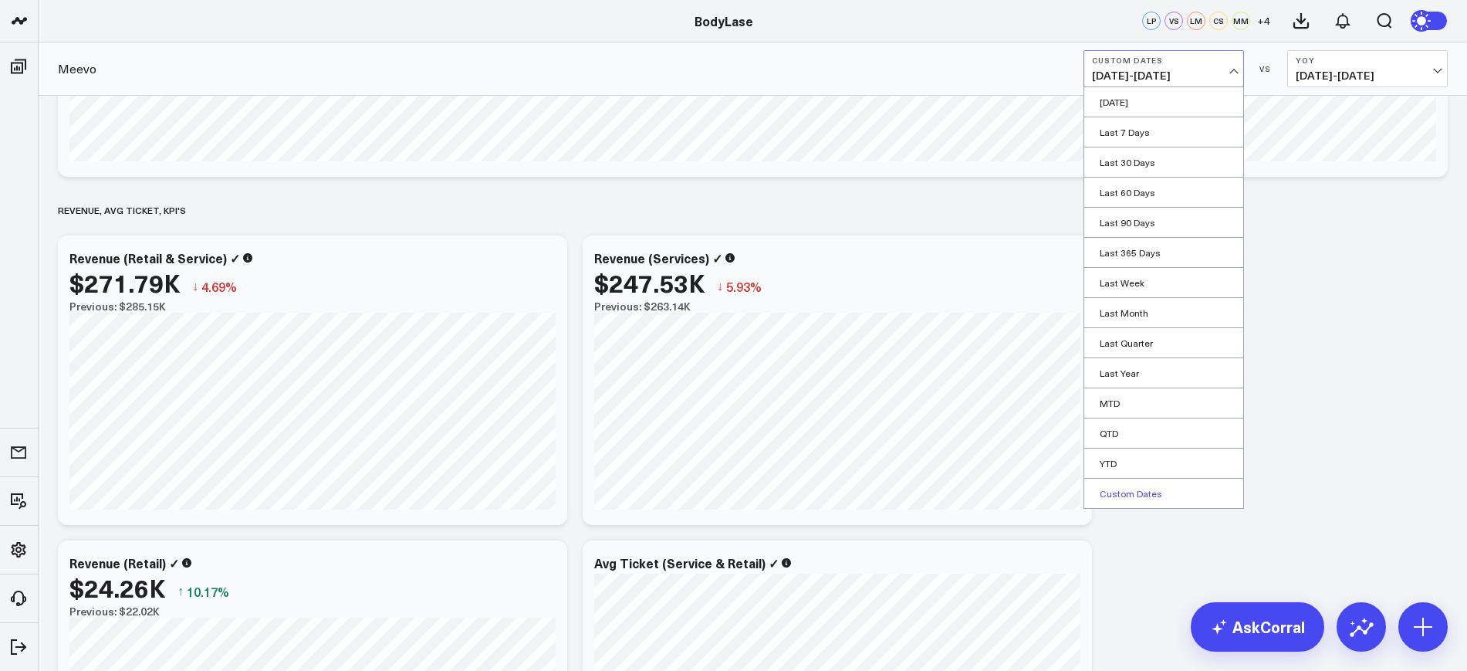
click at [1117, 488] on link "Custom Dates" at bounding box center [1163, 492] width 159 height 29
select select "9"
select select "2025"
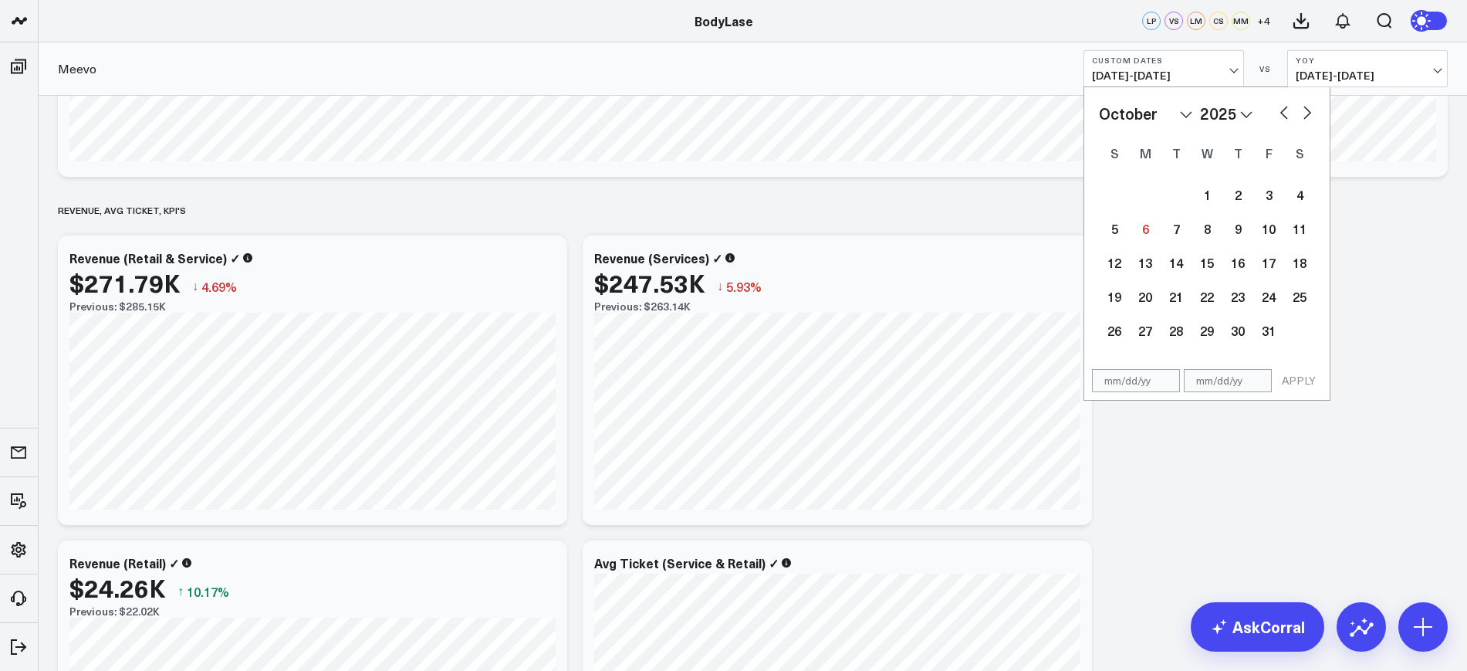
click at [1167, 56] on b "Custom Dates" at bounding box center [1164, 60] width 144 height 9
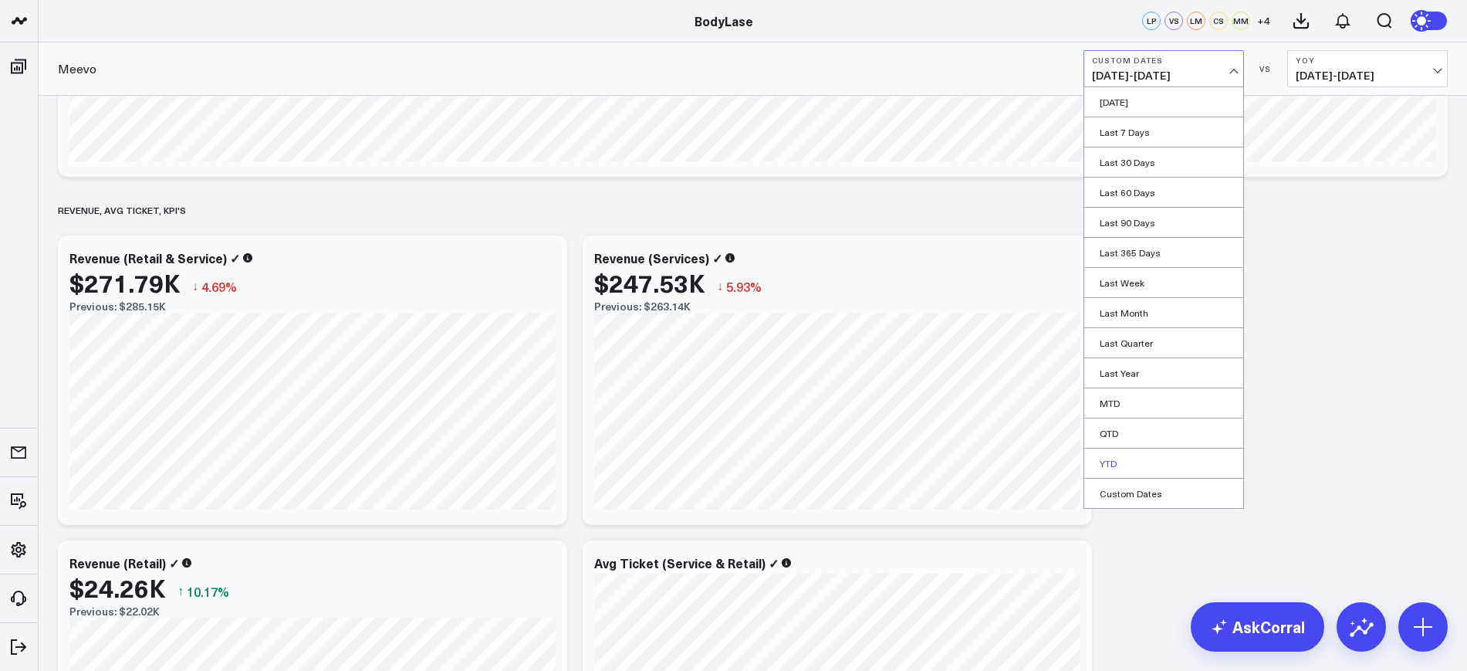
click at [1104, 454] on link "YTD" at bounding box center [1163, 462] width 159 height 29
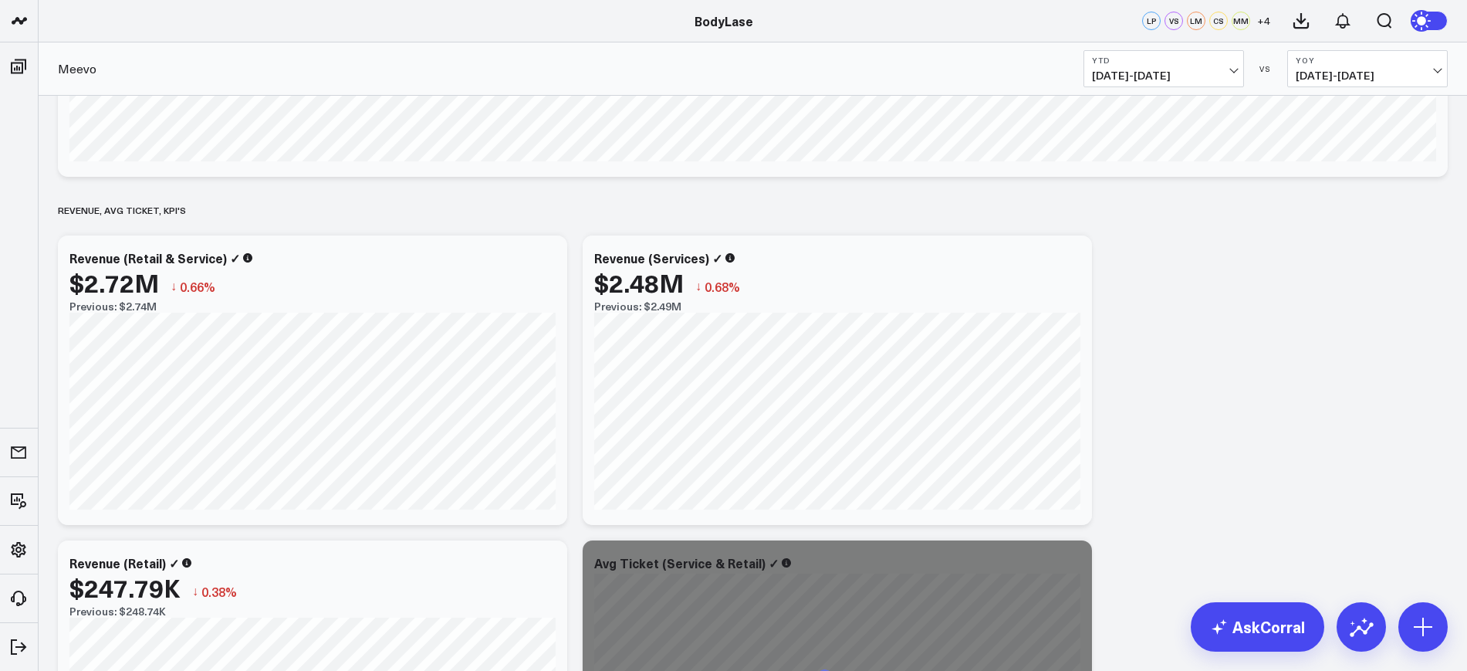
click at [1194, 60] on b "YTD" at bounding box center [1164, 60] width 144 height 9
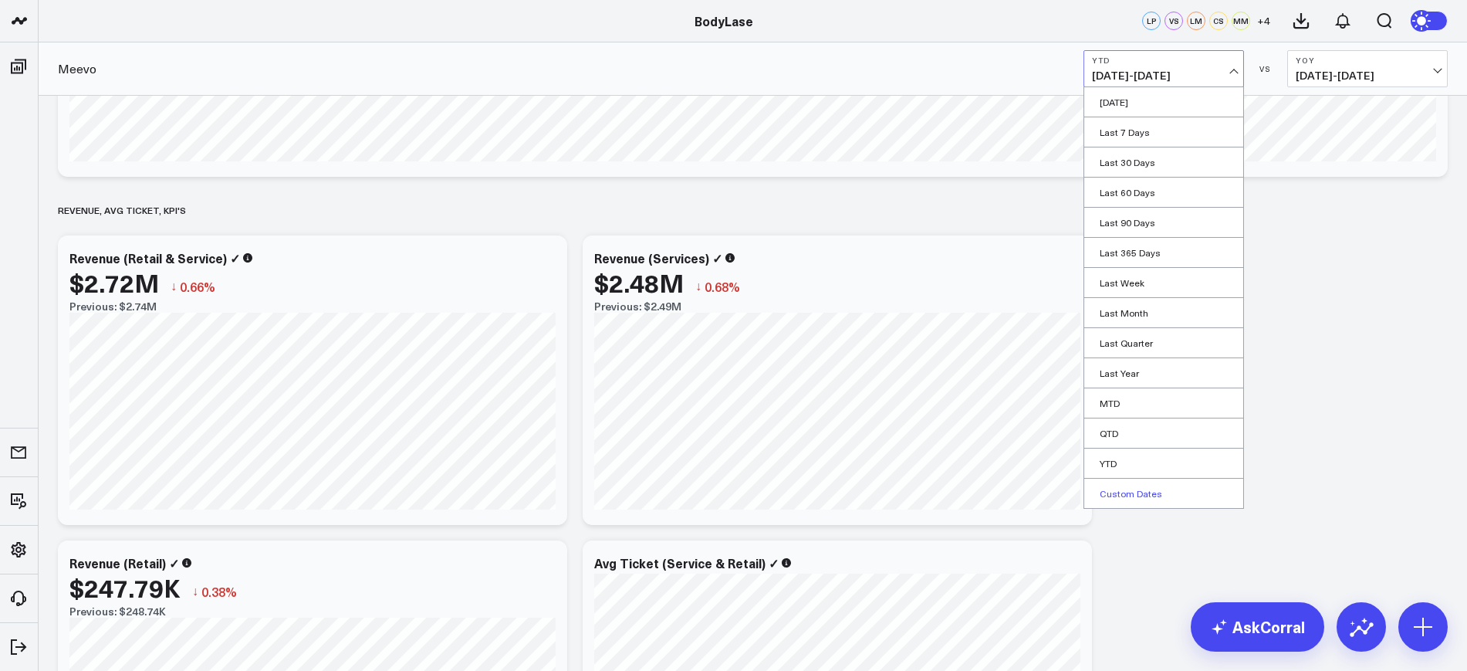
click at [1139, 492] on link "Custom Dates" at bounding box center [1163, 492] width 159 height 29
select select "9"
select select "2025"
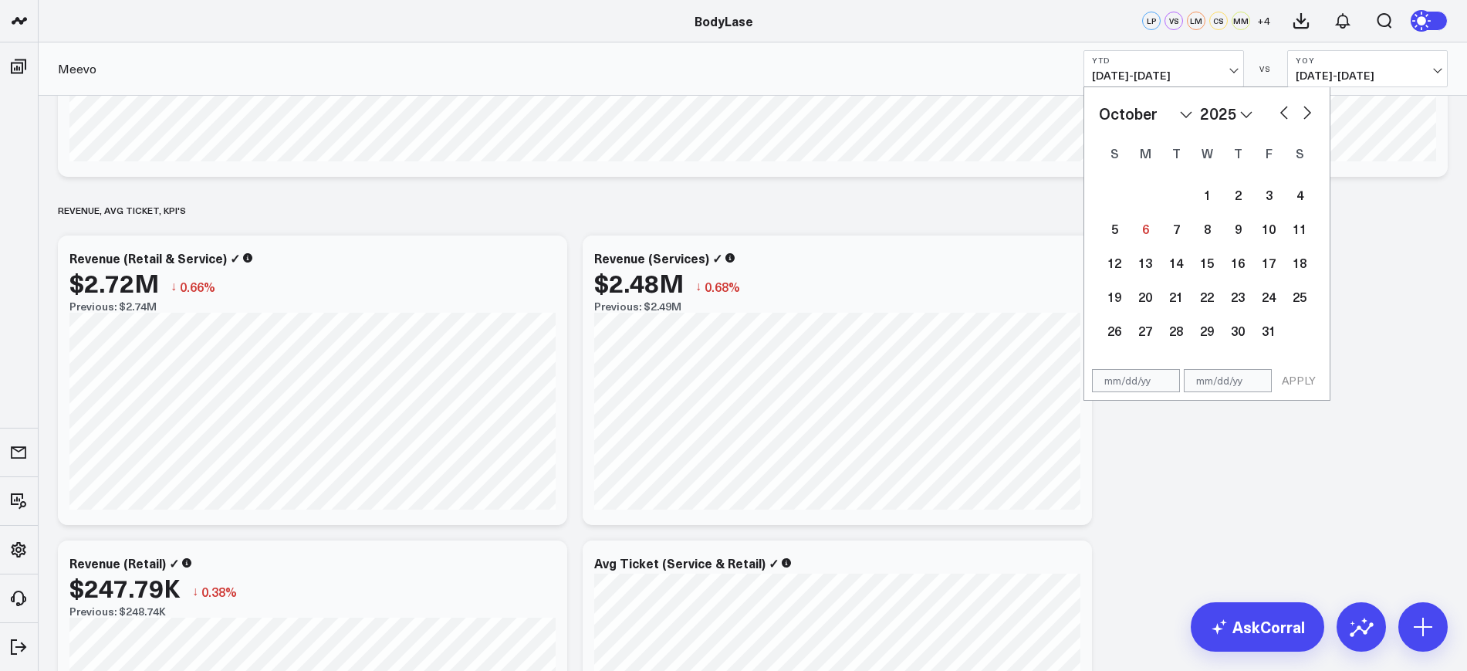
click at [1240, 369] on input "text" at bounding box center [1228, 380] width 88 height 23
select select "9"
select select "2025"
click at [1127, 386] on input "text" at bounding box center [1136, 380] width 88 height 23
select select "9"
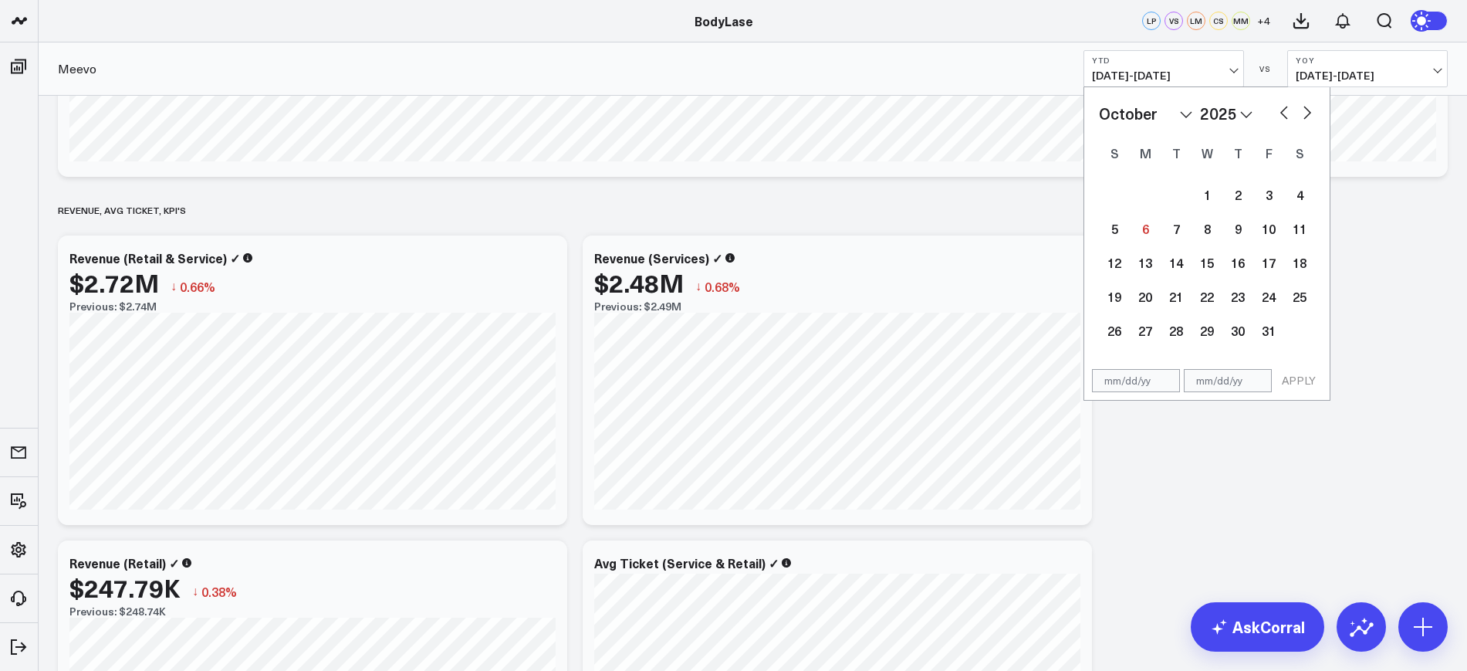
select select "2025"
type input "01/01/25"
select select "2025"
type input "01/01/25"
click at [1248, 379] on input "text" at bounding box center [1228, 380] width 88 height 23
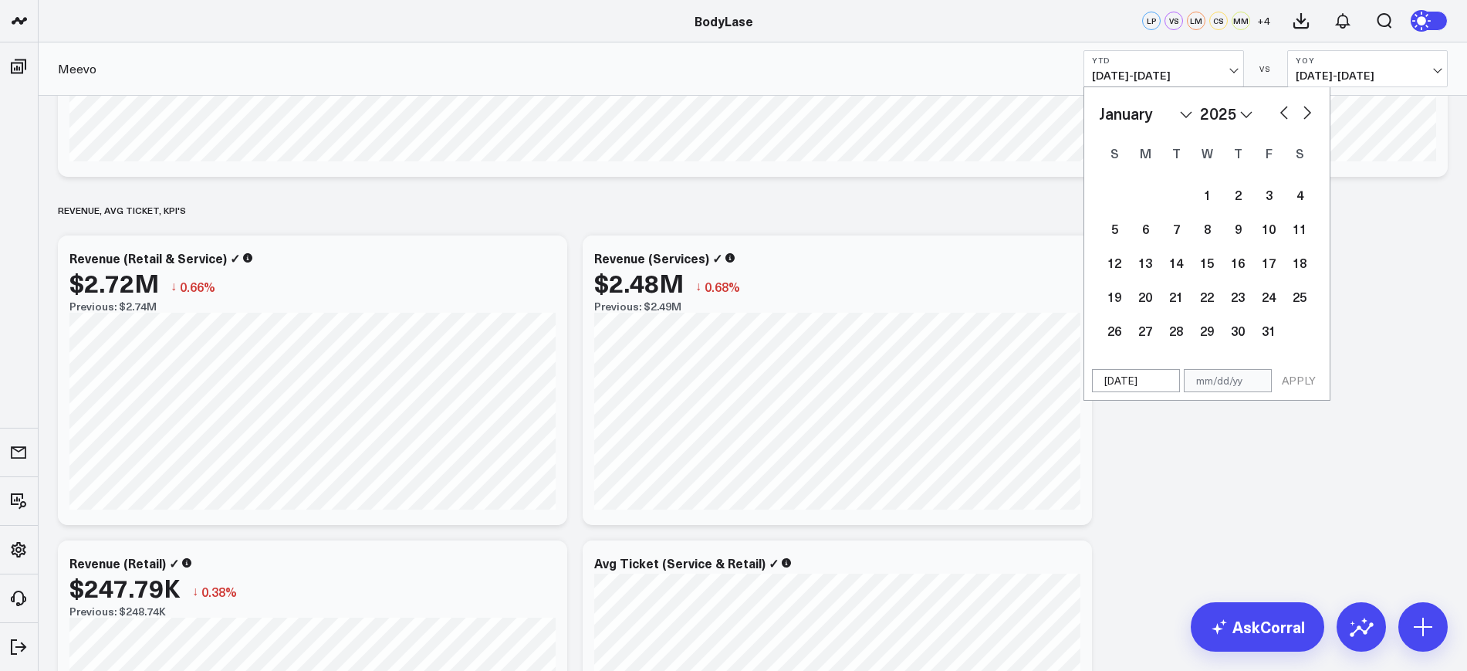
select select "2025"
type input "09"
select select "2025"
type input "09/3"
select select "2025"
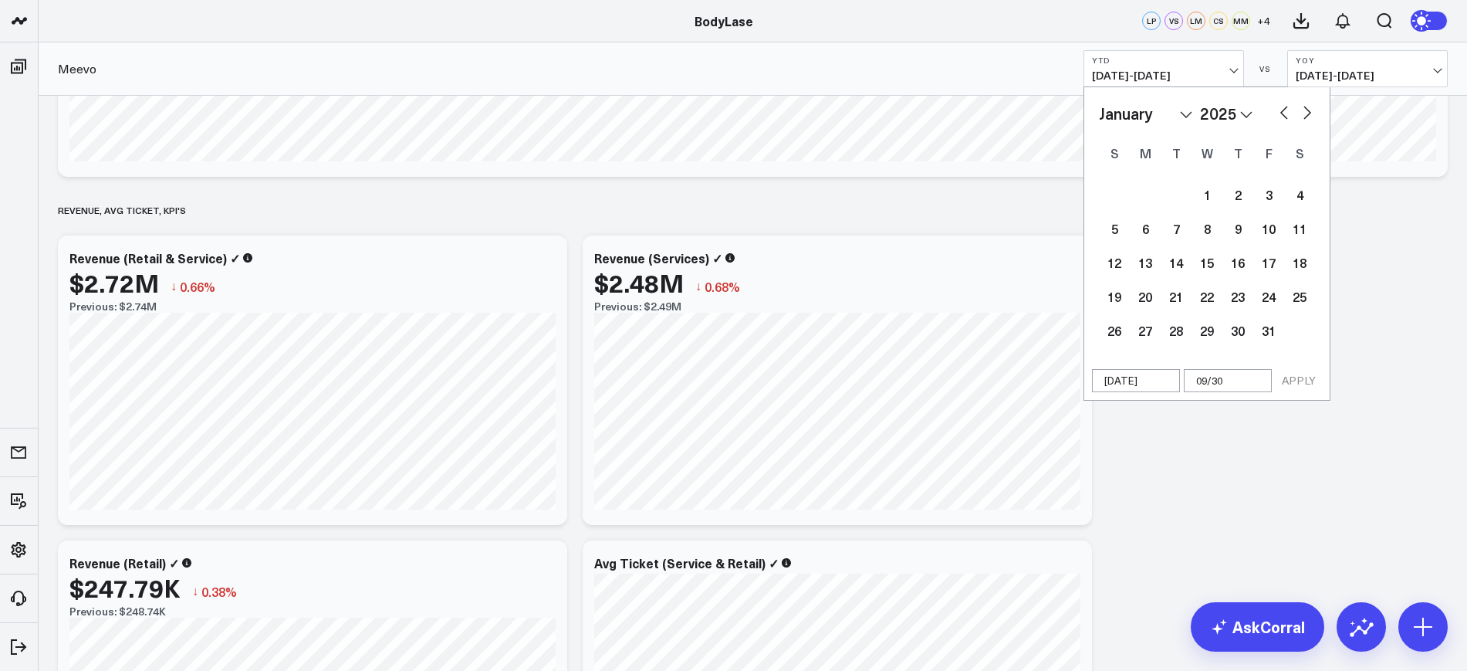
type input "09/30/2"
select select "2025"
type input "[DATE]"
select select "2025"
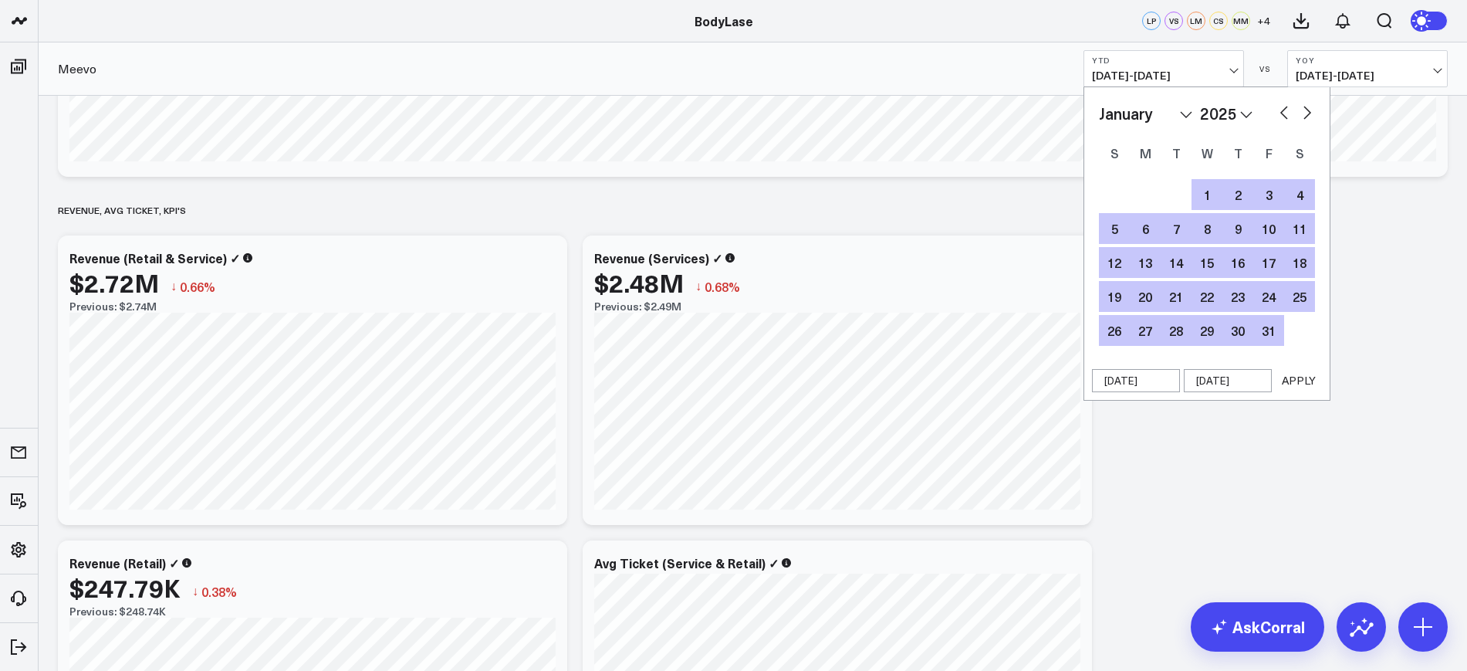
type input "[DATE]"
click at [1296, 387] on button "APPLY" at bounding box center [1298, 380] width 46 height 23
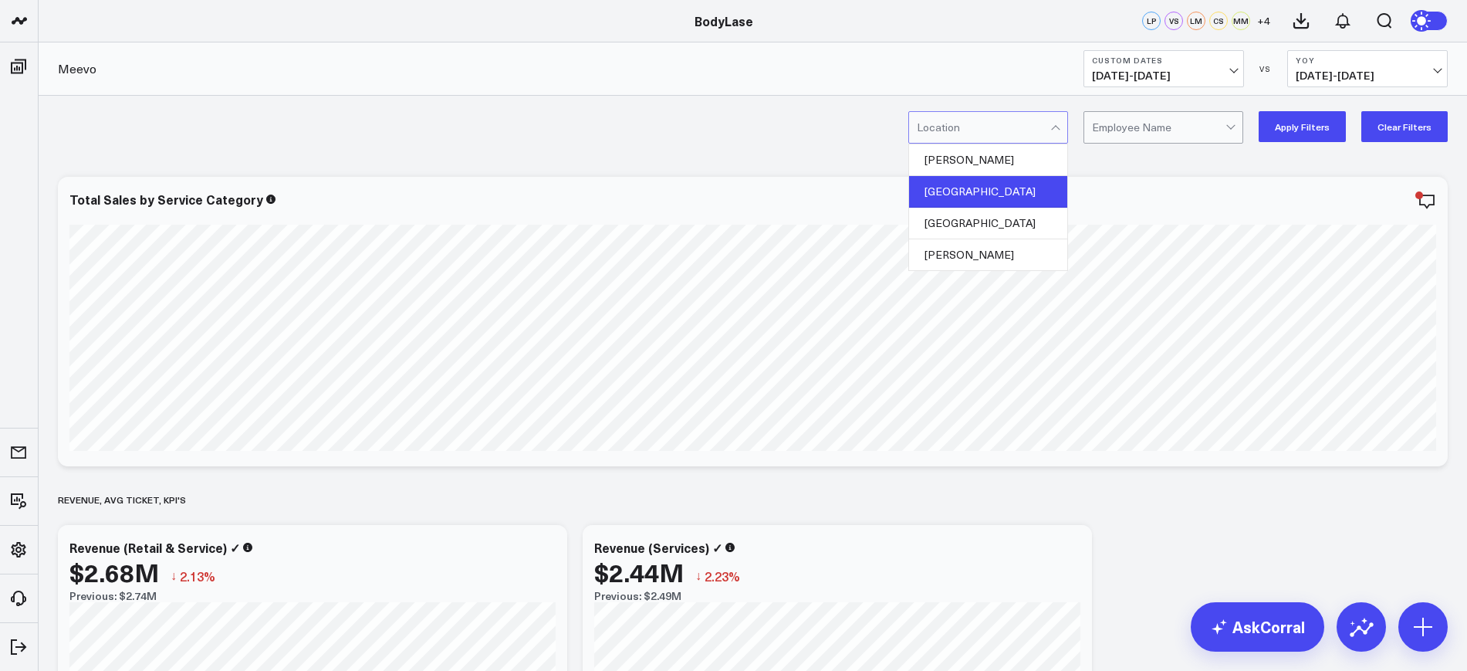
click at [977, 183] on div "Raleigh" at bounding box center [988, 192] width 158 height 32
click at [1305, 114] on button "Apply Filters" at bounding box center [1301, 126] width 87 height 31
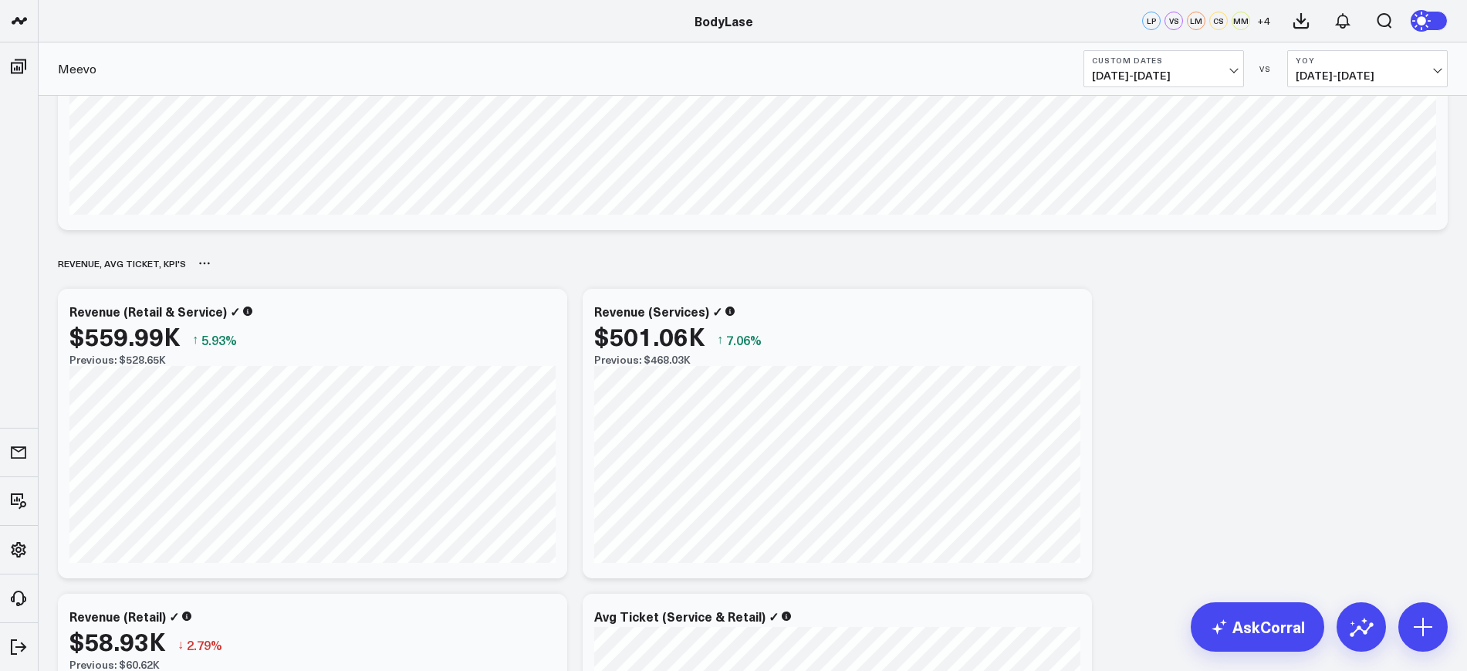
scroll to position [96, 0]
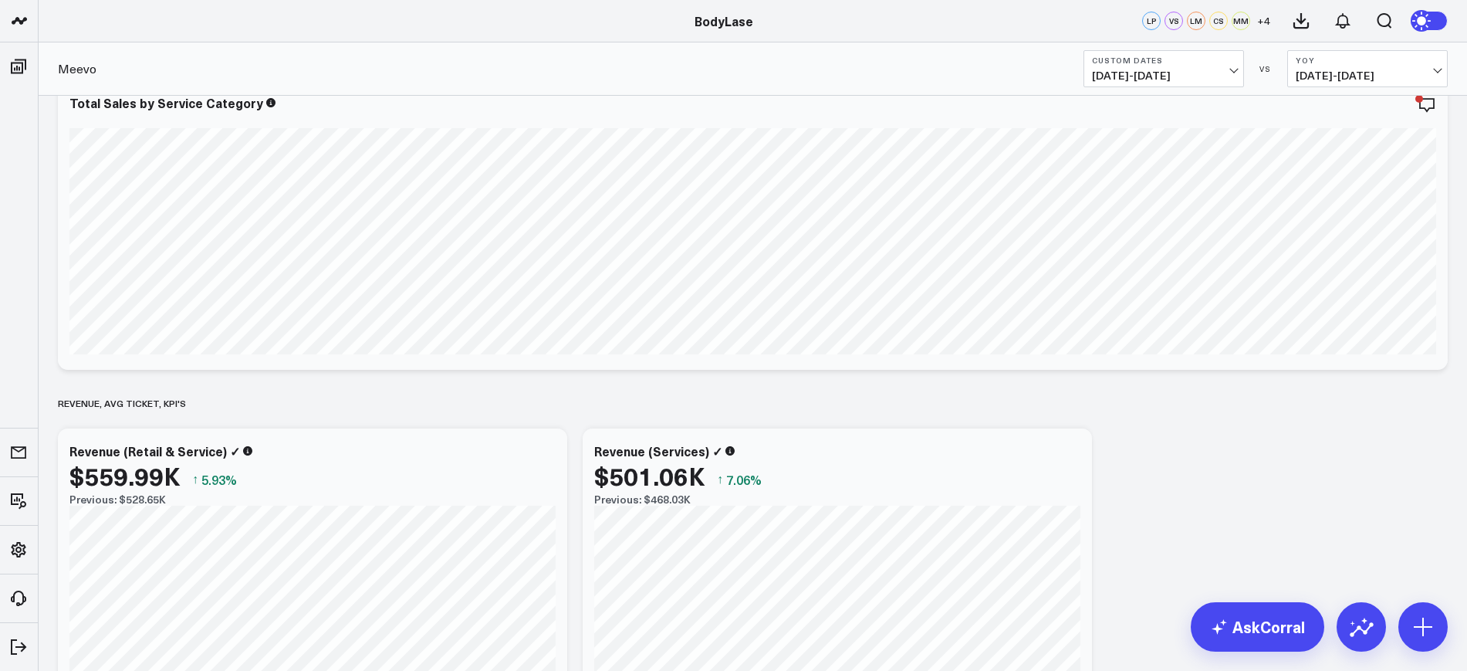
click at [1151, 66] on button "Custom Dates 01/01/25 - 09/30/25" at bounding box center [1163, 68] width 160 height 37
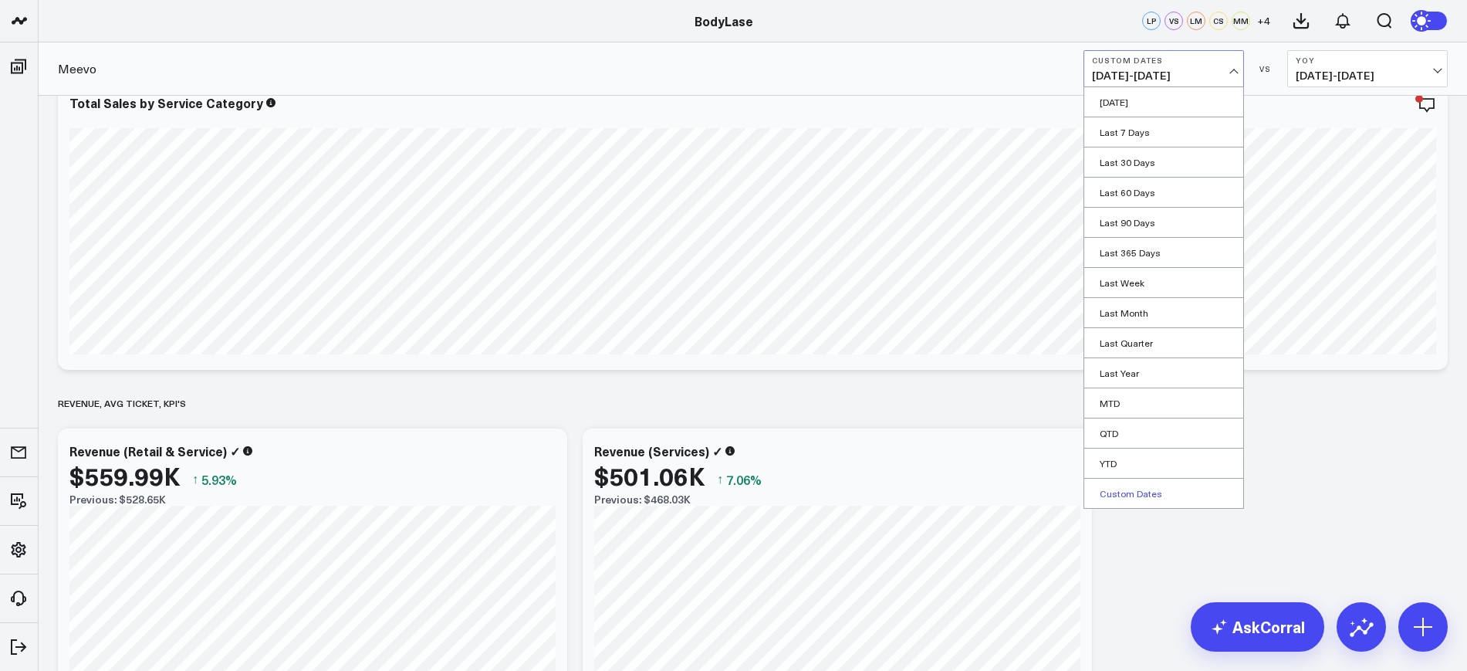
click at [1126, 485] on link "Custom Dates" at bounding box center [1163, 492] width 159 height 29
select select "9"
select select "2025"
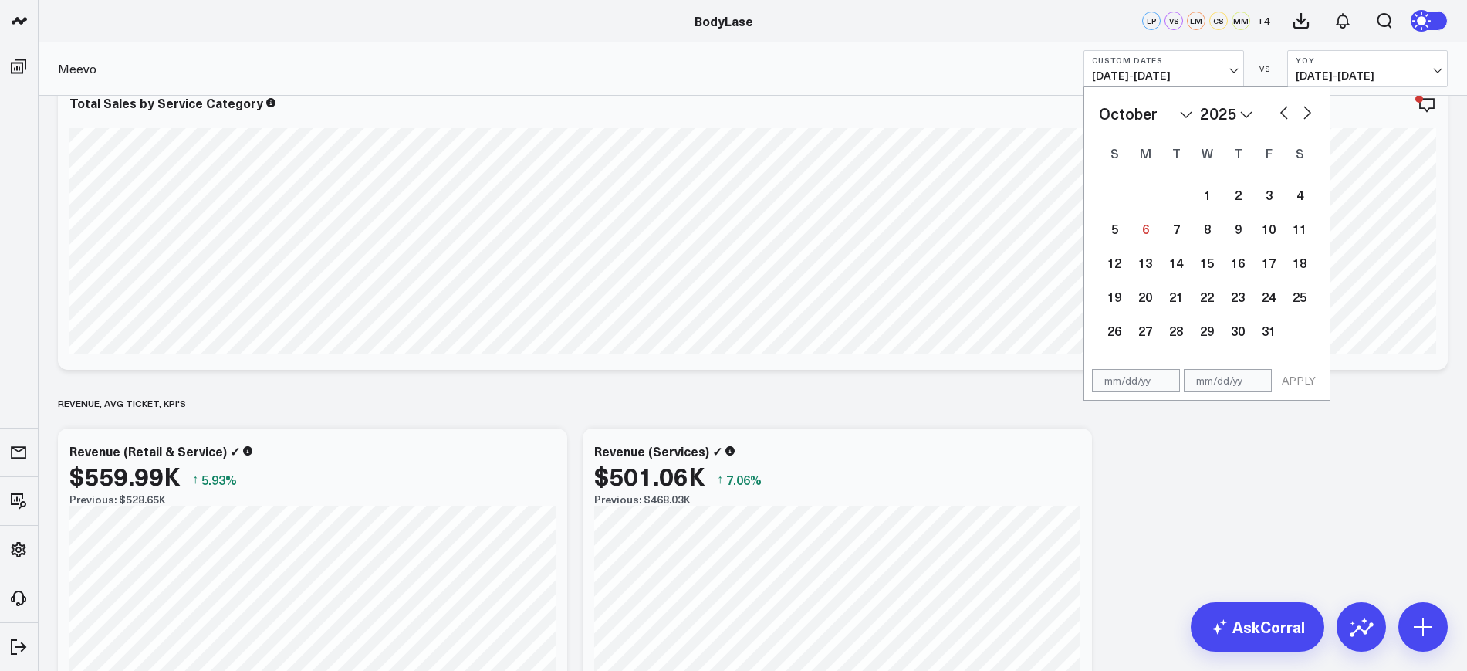
click at [1145, 376] on input "text" at bounding box center [1136, 380] width 88 height 23
select select "9"
select select "2025"
type input "01/01/25"
select select "2025"
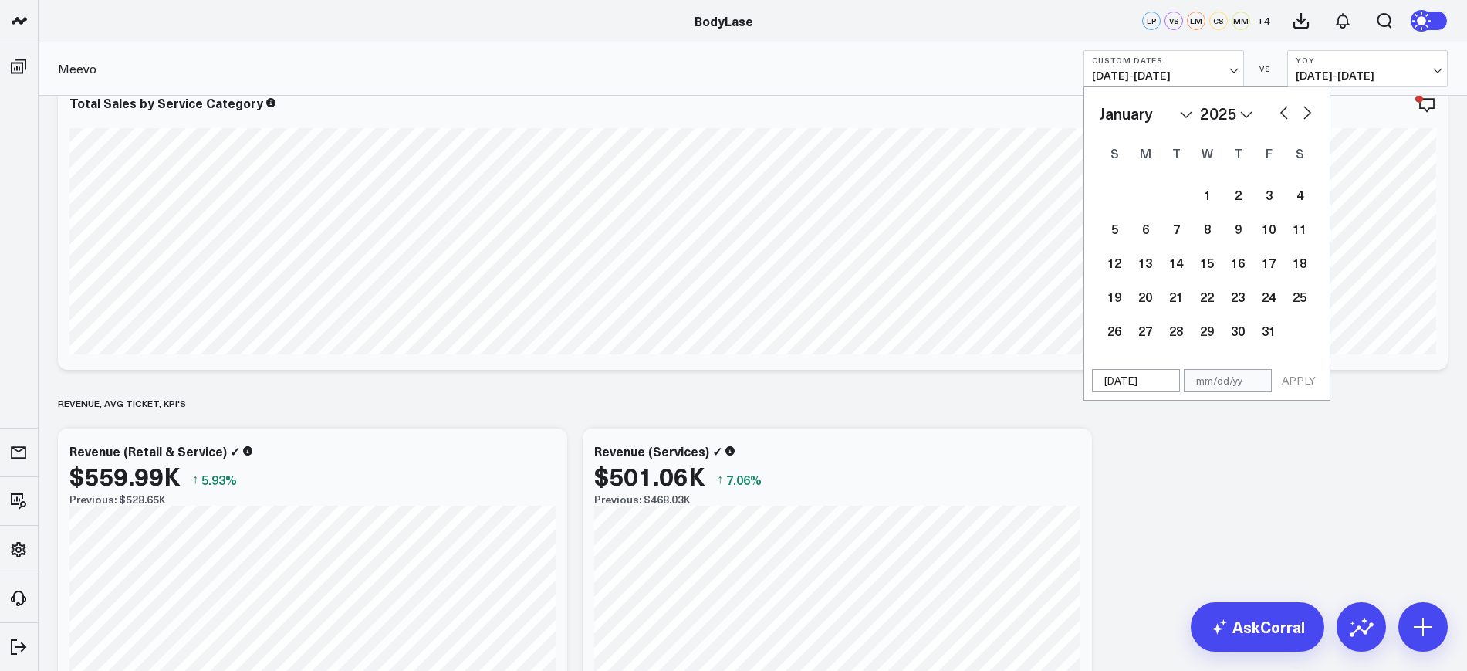
type input "01/01/25"
click at [1234, 381] on input "text" at bounding box center [1228, 380] width 88 height 23
select select "2025"
type input "0"
select select "2025"
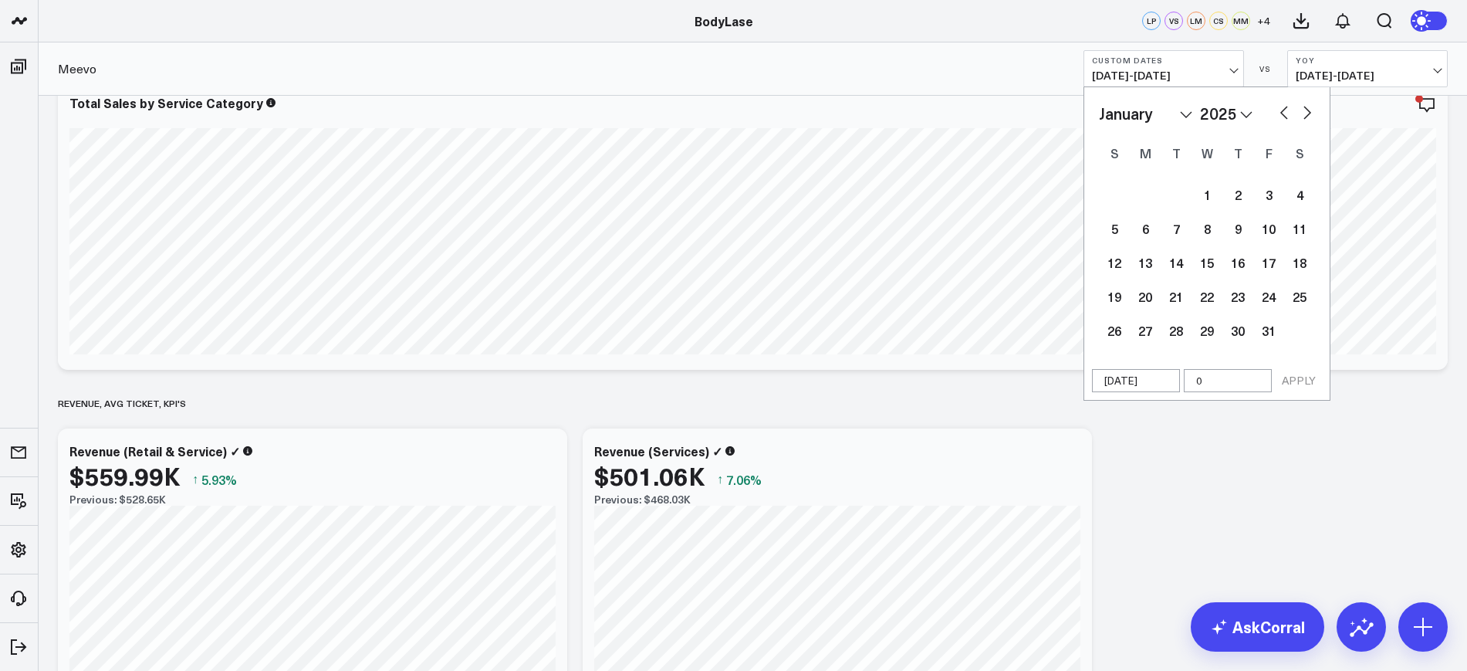
type input "09"
select select "2025"
type input "09/3"
select select "2025"
type input "[DATE]"
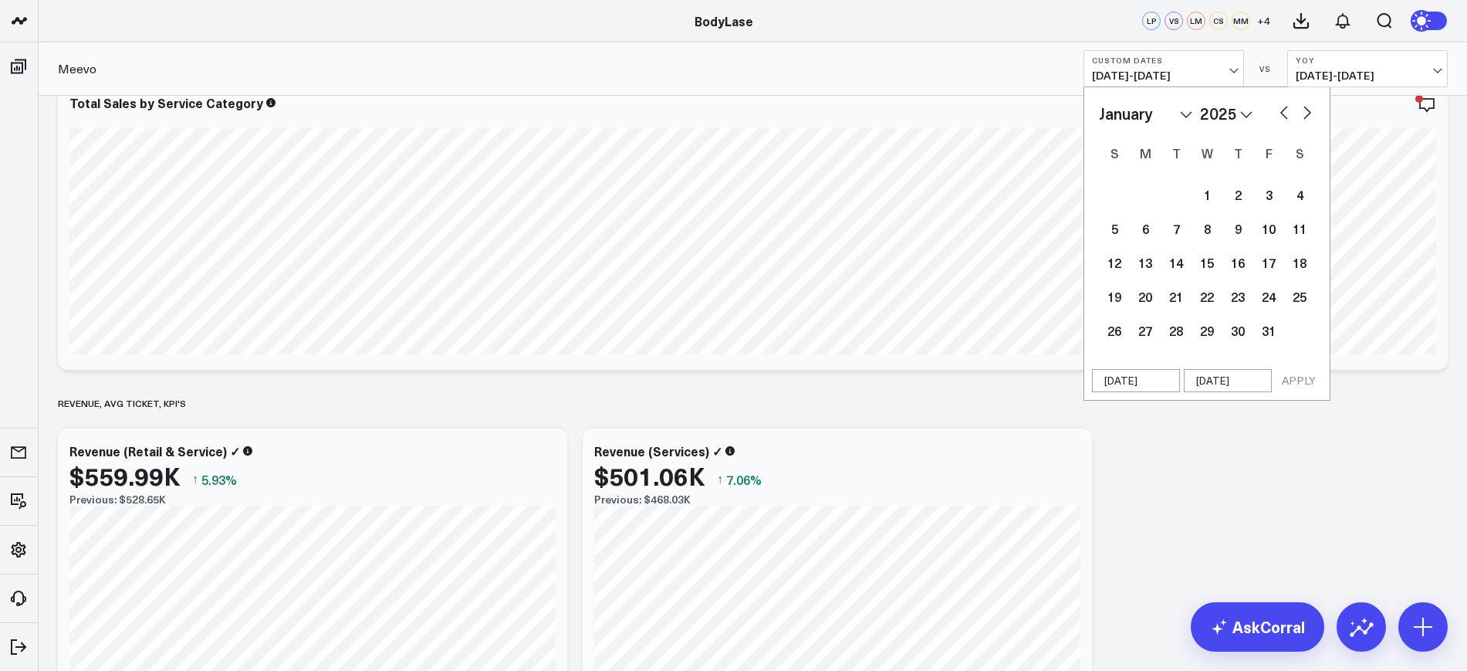
select select "2025"
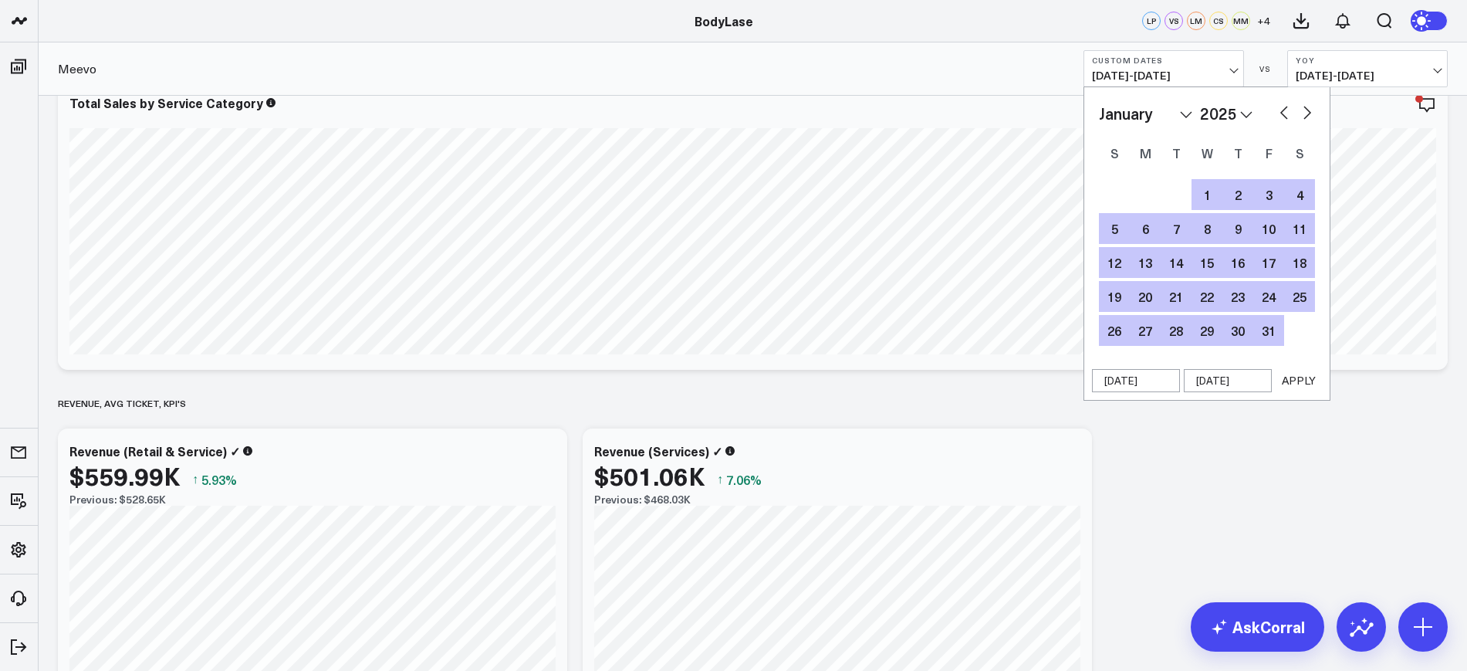
type input "[DATE]"
click at [1293, 376] on button "APPLY" at bounding box center [1298, 380] width 46 height 23
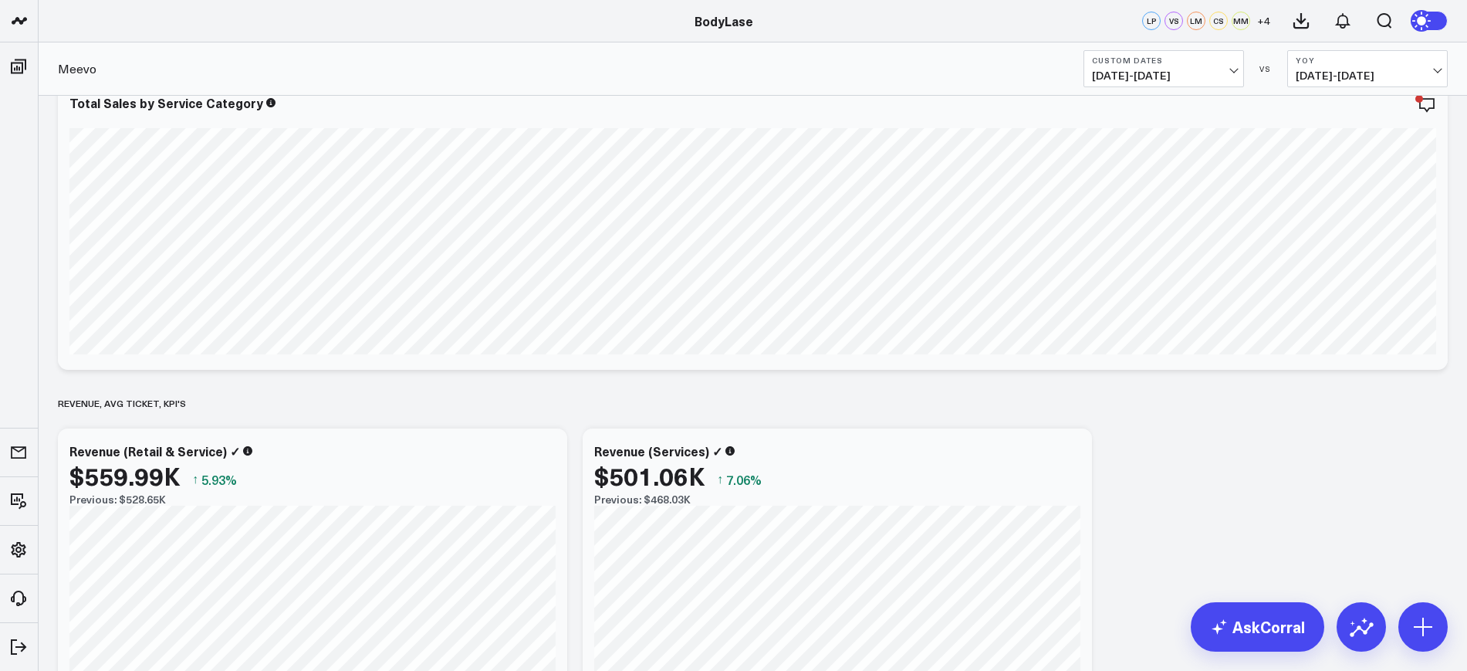
click at [1197, 79] on span "01/01/25 - 09/30/25" at bounding box center [1164, 75] width 144 height 12
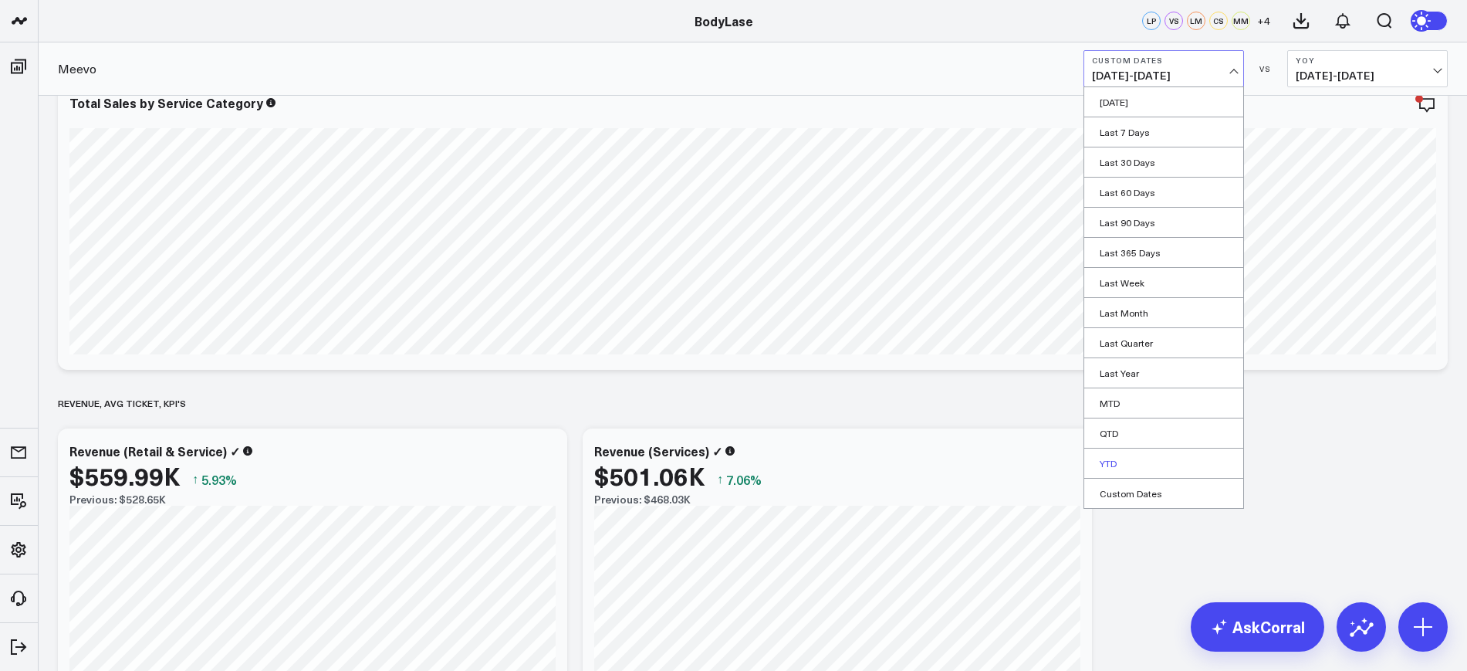
click at [1109, 461] on link "YTD" at bounding box center [1163, 462] width 159 height 29
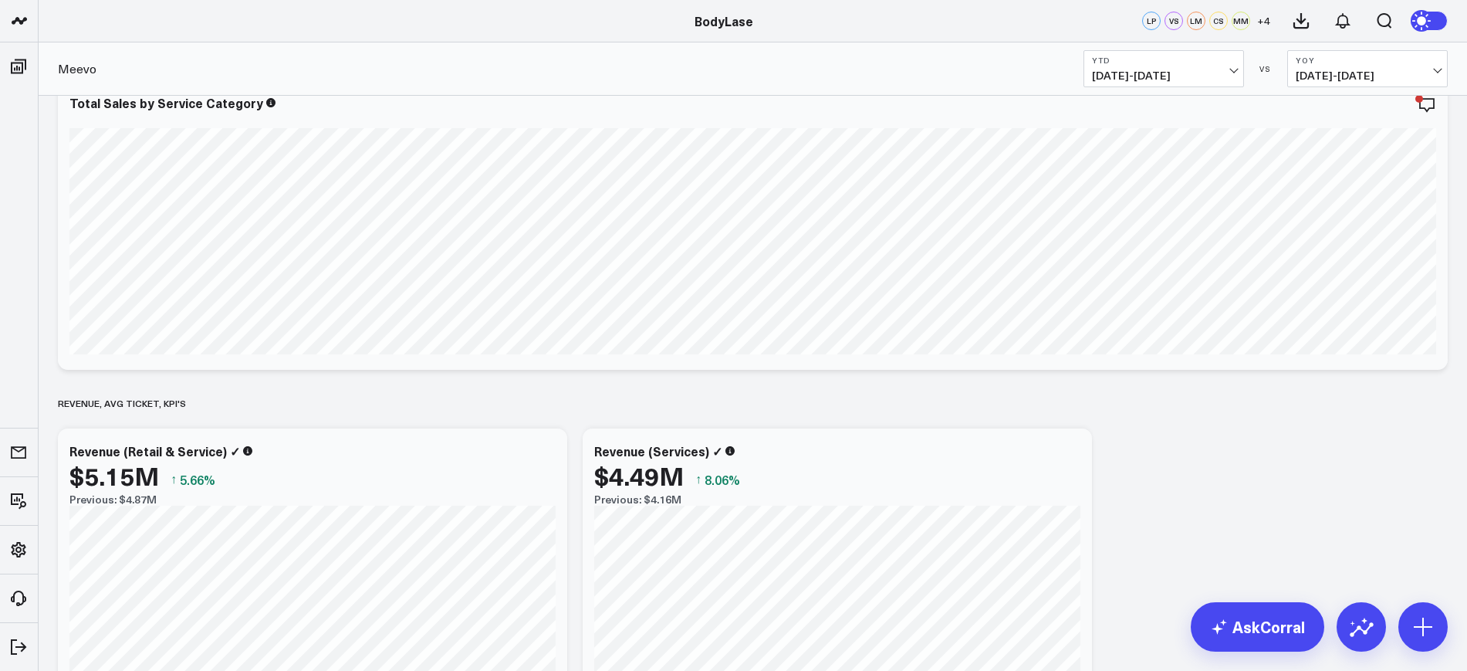
click at [1202, 75] on span "01/01/25 - 10/05/25" at bounding box center [1164, 75] width 144 height 12
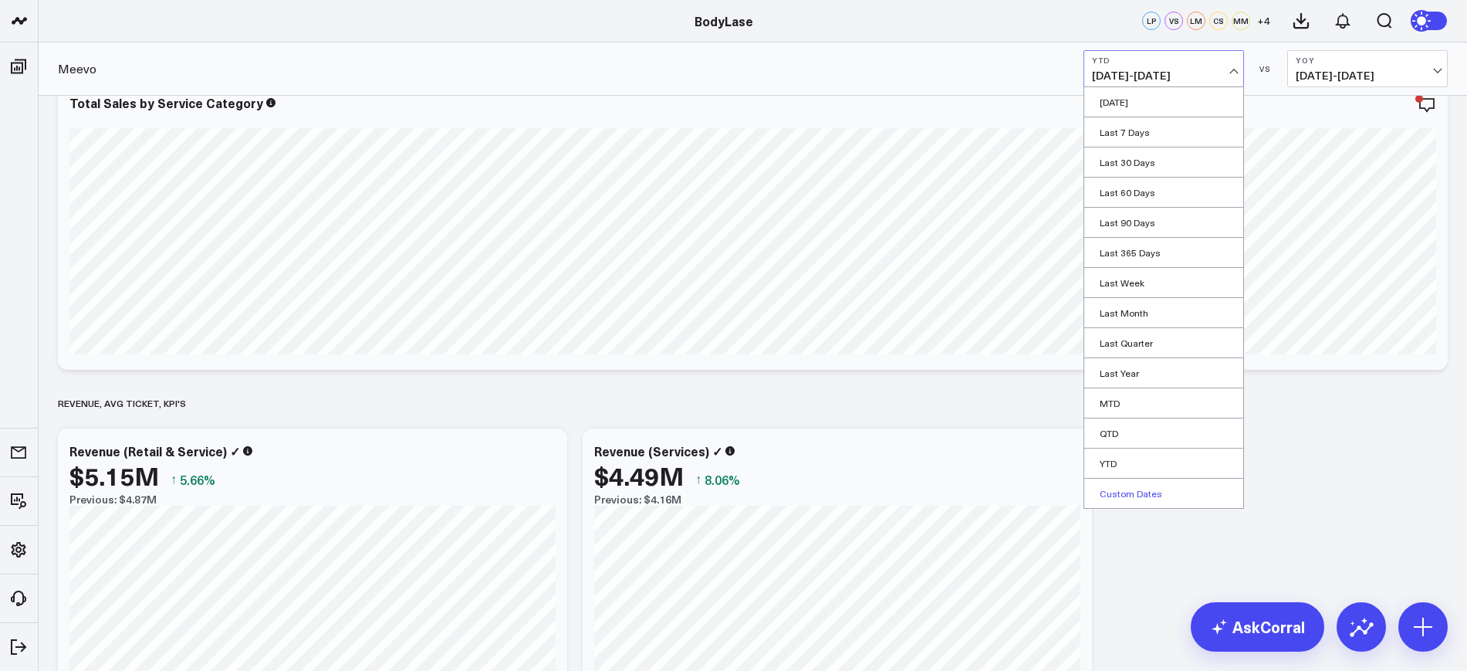
click at [1133, 501] on link "Custom Dates" at bounding box center [1163, 492] width 159 height 29
select select "9"
select select "2025"
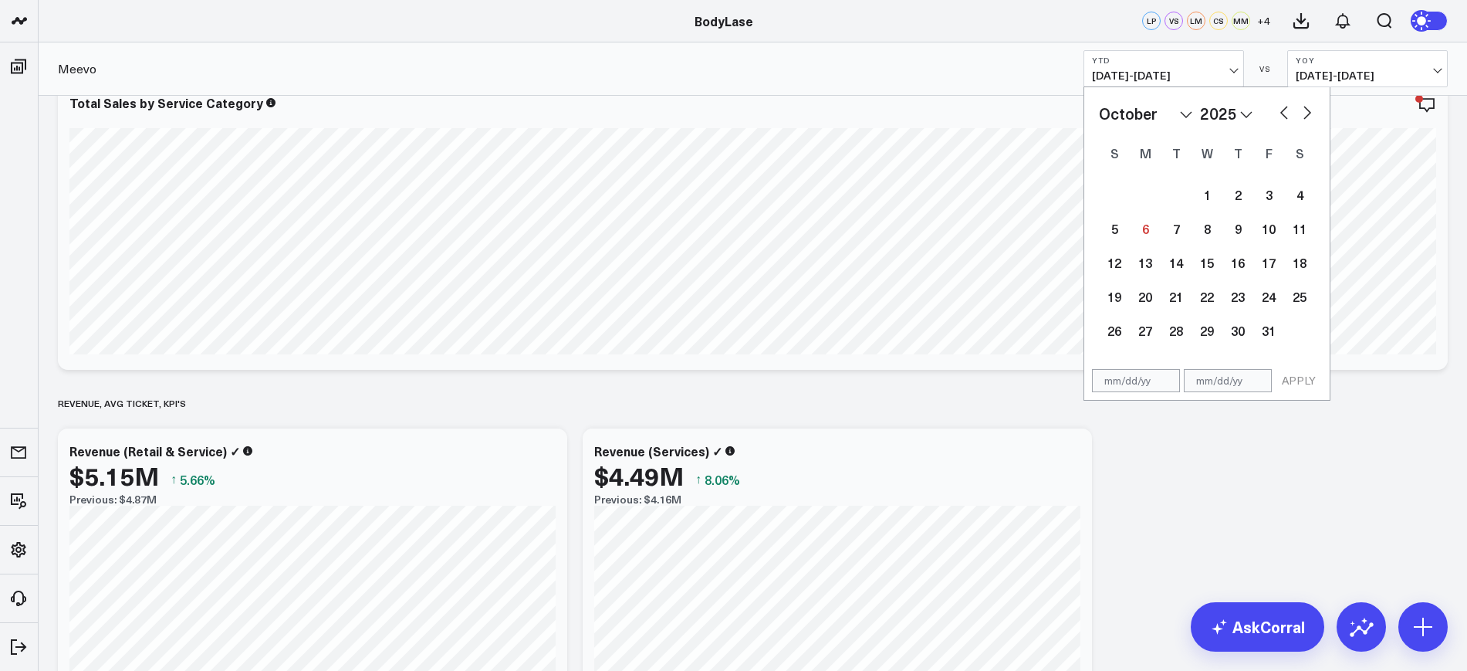
click at [1119, 364] on div "APPLY" at bounding box center [1206, 380] width 247 height 39
select select "9"
select select "2025"
click at [1137, 377] on input "text" at bounding box center [1136, 380] width 88 height 23
select select "9"
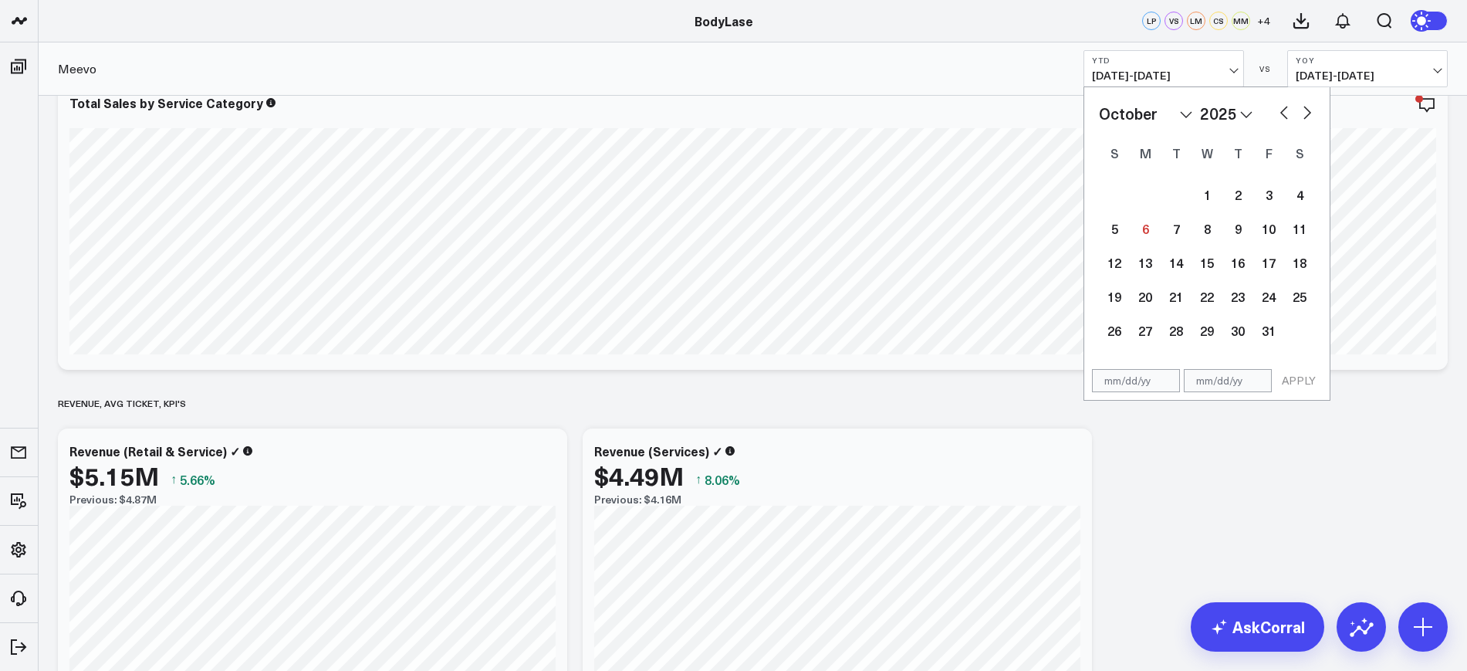
select select "2025"
type input "01/01/25"
select select "2025"
type input "01/01/25"
click at [1216, 392] on div "01/01/25 APPLY" at bounding box center [1206, 380] width 247 height 39
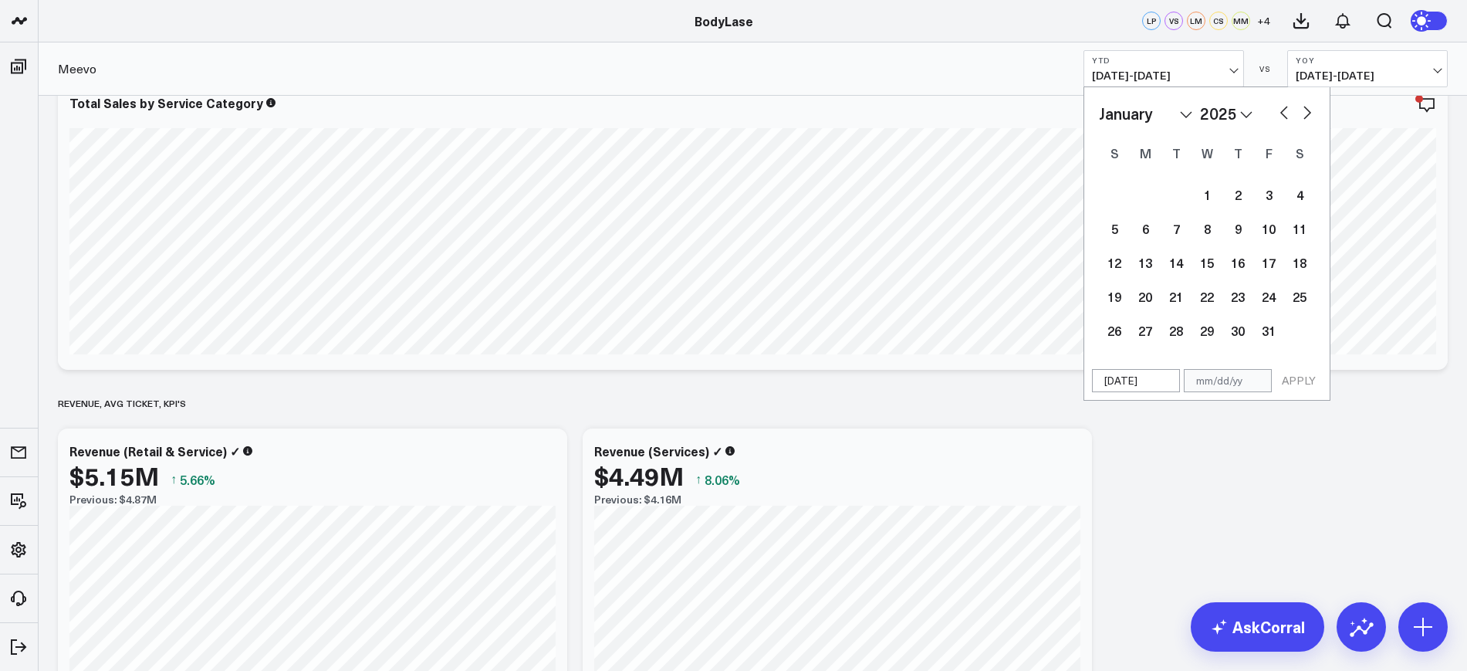
select select "2025"
click at [1214, 384] on input "text" at bounding box center [1228, 380] width 88 height 23
select select "2025"
type input "0"
select select "2025"
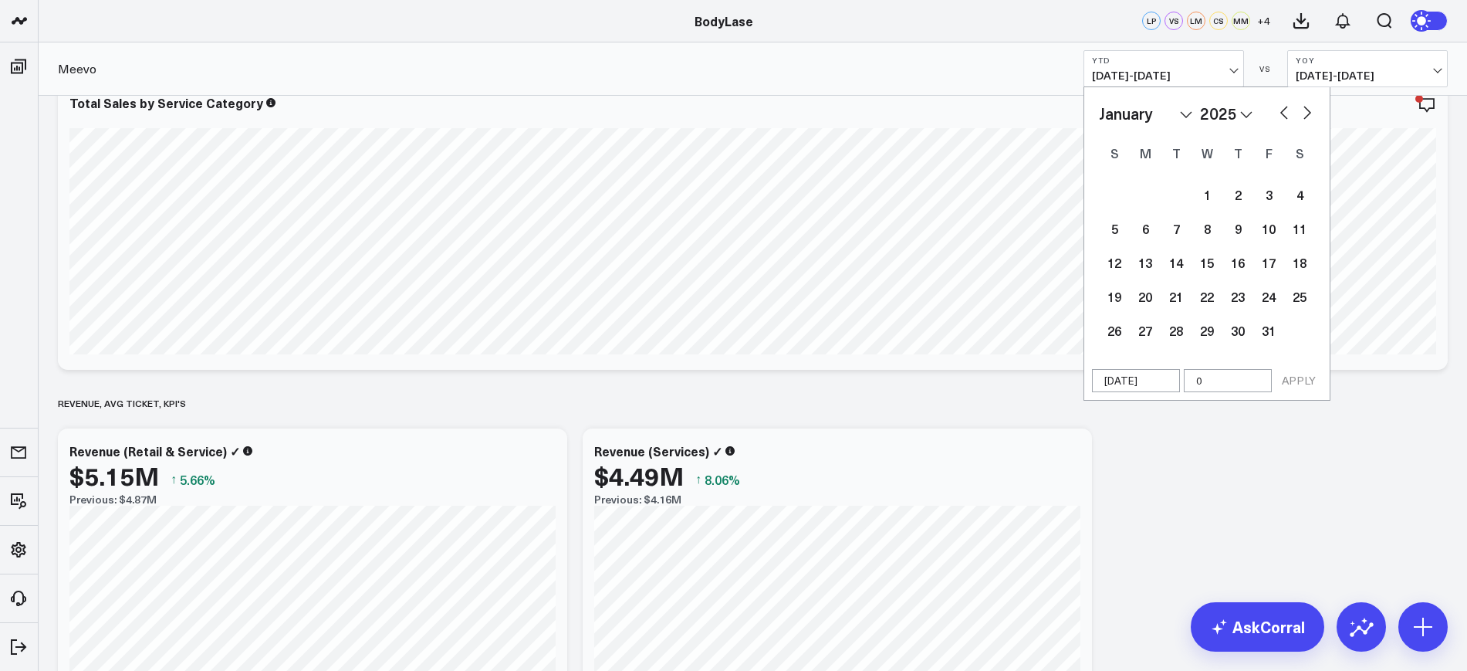
type input "09"
select select "2025"
type input "09/3"
select select "2025"
type input "[DATE]"
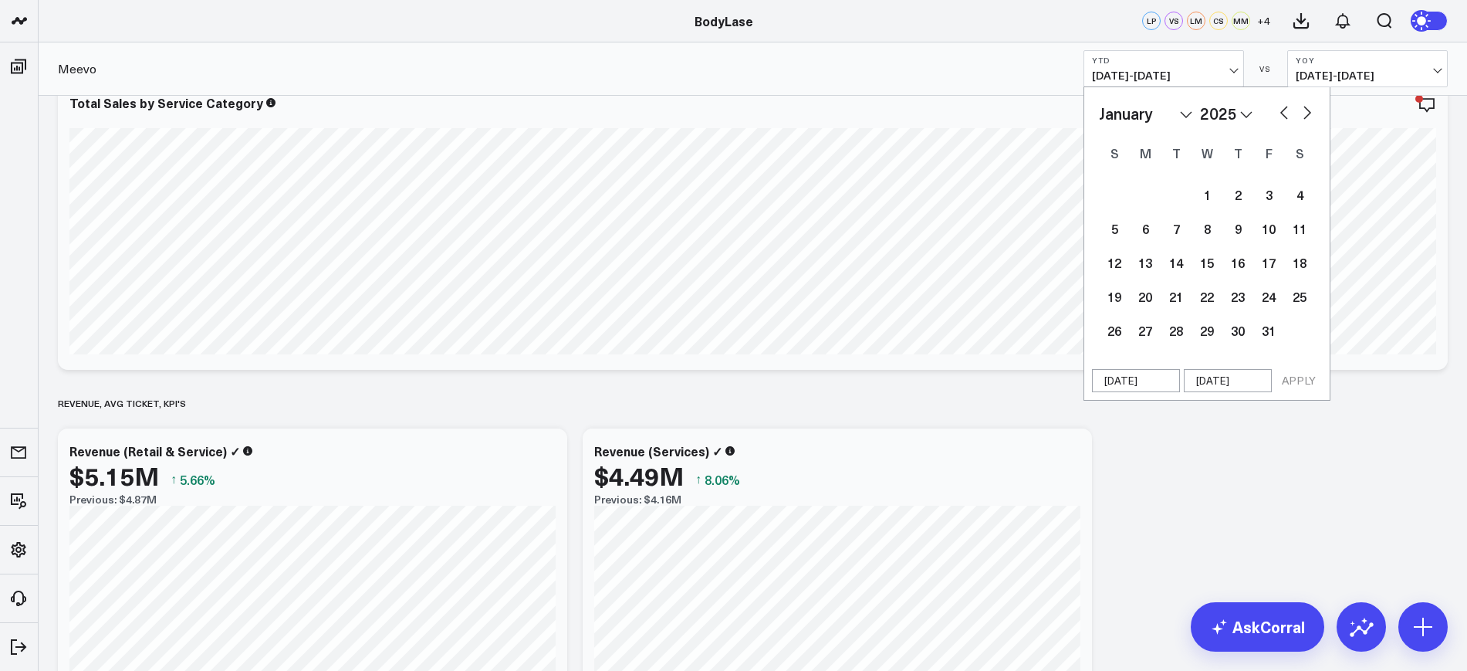
select select "2025"
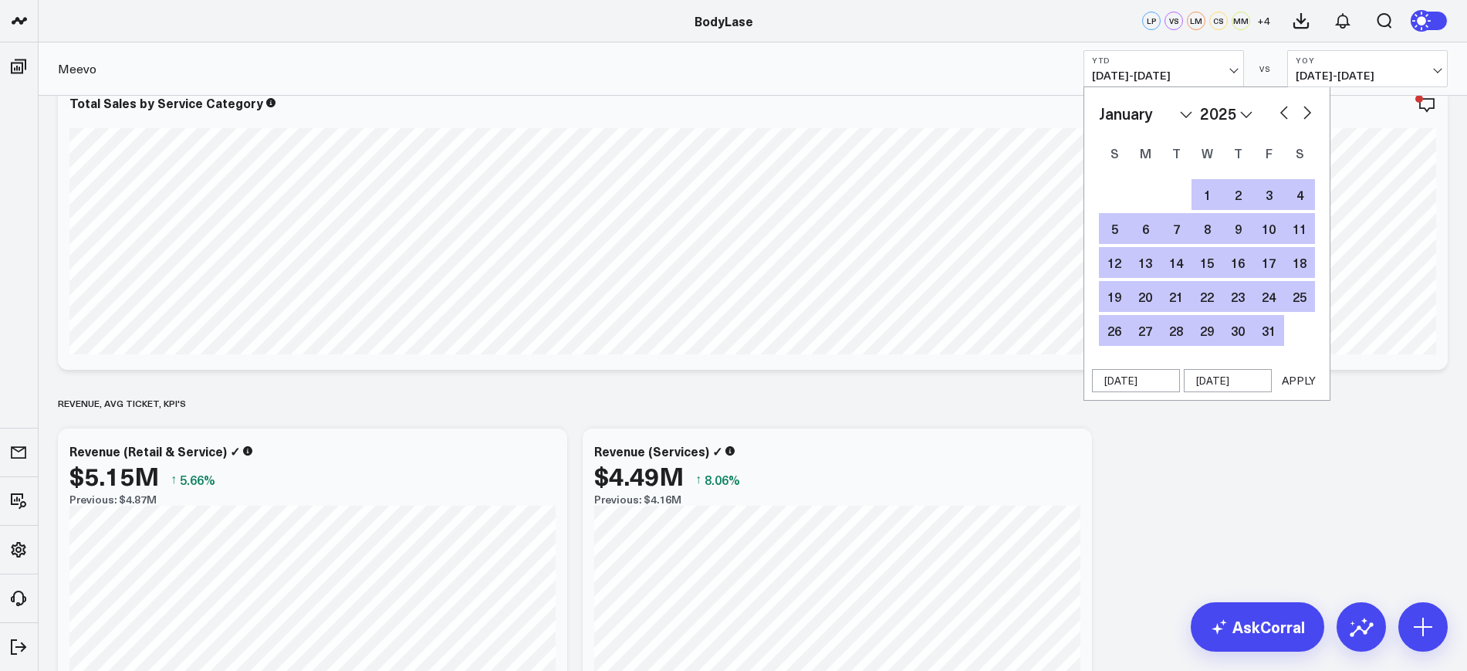
type input "[DATE]"
drag, startPoint x: 1313, startPoint y: 383, endPoint x: 1301, endPoint y: 383, distance: 12.4
click at [1302, 383] on button "APPLY" at bounding box center [1298, 380] width 46 height 23
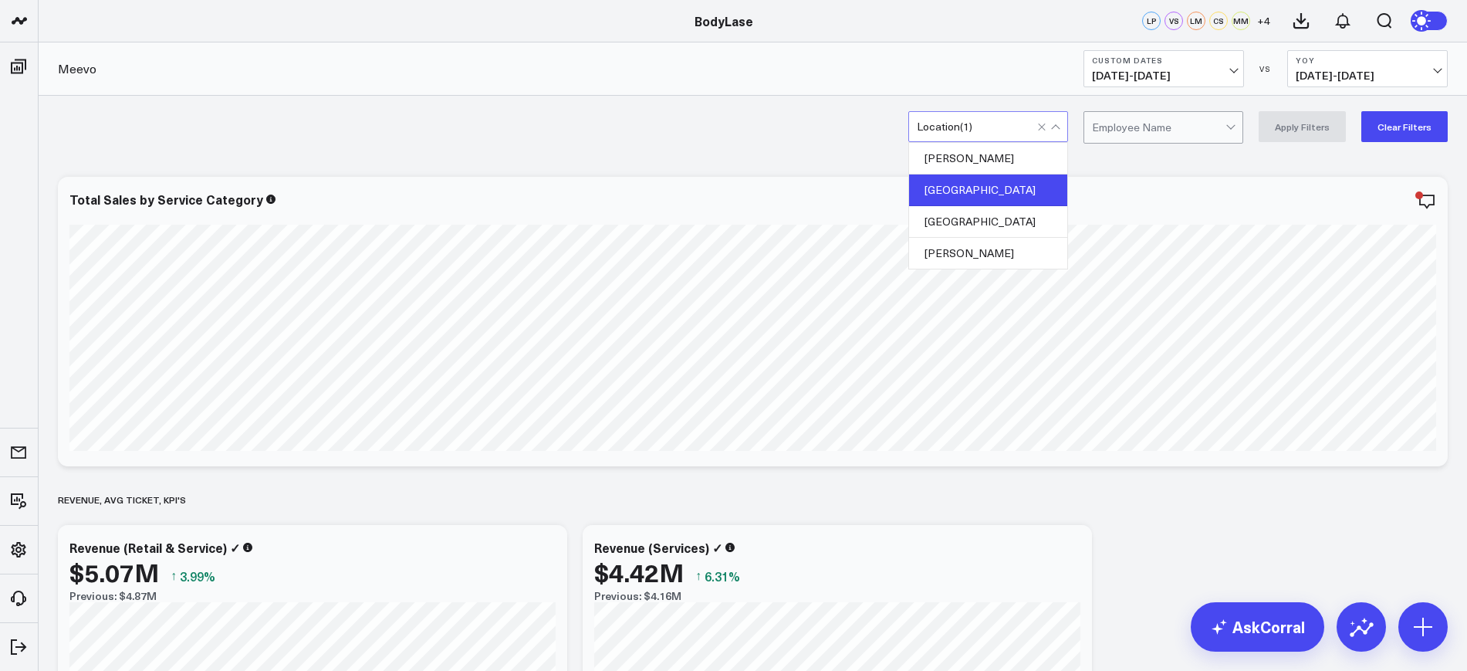
click at [1403, 135] on button "Clear Filters" at bounding box center [1404, 126] width 86 height 31
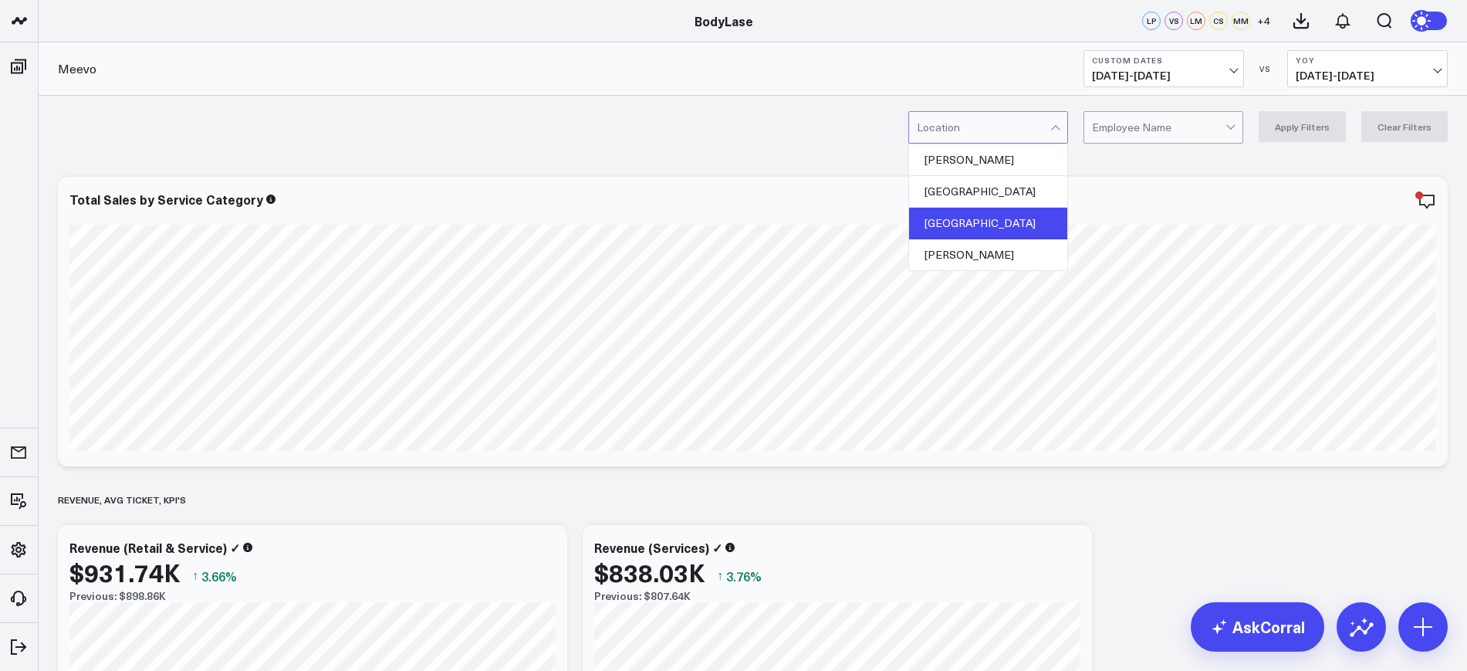
click at [969, 224] on div "Chapel Hill" at bounding box center [988, 224] width 158 height 32
click at [1326, 120] on button "Apply Filters" at bounding box center [1301, 126] width 87 height 31
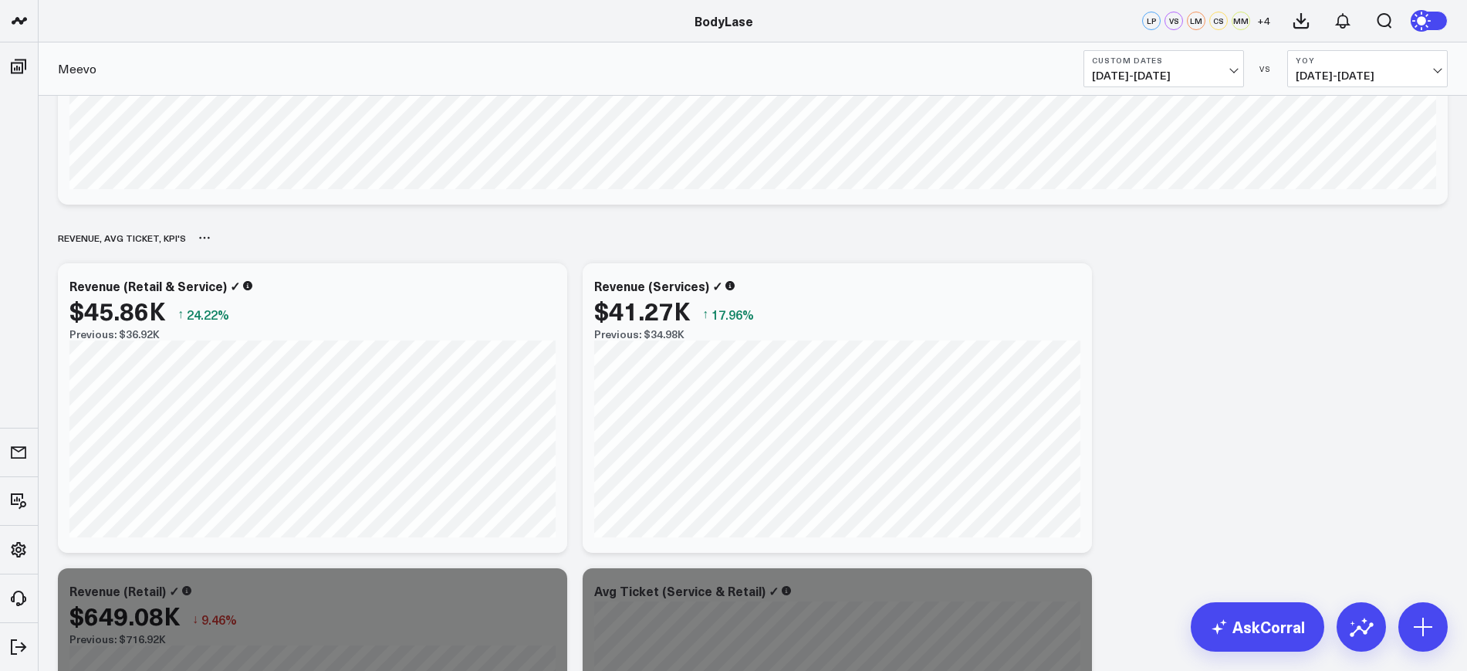
scroll to position [289, 0]
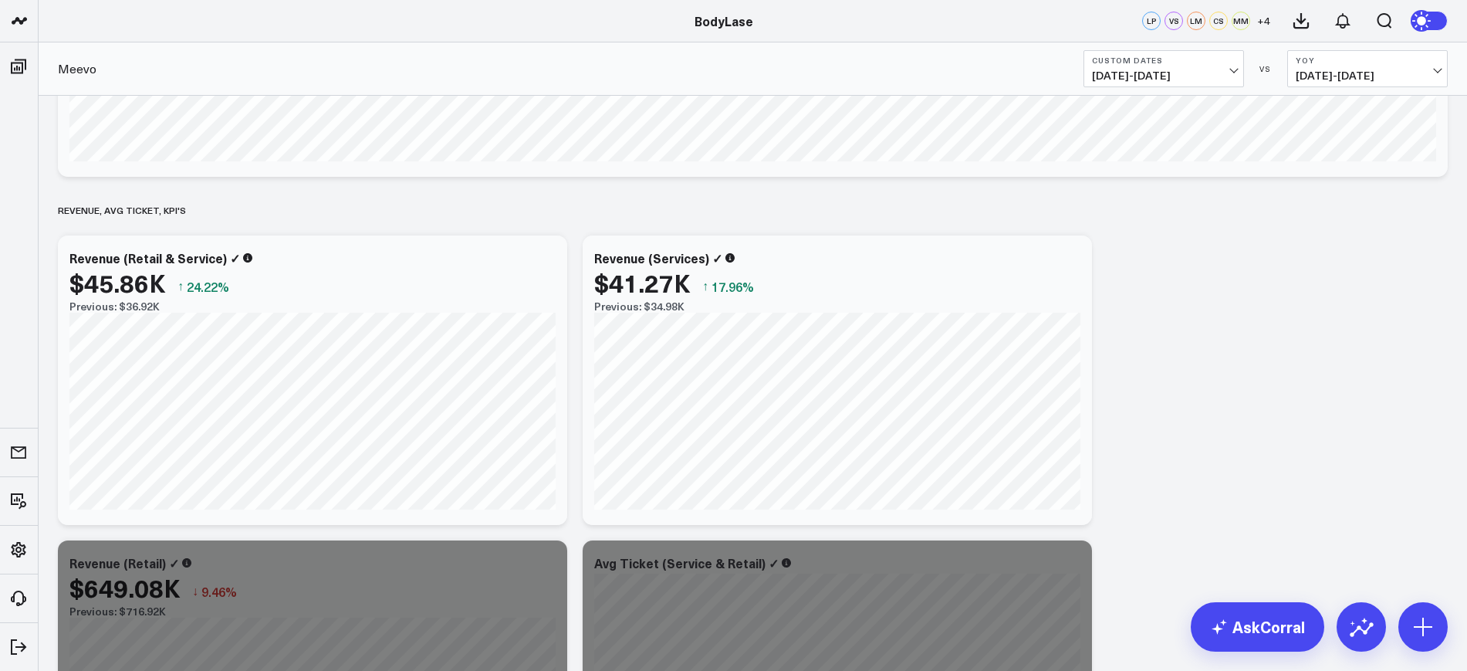
click at [1149, 69] on span "01/01/25 - 09/30/25" at bounding box center [1164, 75] width 144 height 12
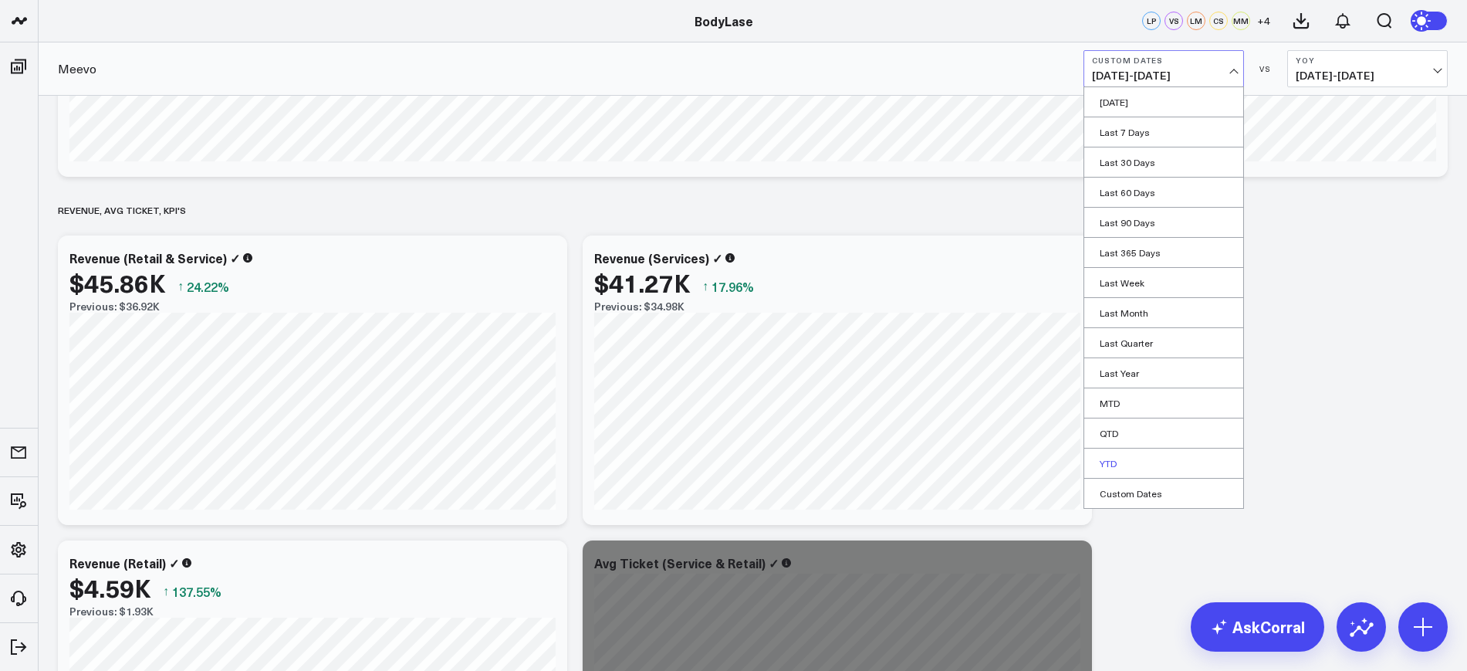
click at [1114, 459] on link "YTD" at bounding box center [1163, 462] width 159 height 29
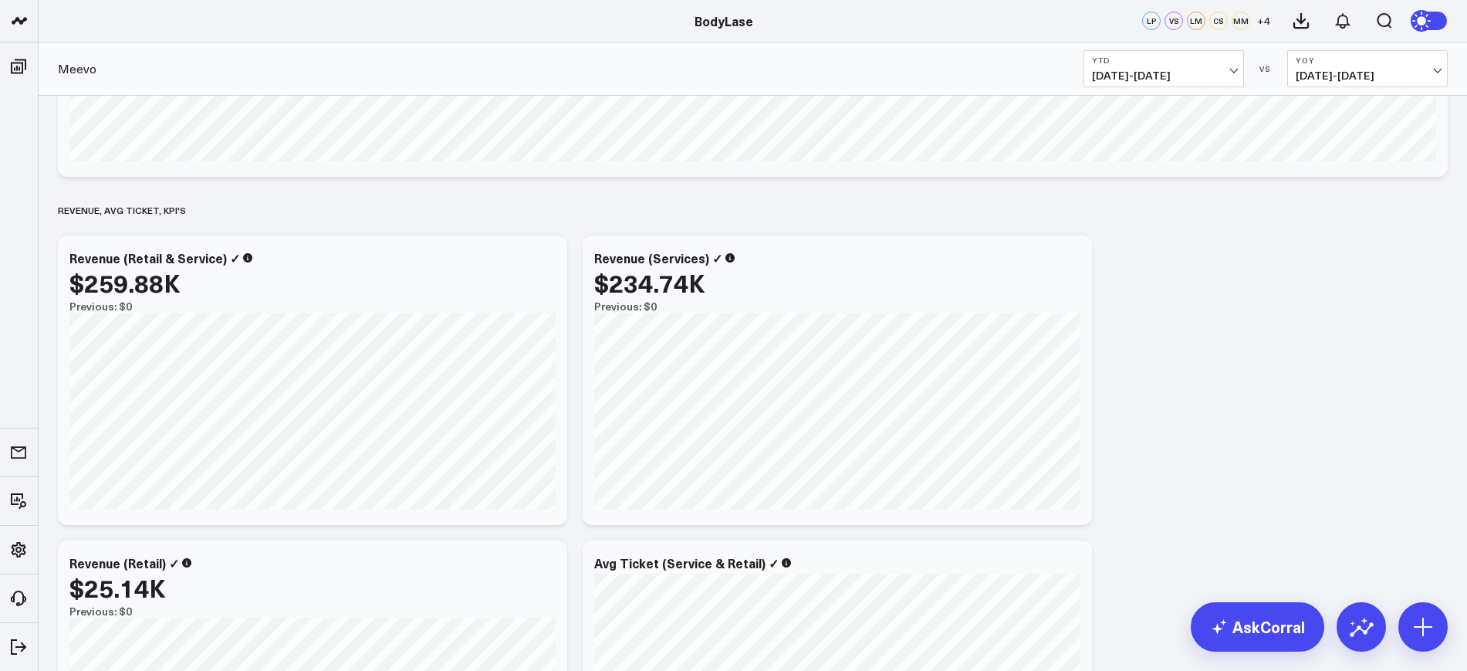
click at [1201, 48] on div "Meevo YTD 01/01/25 - 10/05/25 VS YoY 01/01/24 - 10/05/24" at bounding box center [753, 68] width 1428 height 53
click at [1184, 76] on span "01/01/25 - 10/05/25" at bounding box center [1164, 75] width 144 height 12
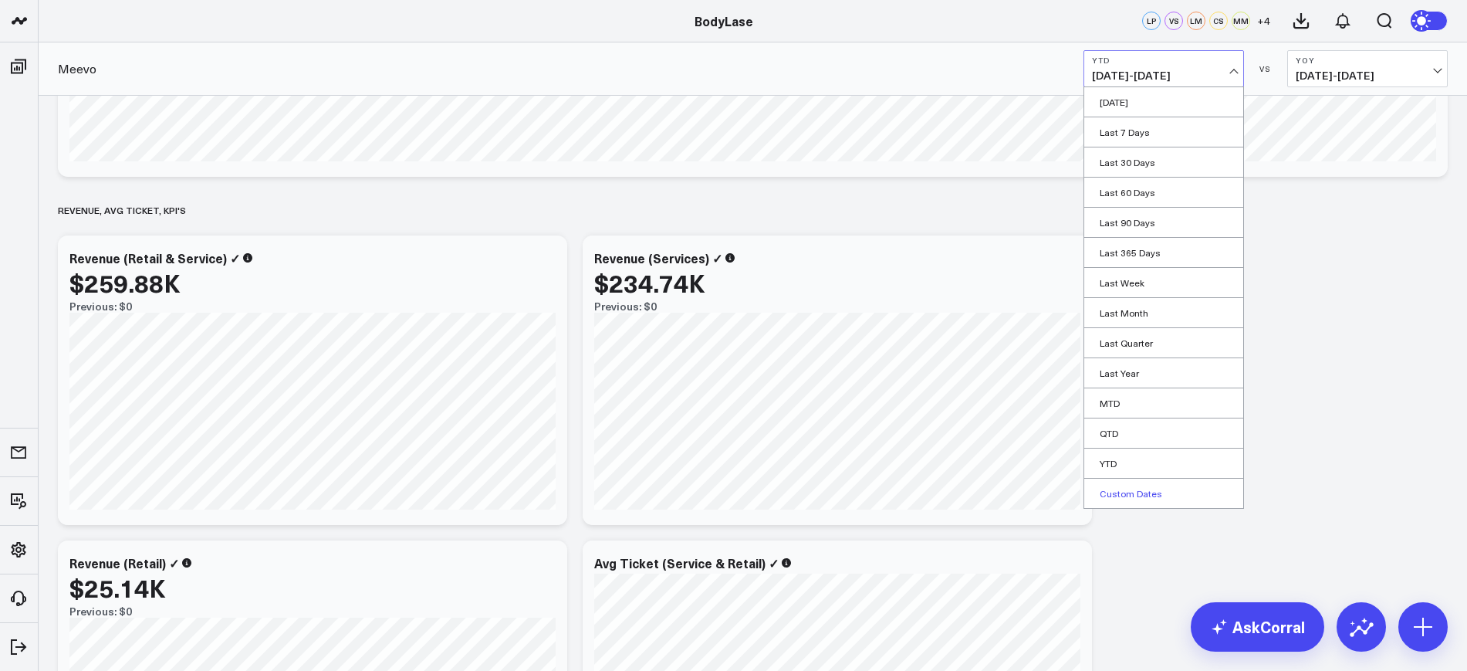
click at [1131, 496] on link "Custom Dates" at bounding box center [1163, 492] width 159 height 29
select select "9"
select select "2025"
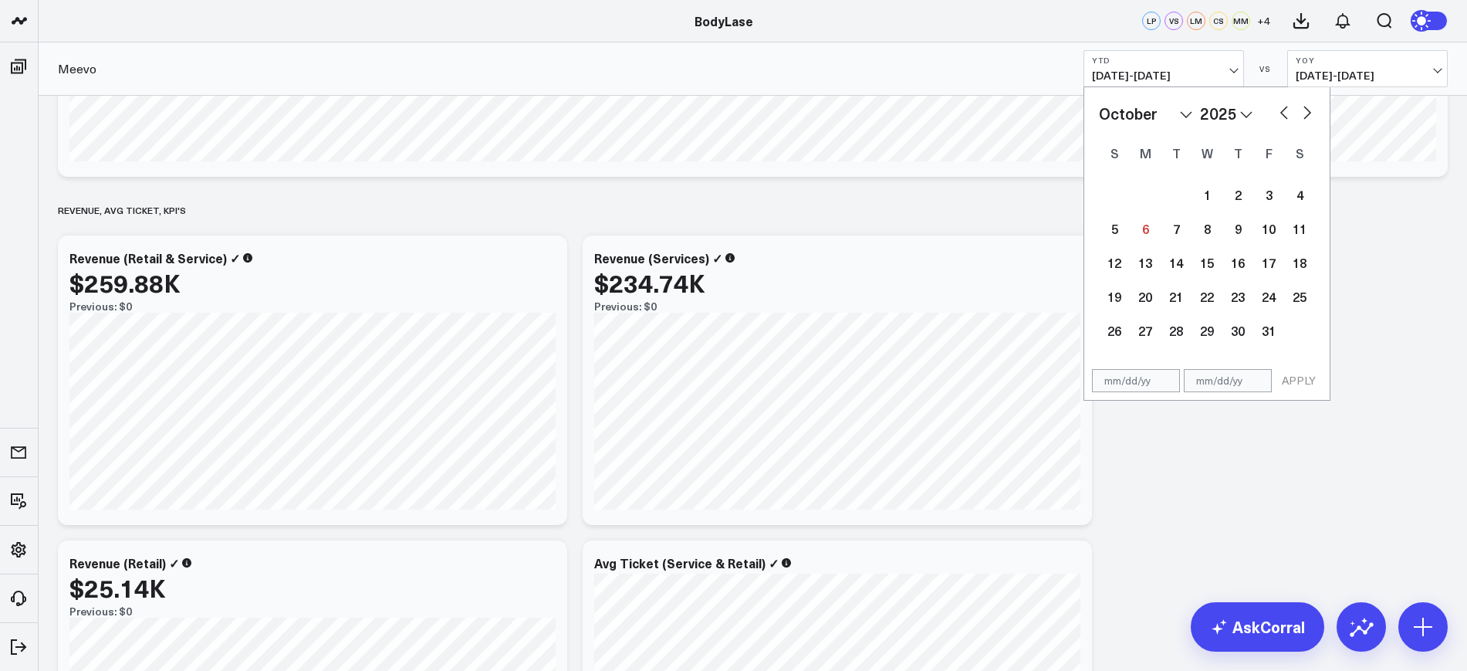
click at [1132, 388] on input "text" at bounding box center [1136, 380] width 88 height 23
select select "9"
select select "2025"
type input "01/01/25"
select select "2025"
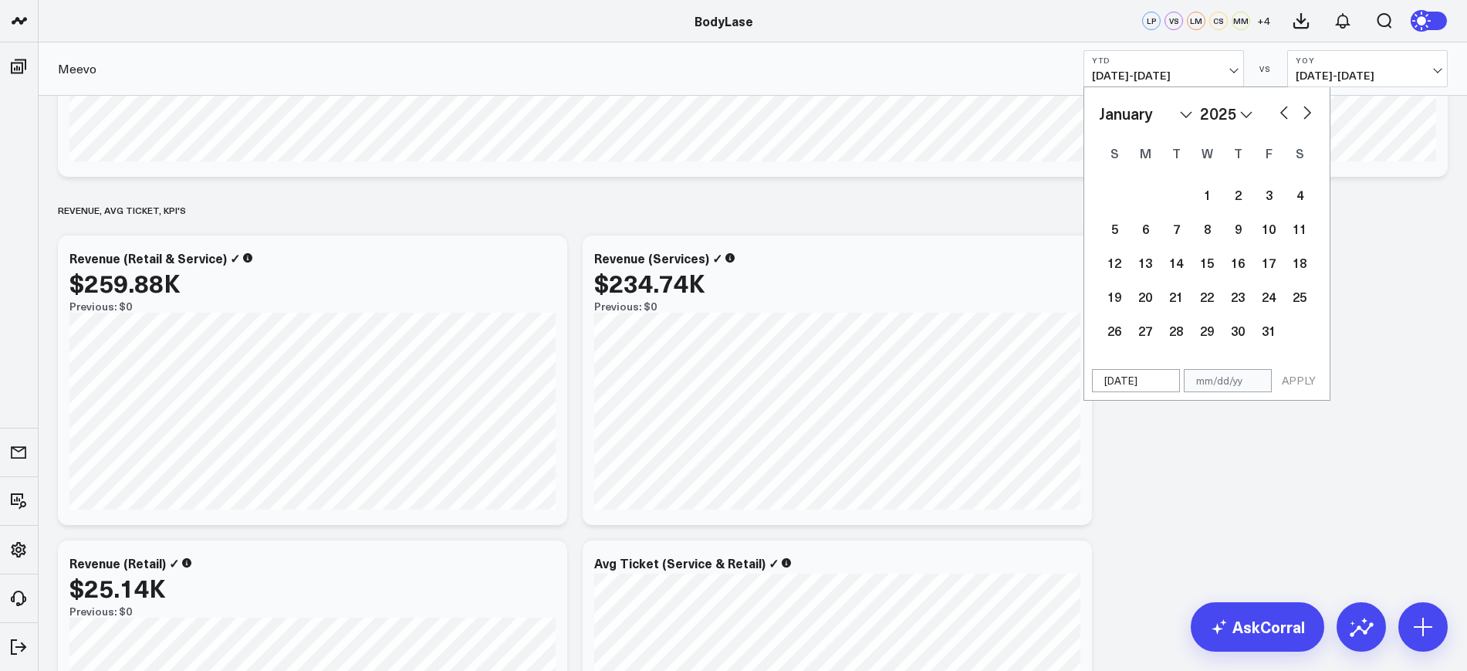
type input "01/01/25"
click at [1249, 380] on input "text" at bounding box center [1228, 380] width 88 height 23
select select "2025"
type input "0"
select select "2025"
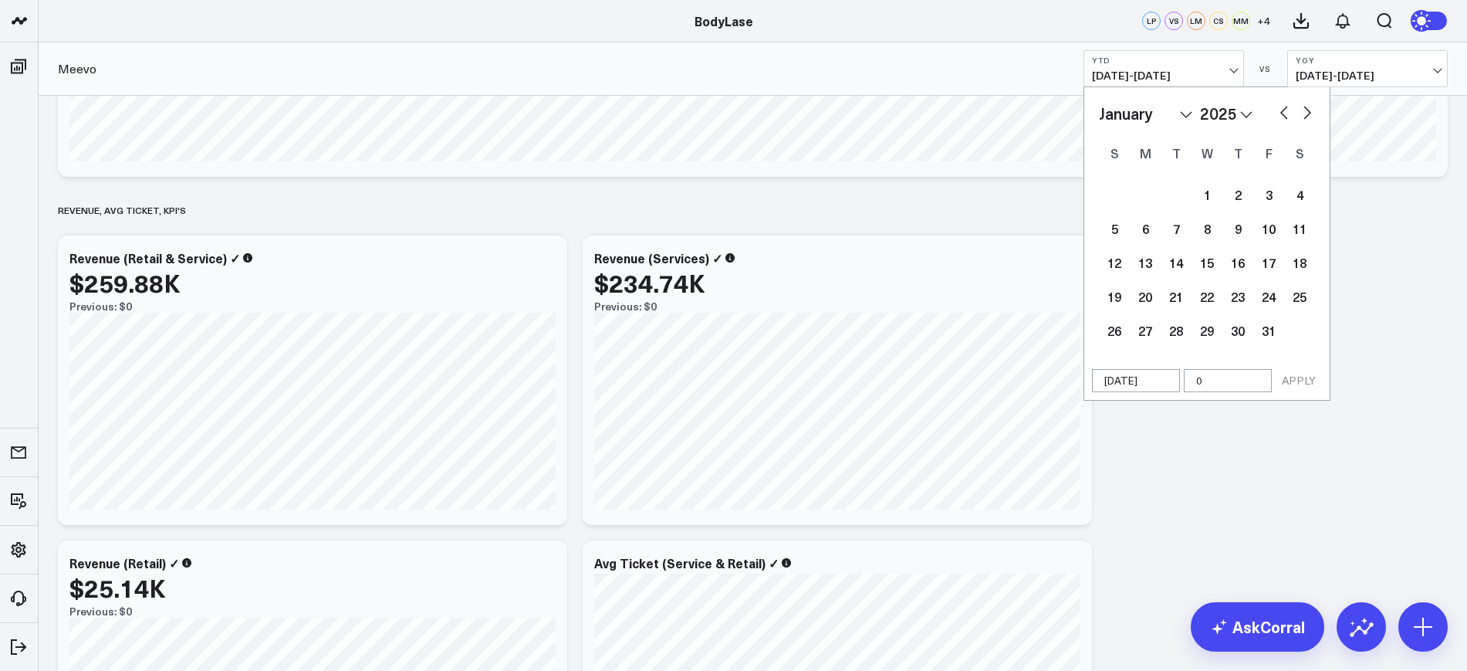
type input "09"
select select "2025"
type input "09/3"
select select "2025"
type input "09/30"
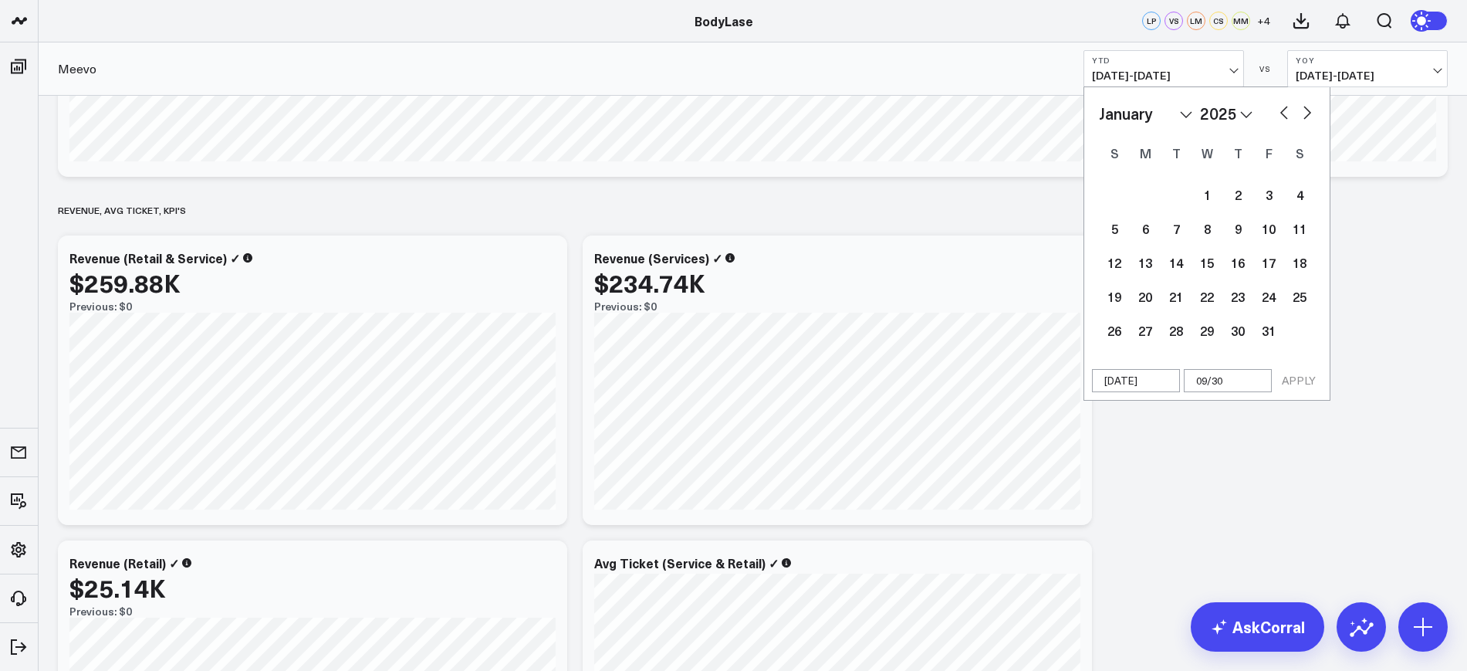
select select "2025"
type input "[DATE]"
select select "2025"
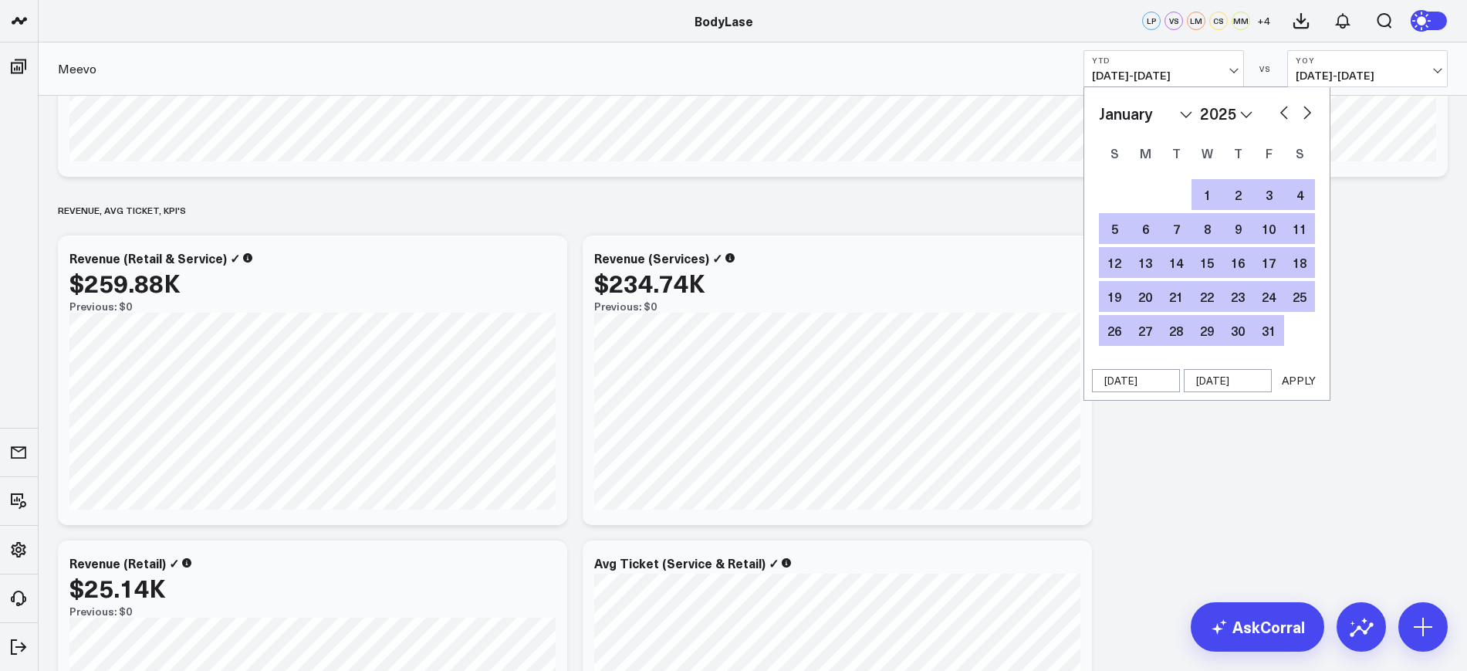
type input "[DATE]"
click at [1296, 372] on button "APPLY" at bounding box center [1298, 380] width 46 height 23
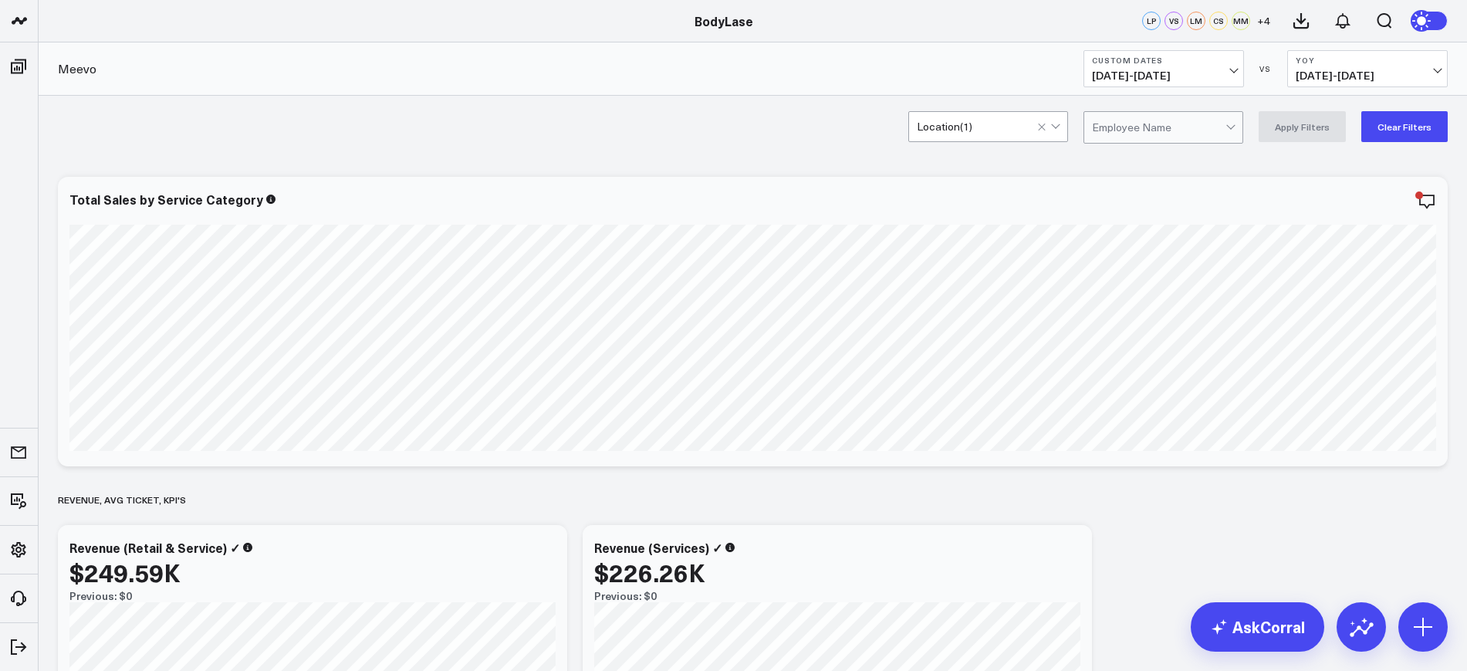
click at [984, 111] on div "Location ( 1 )" at bounding box center [988, 126] width 160 height 31
click at [1385, 120] on button "Clear Filters" at bounding box center [1404, 126] width 86 height 31
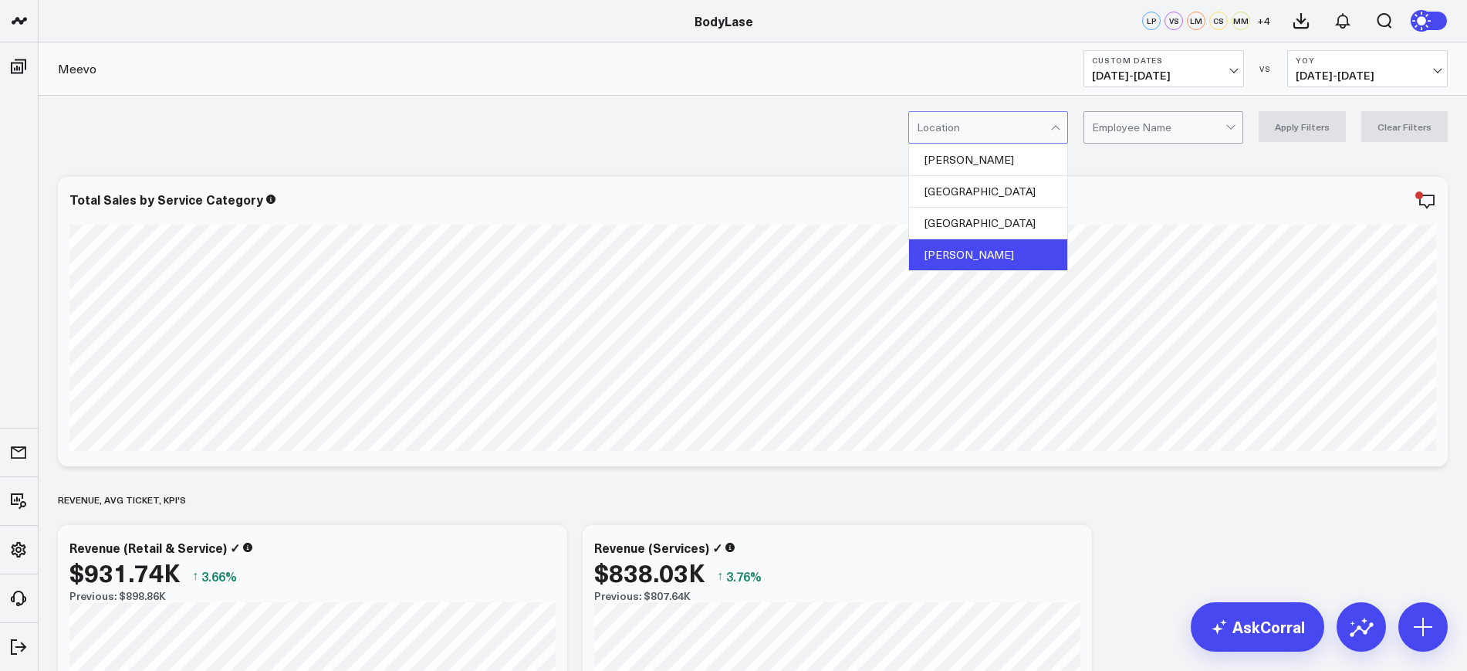
click at [961, 242] on div "Clayton" at bounding box center [988, 254] width 158 height 31
click at [1300, 119] on button "Apply Filters" at bounding box center [1301, 126] width 87 height 31
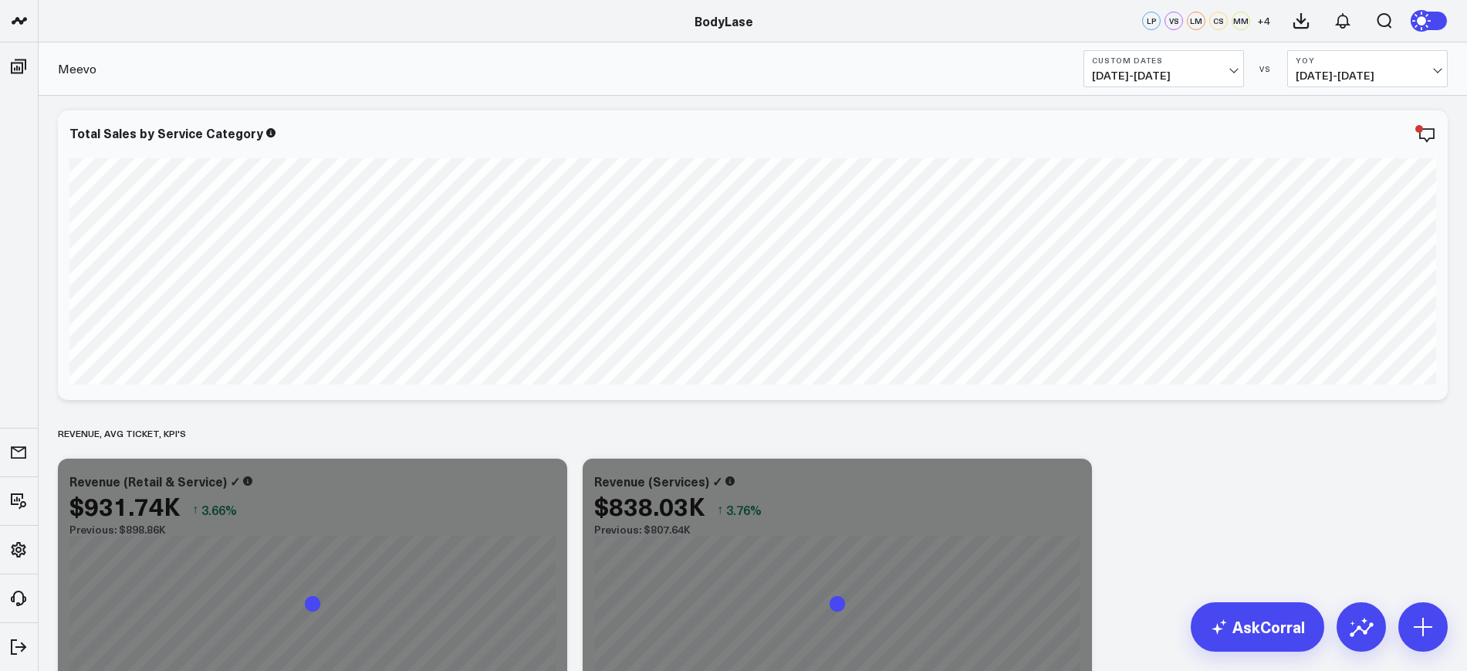
scroll to position [96, 0]
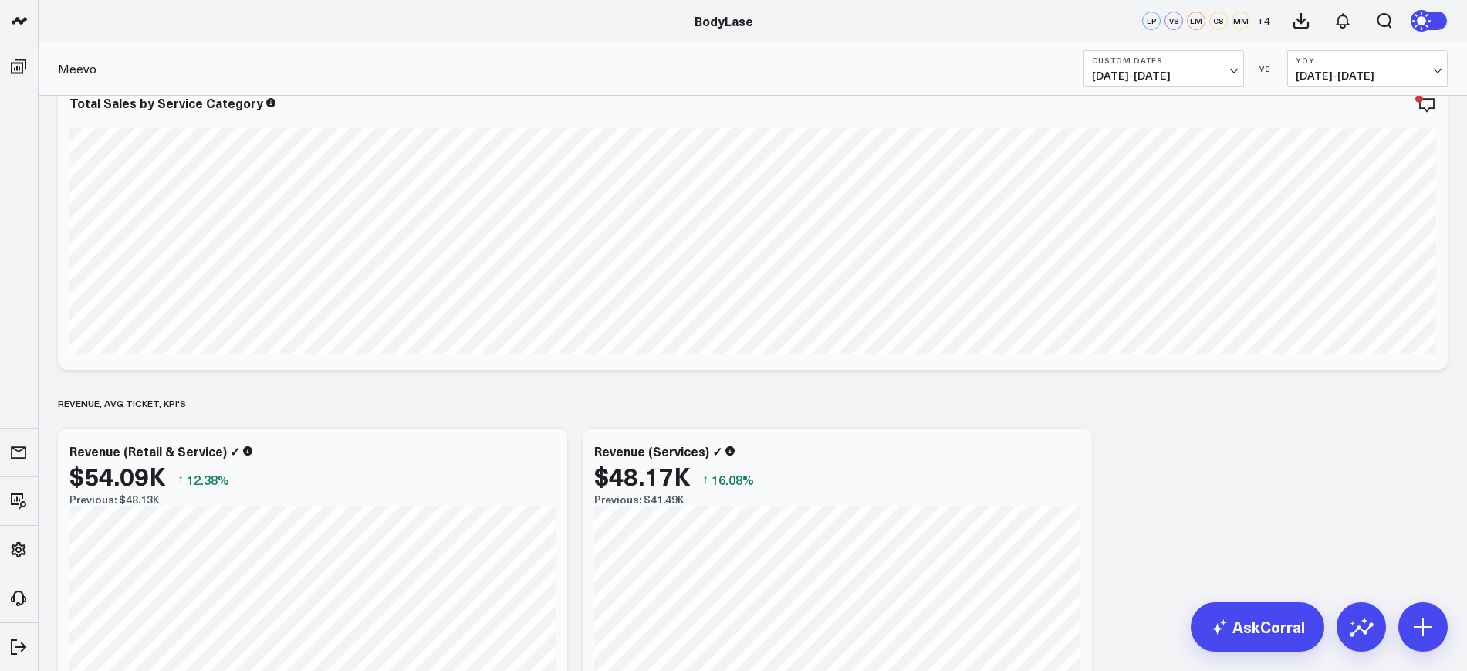
click at [1140, 59] on b "Custom Dates" at bounding box center [1164, 60] width 144 height 9
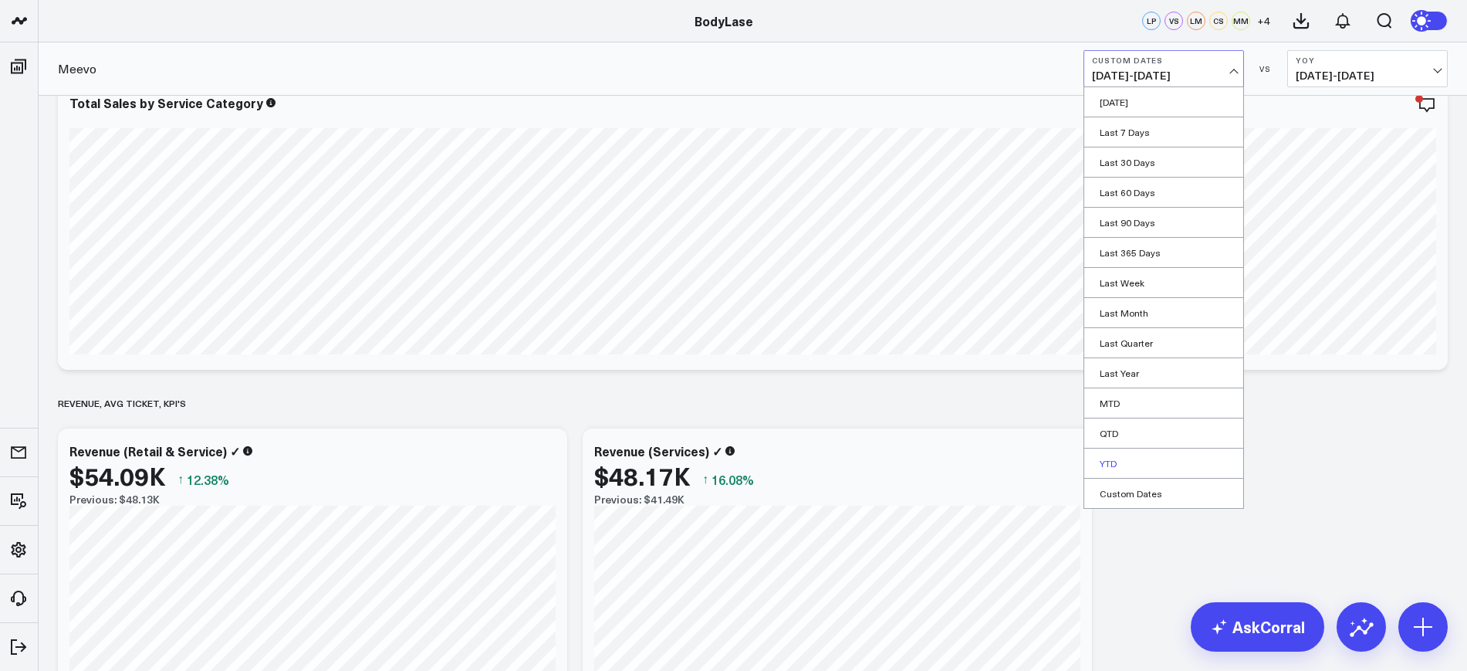
click at [1110, 453] on link "YTD" at bounding box center [1163, 462] width 159 height 29
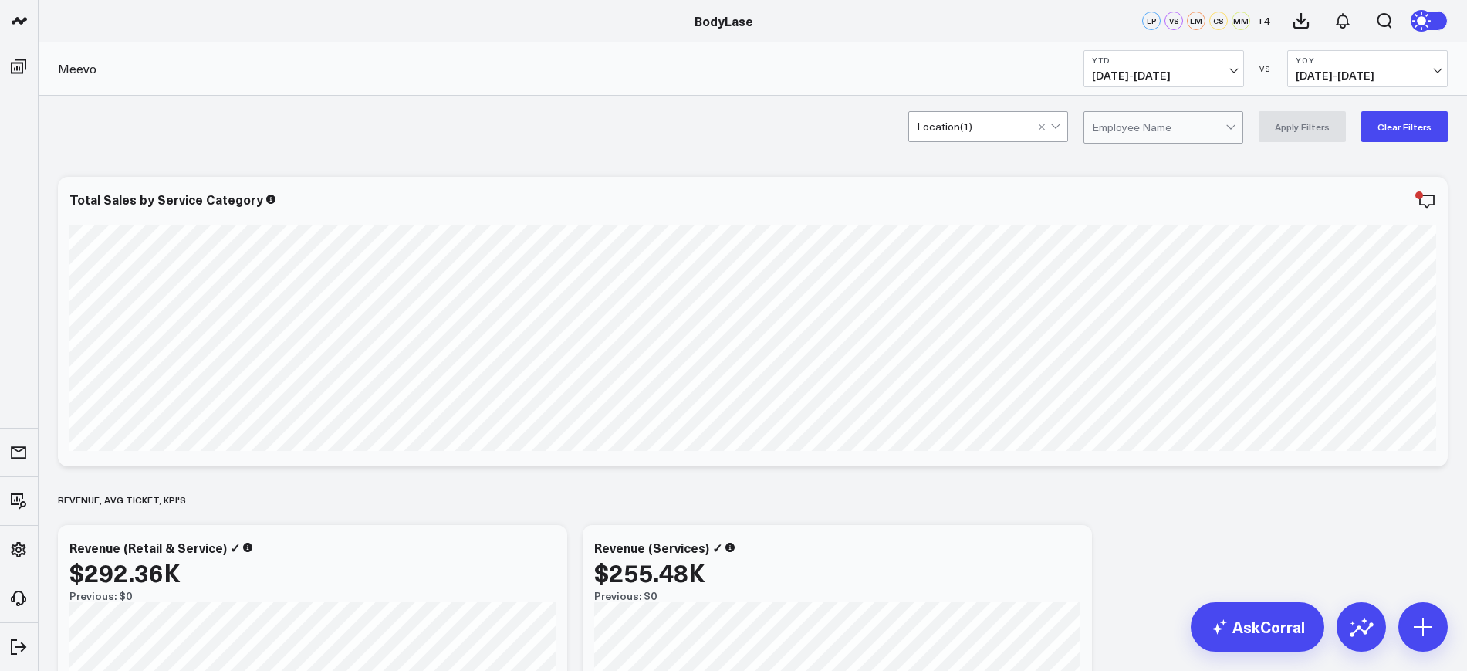
click at [1174, 60] on b "YTD" at bounding box center [1164, 60] width 144 height 9
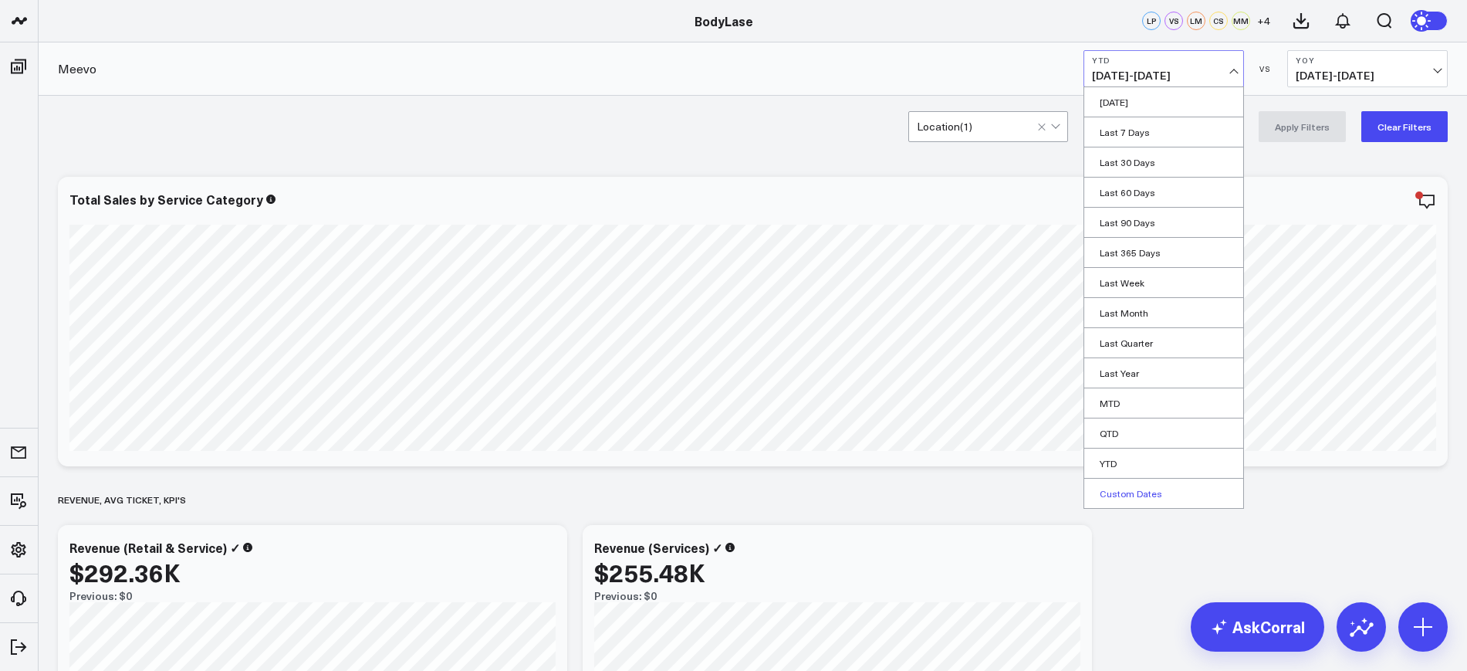
click at [1126, 502] on link "Custom Dates" at bounding box center [1163, 492] width 159 height 29
select select "9"
select select "2025"
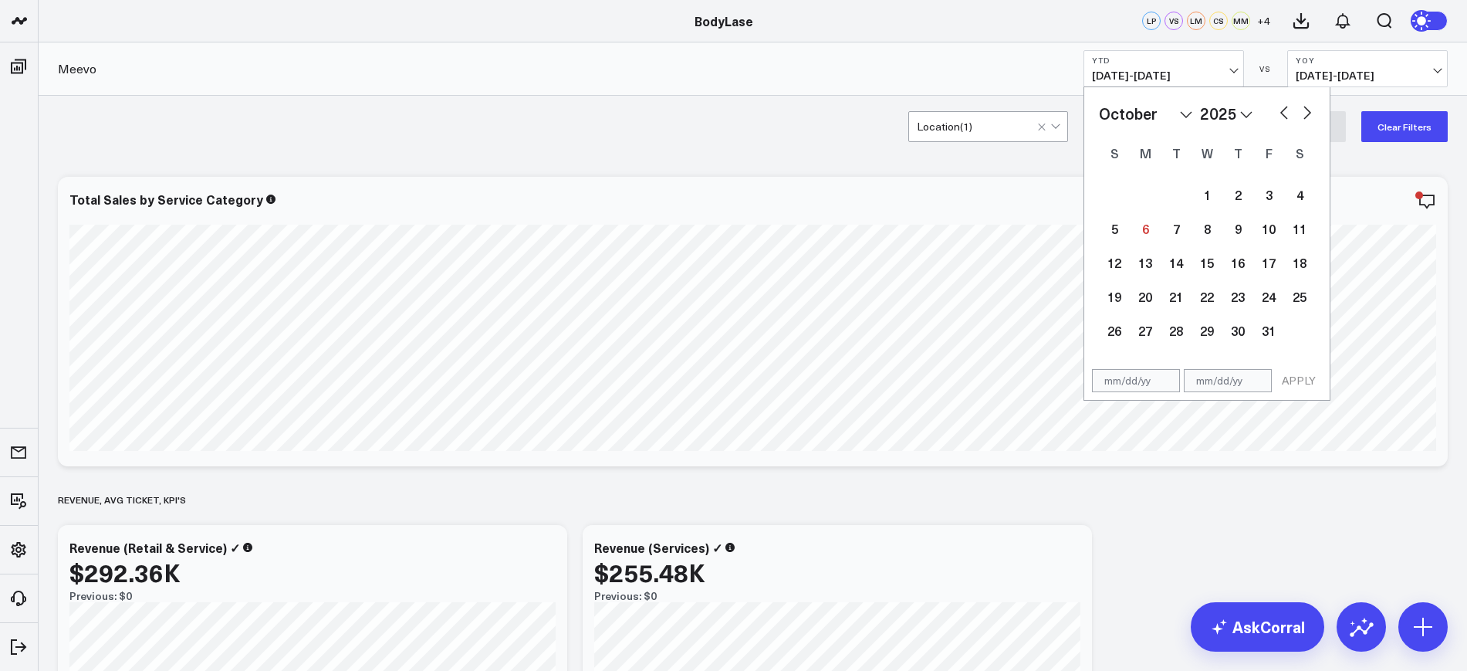
click at [1146, 394] on div "APPLY" at bounding box center [1206, 380] width 247 height 39
select select "9"
select select "2025"
click at [1140, 378] on input "text" at bounding box center [1136, 380] width 88 height 23
select select "9"
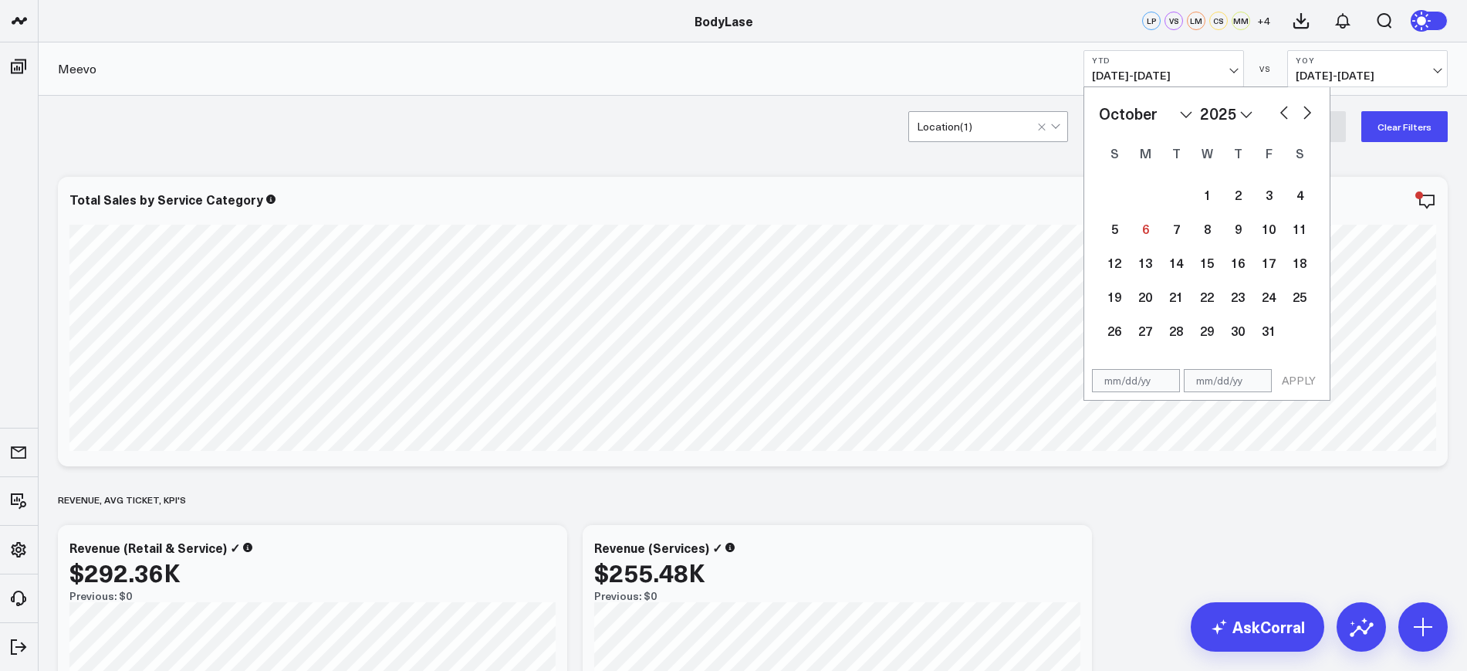
select select "2025"
type input "01/01/25"
select select "2025"
type input "01/01/25"
click at [1225, 382] on input "text" at bounding box center [1228, 380] width 88 height 23
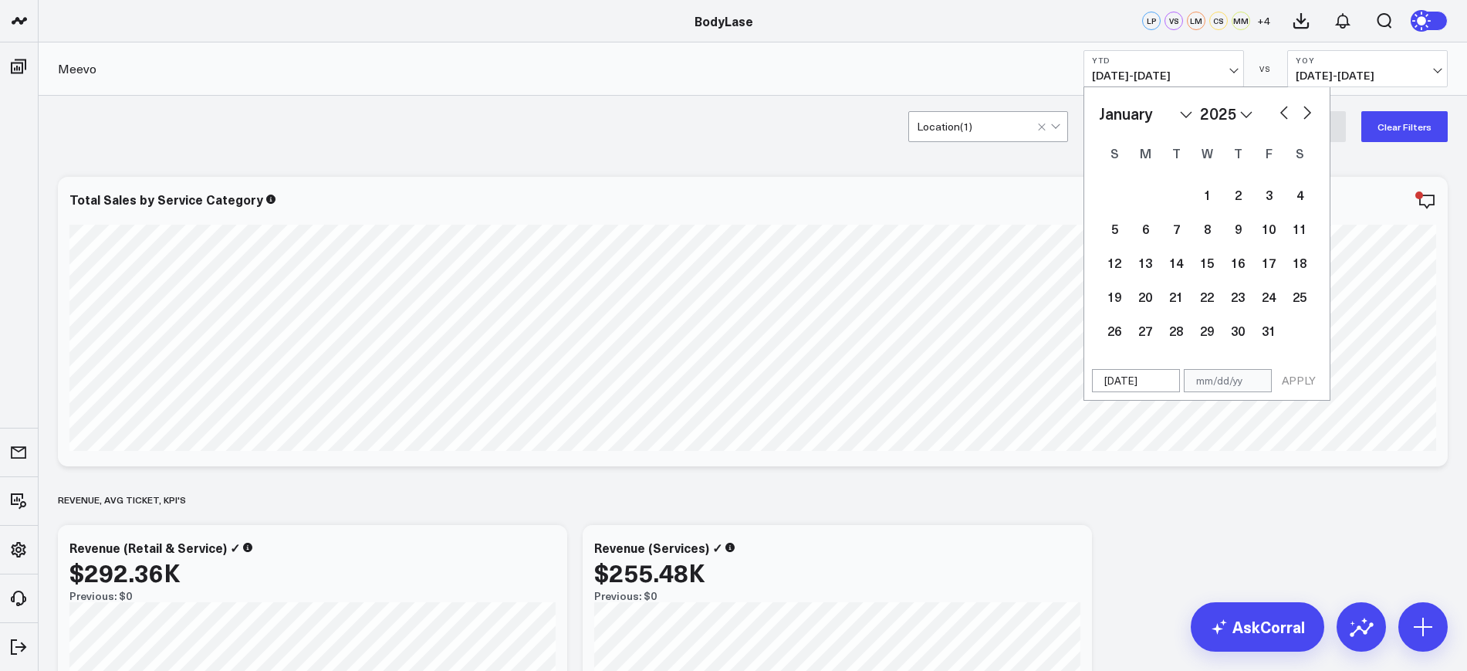
select select "2025"
type input "0"
select select "2025"
type input "09"
select select "2025"
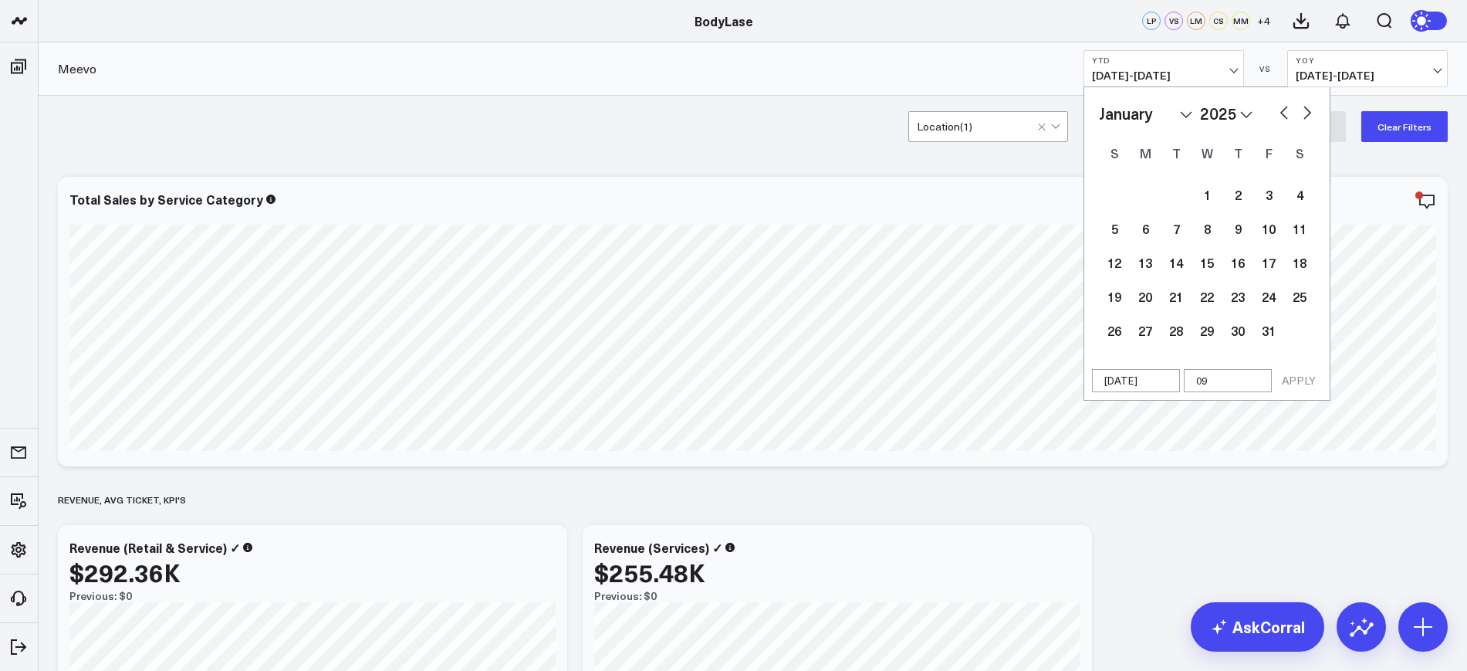
type input "09/3"
select select "2025"
type input "09/30"
select select "2025"
type input "[DATE]"
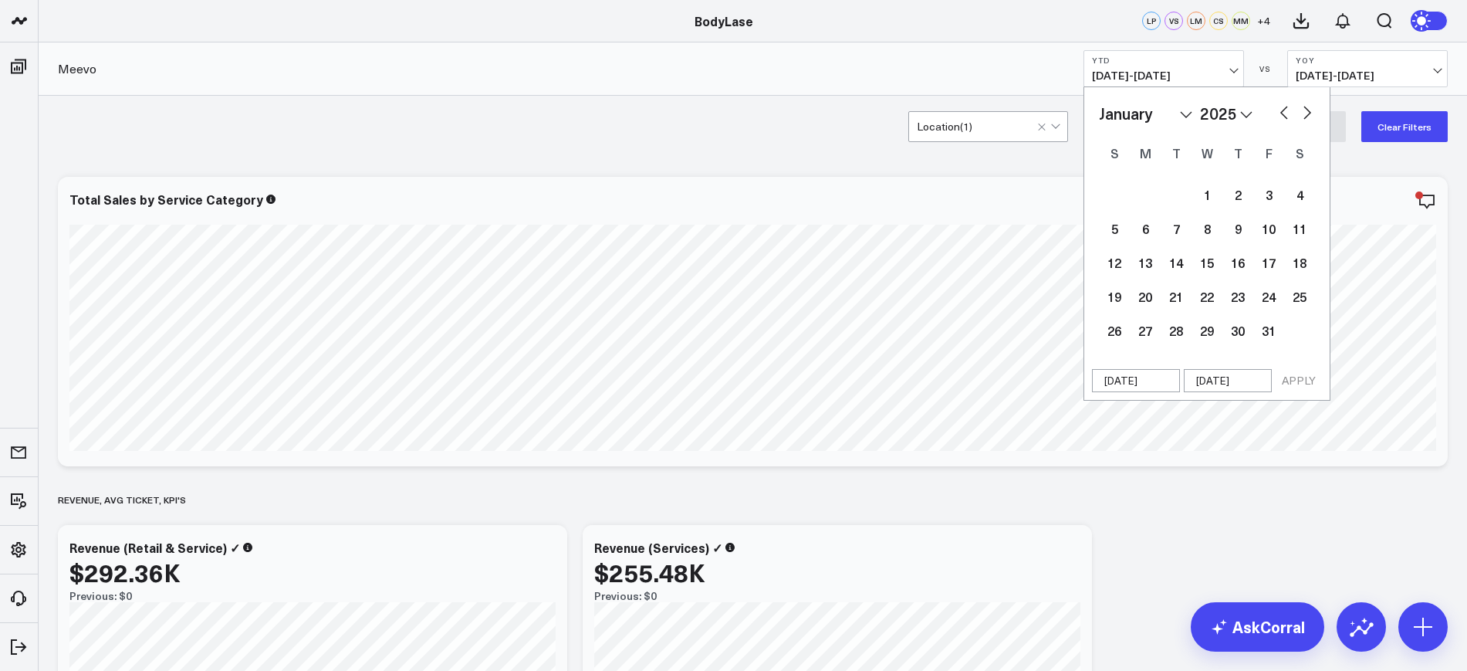
select select "2025"
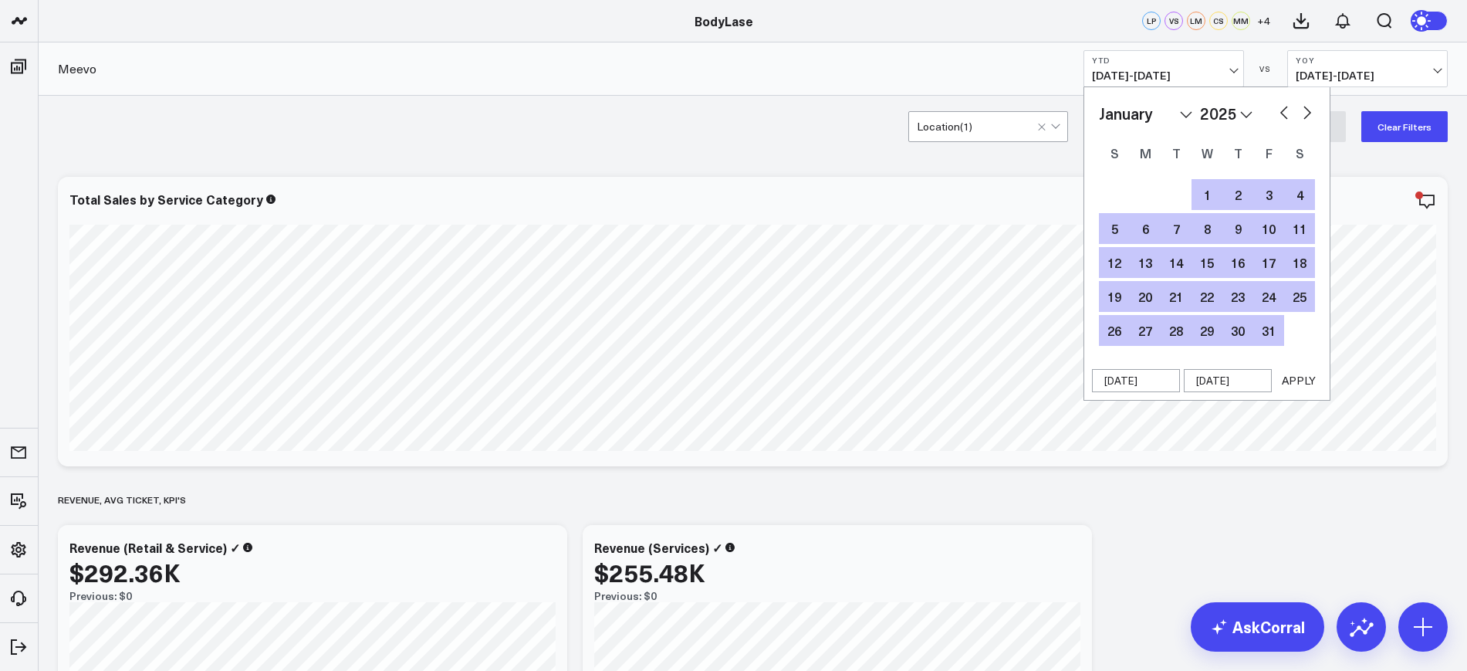
type input "[DATE]"
click at [1296, 377] on button "APPLY" at bounding box center [1298, 380] width 46 height 23
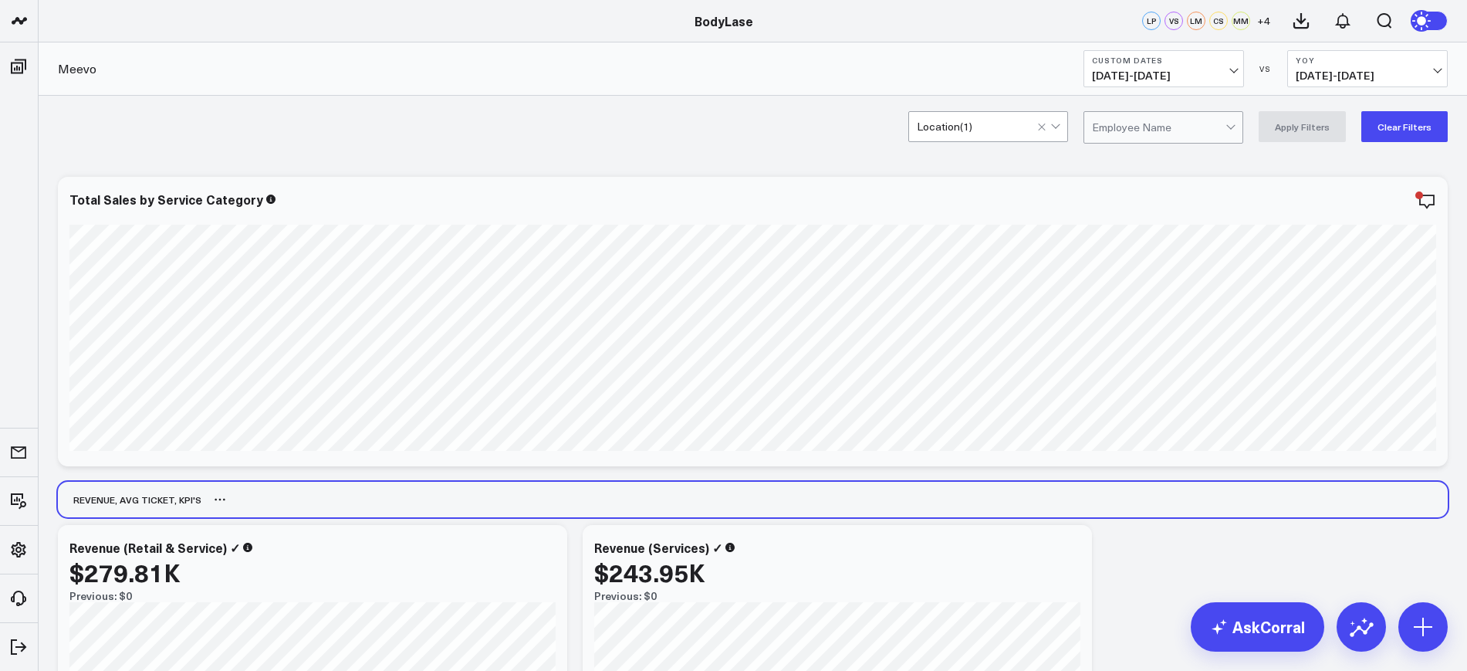
click at [1138, 508] on div "Revenue, Avg Ticket, kpi's" at bounding box center [753, 498] width 1390 height 35
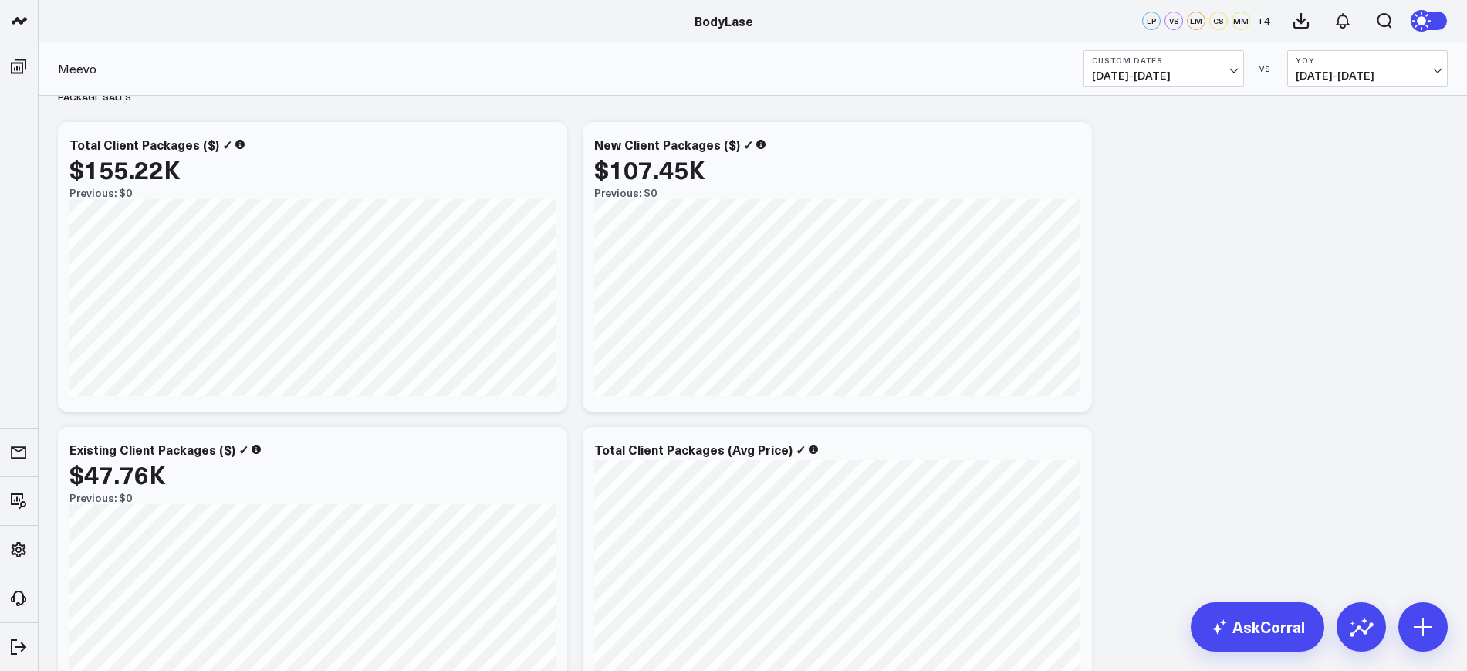
scroll to position [2893, 0]
